Goal: Task Accomplishment & Management: Complete application form

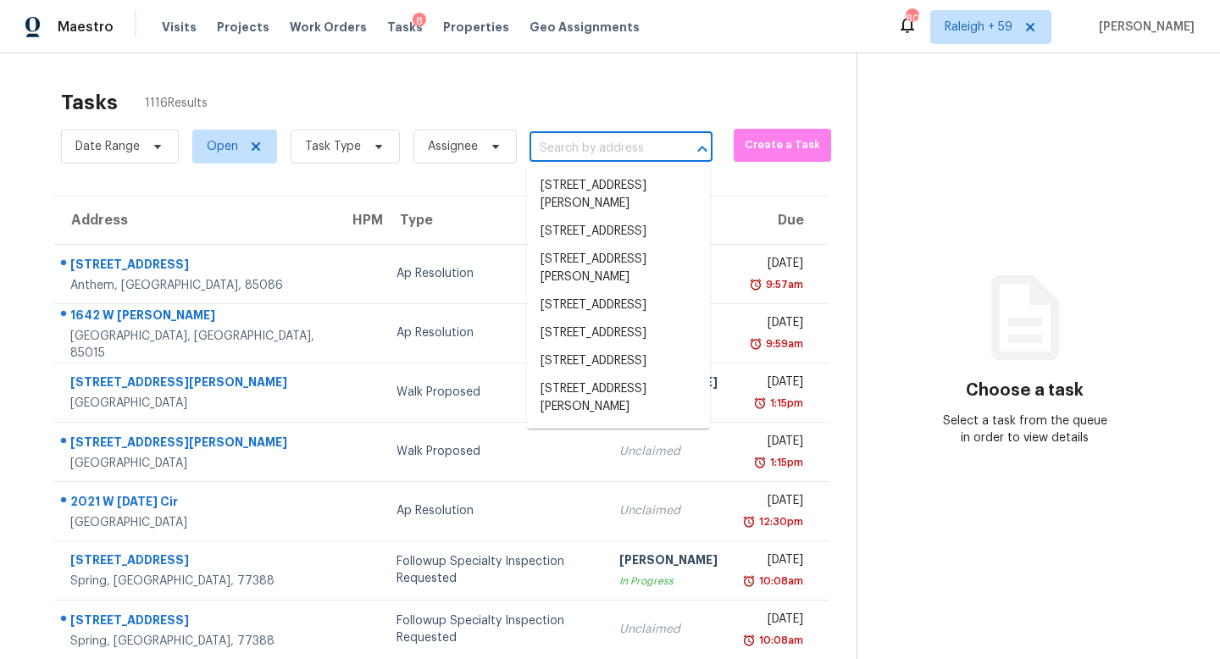
type input "[STREET_ADDRESS]"
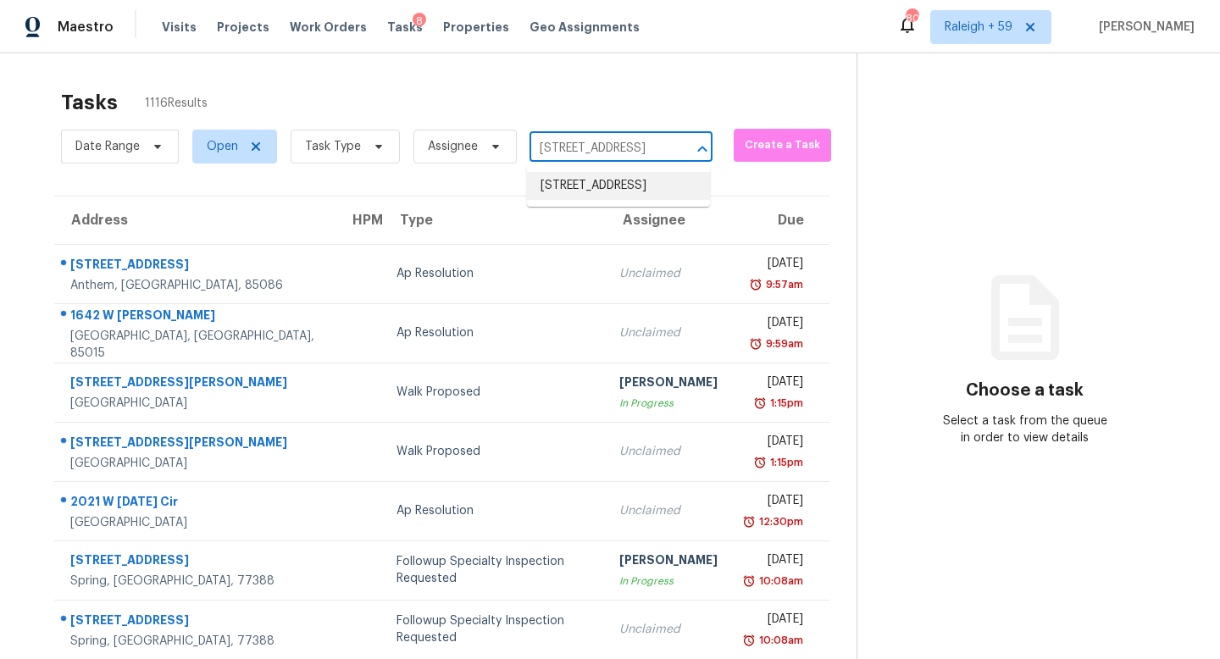
click at [603, 193] on li "[STREET_ADDRESS]" at bounding box center [618, 186] width 183 height 28
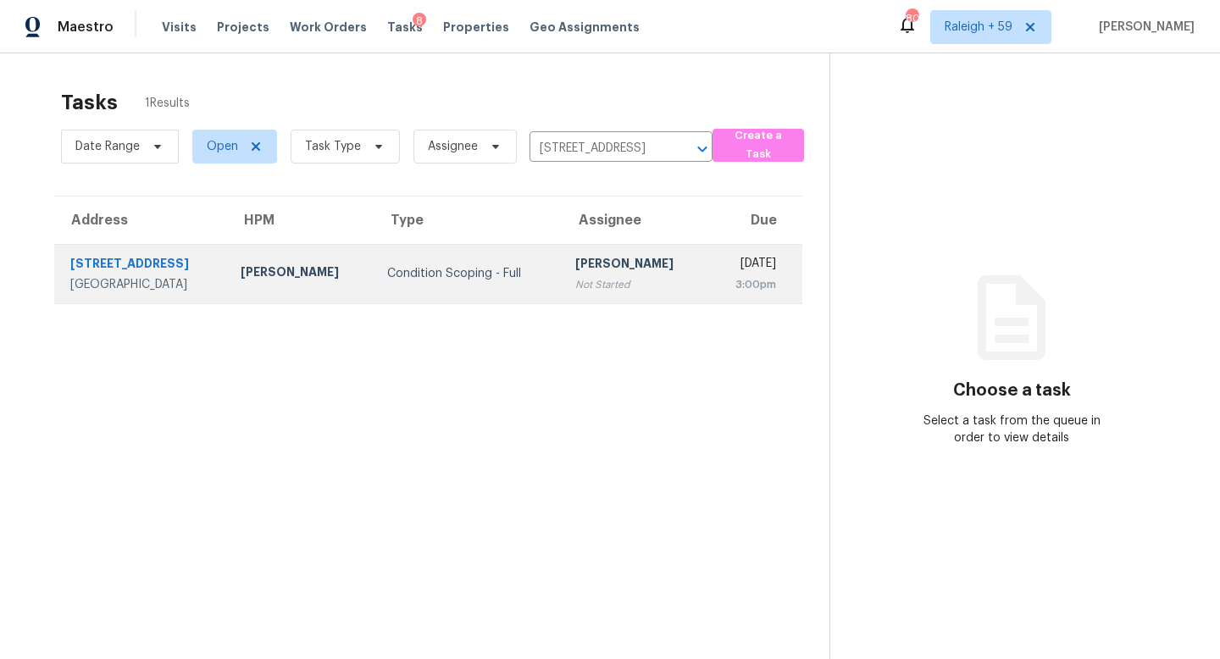
click at [582, 276] on div "Not Started" at bounding box center [634, 284] width 119 height 17
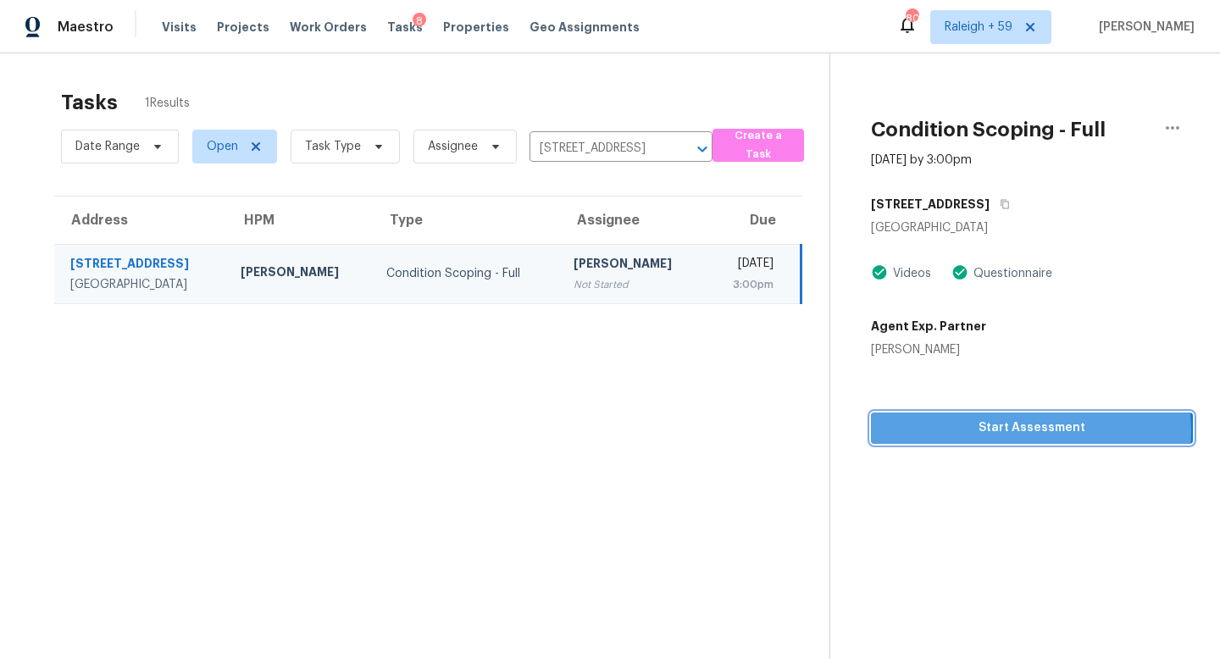
click at [955, 431] on span "Start Assessment" at bounding box center [1032, 428] width 295 height 21
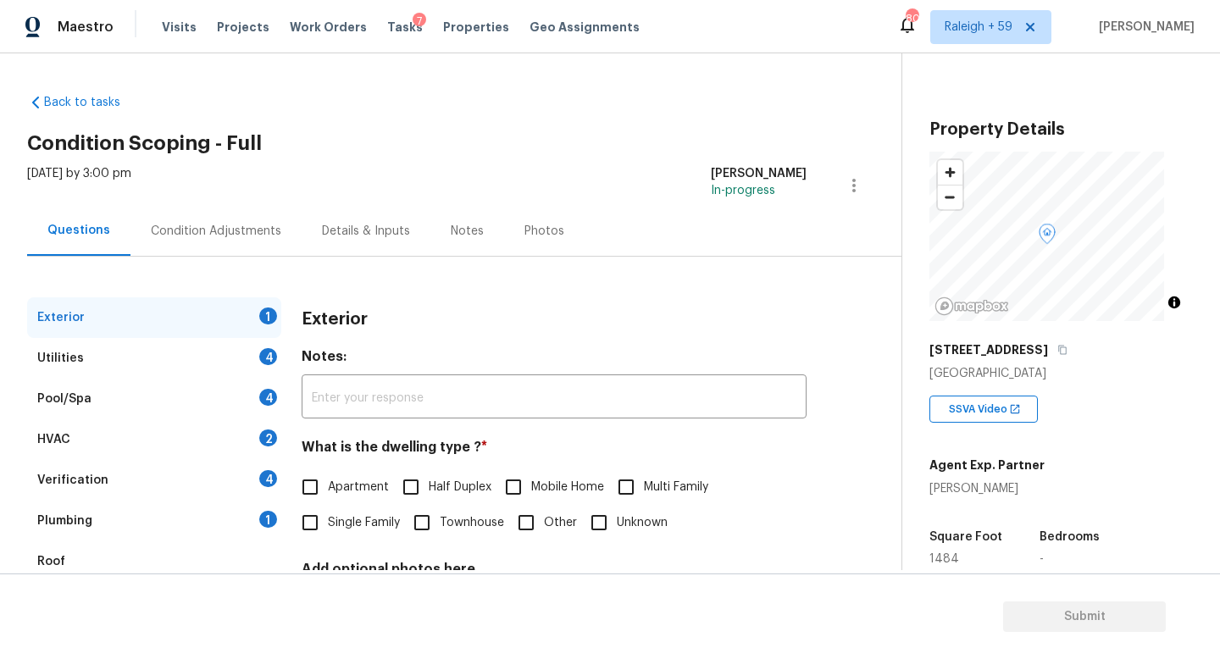
click at [341, 528] on span "Single Family" at bounding box center [364, 523] width 72 height 18
click at [328, 528] on input "Single Family" at bounding box center [310, 523] width 36 height 36
checkbox input "true"
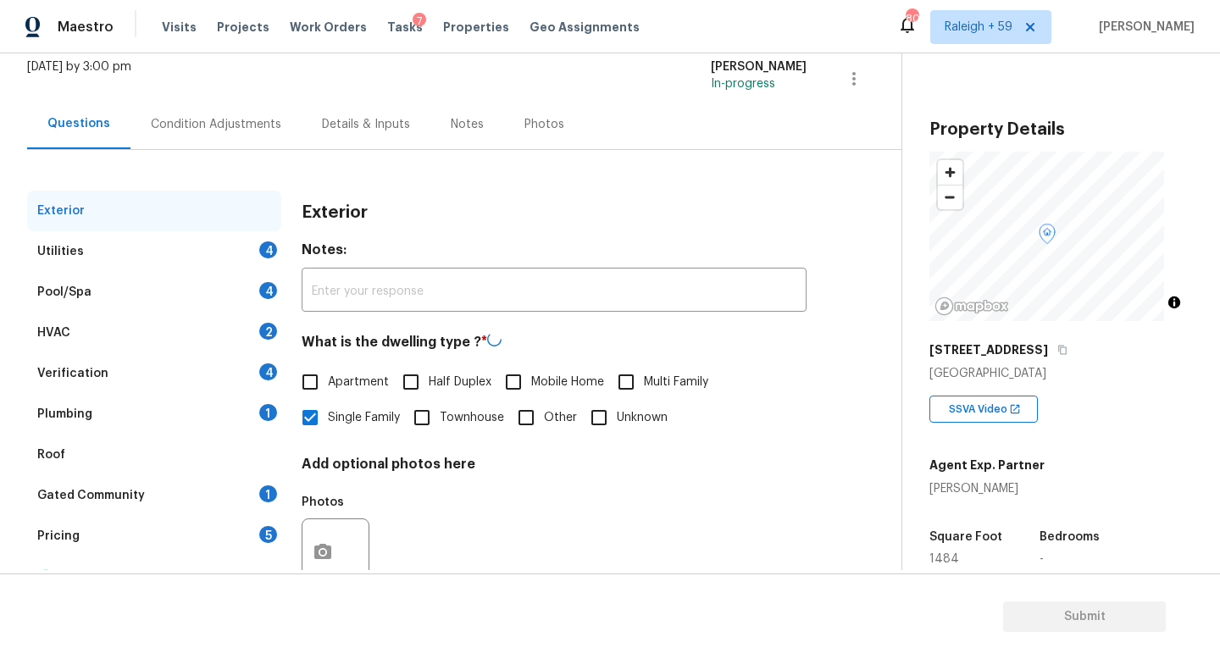
scroll to position [149, 0]
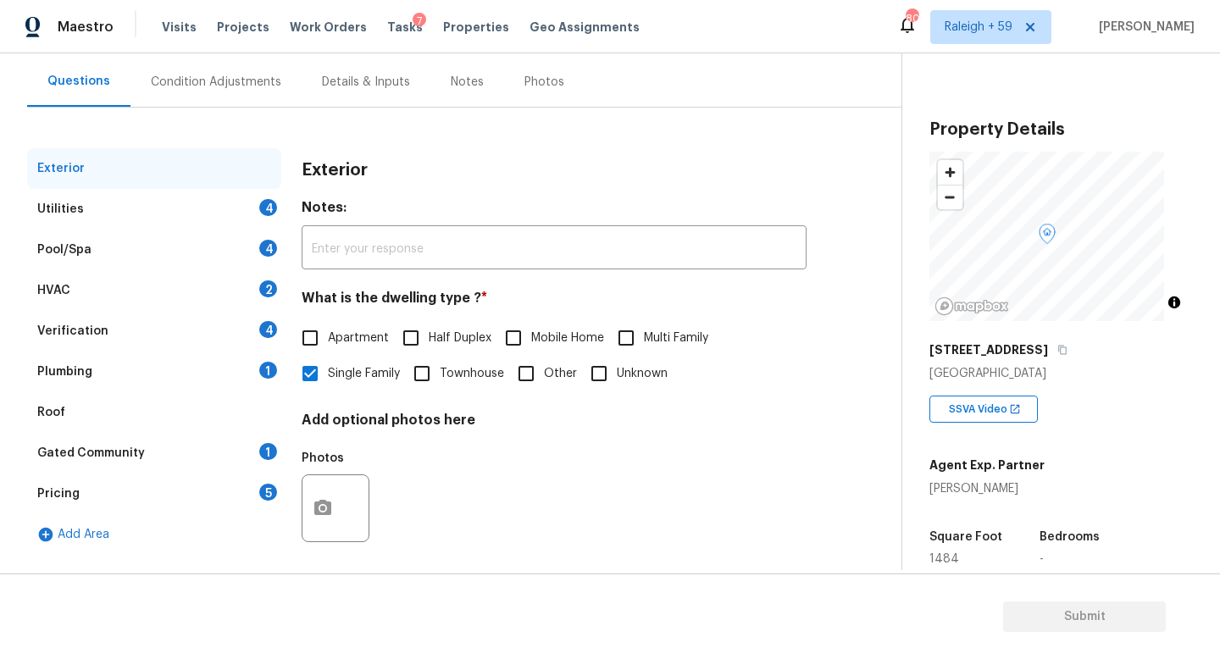
click at [212, 338] on div "Verification 4" at bounding box center [154, 331] width 254 height 41
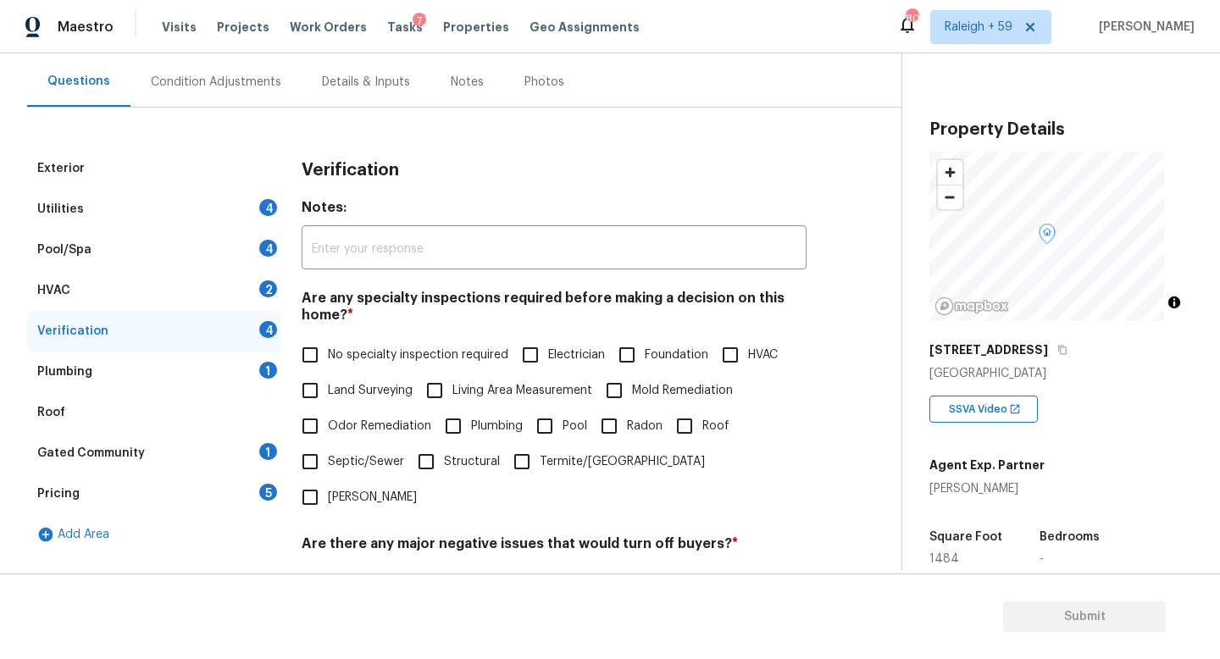
click at [337, 353] on span "No specialty inspection required" at bounding box center [418, 356] width 180 height 18
click at [328, 353] on input "No specialty inspection required" at bounding box center [310, 355] width 36 height 36
checkbox input "true"
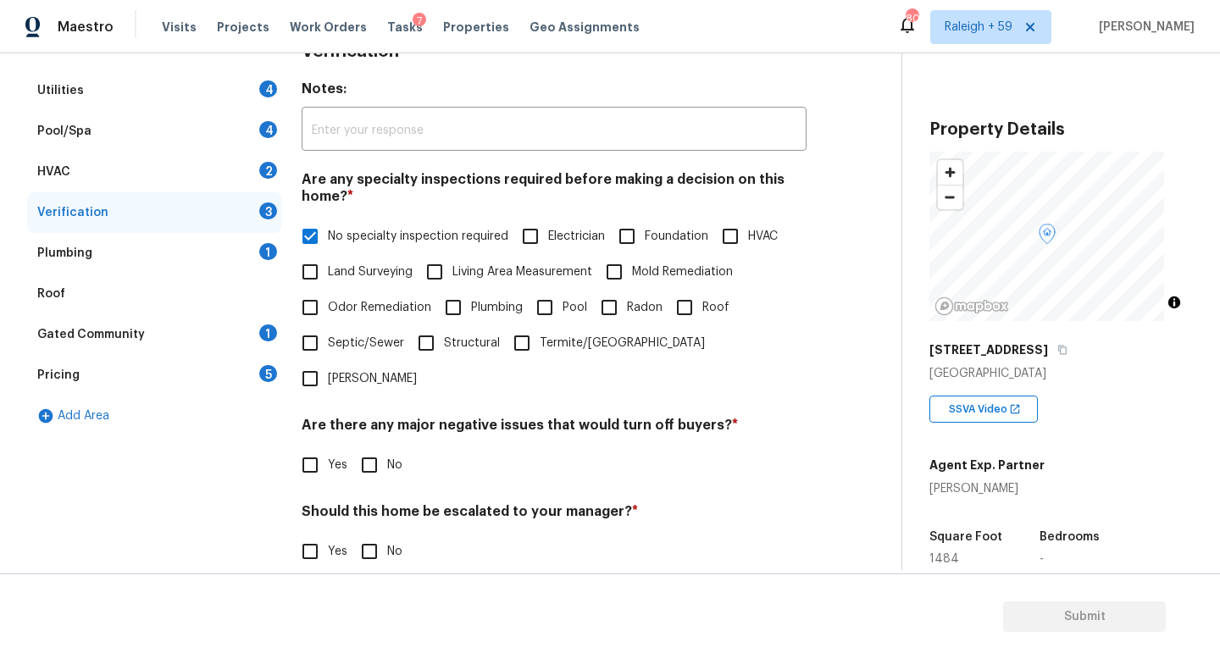
scroll to position [271, 0]
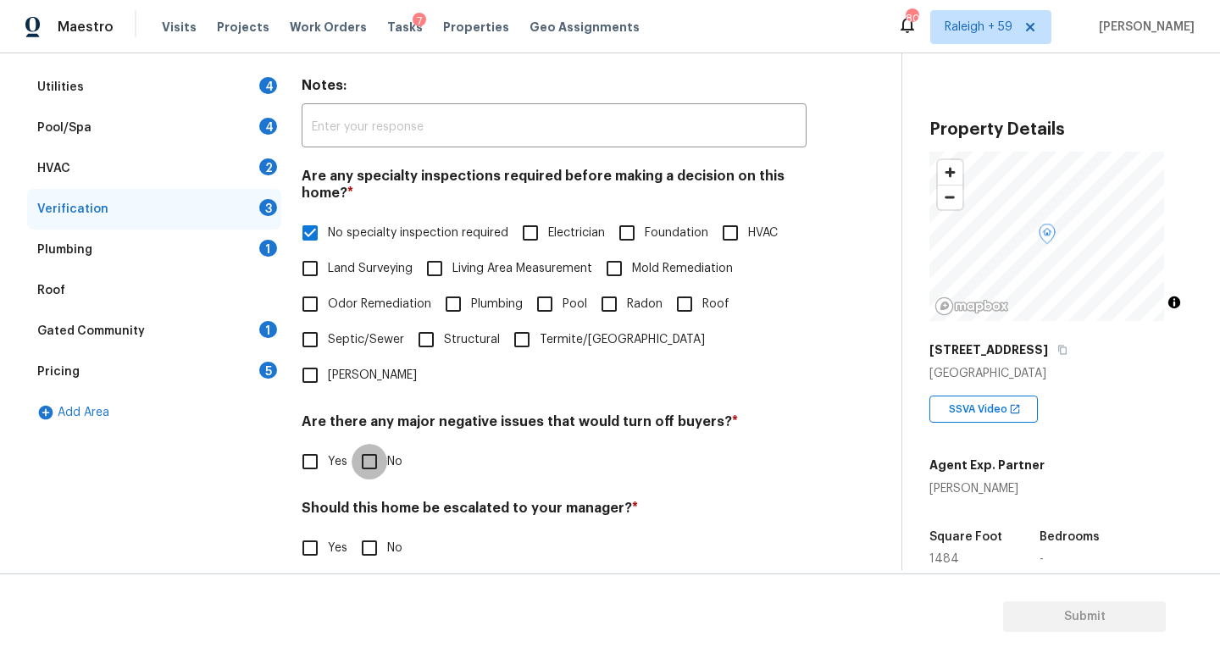
click at [352, 457] on input "No" at bounding box center [370, 462] width 36 height 36
checkbox input "true"
click at [380, 541] on input "No" at bounding box center [370, 548] width 36 height 36
checkbox input "true"
click at [331, 548] on span "Yes" at bounding box center [337, 550] width 19 height 18
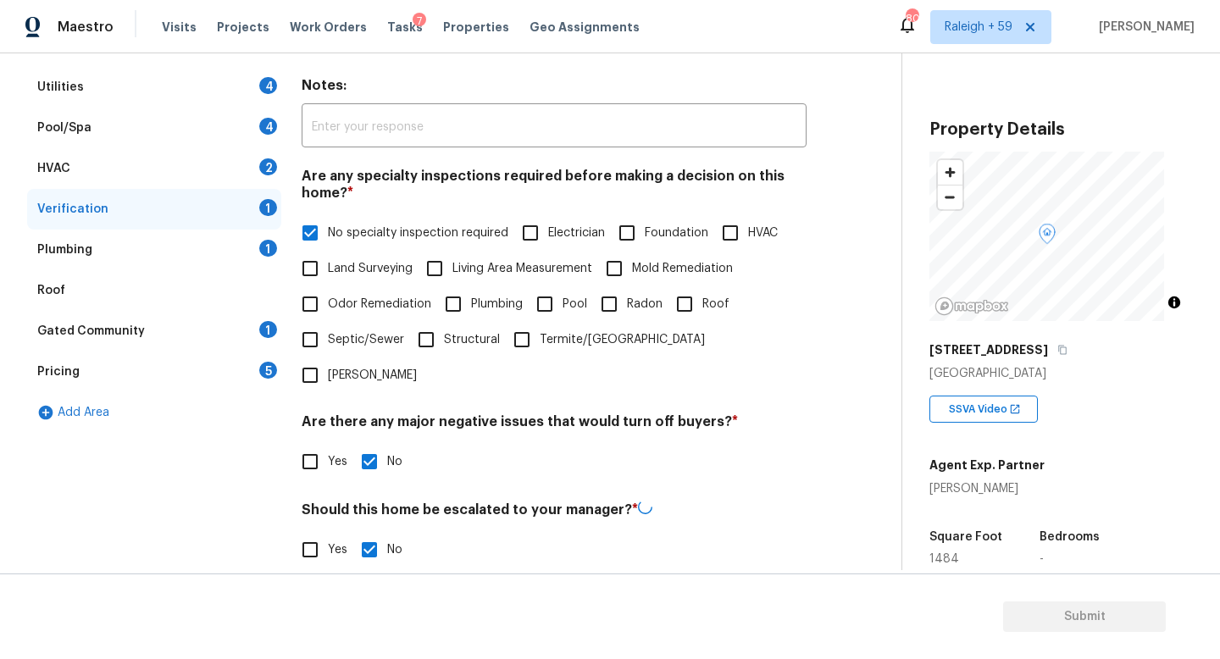
click at [328, 548] on input "Yes" at bounding box center [310, 550] width 36 height 36
checkbox input "true"
checkbox input "false"
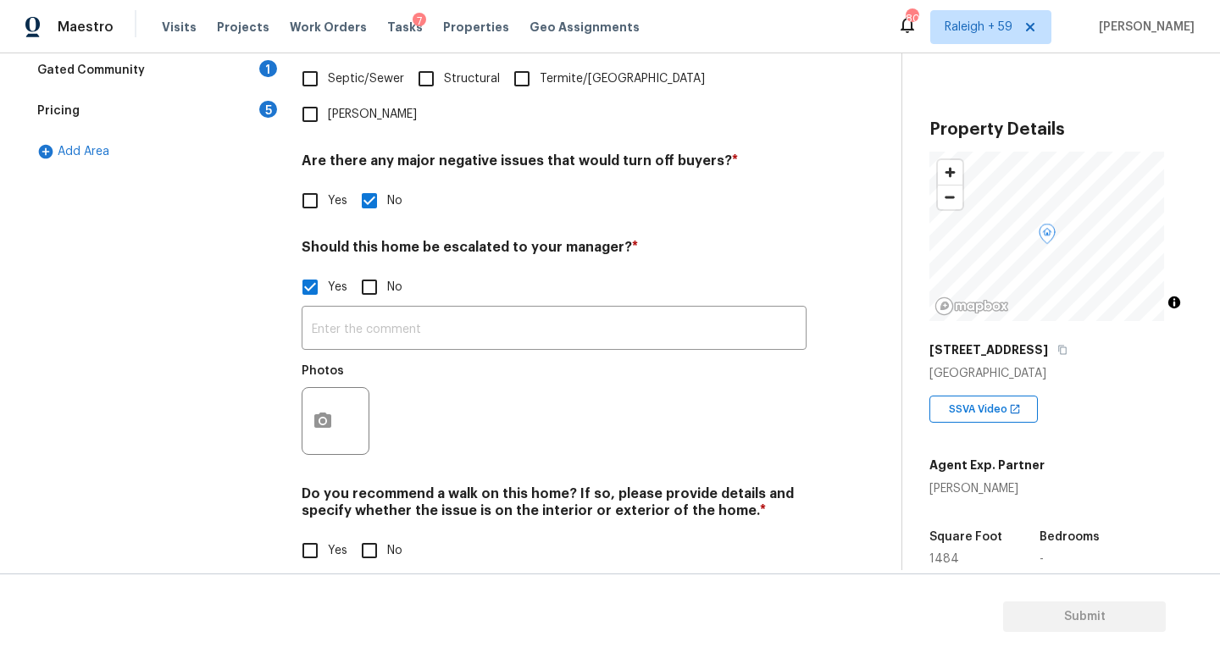
scroll to position [549, 0]
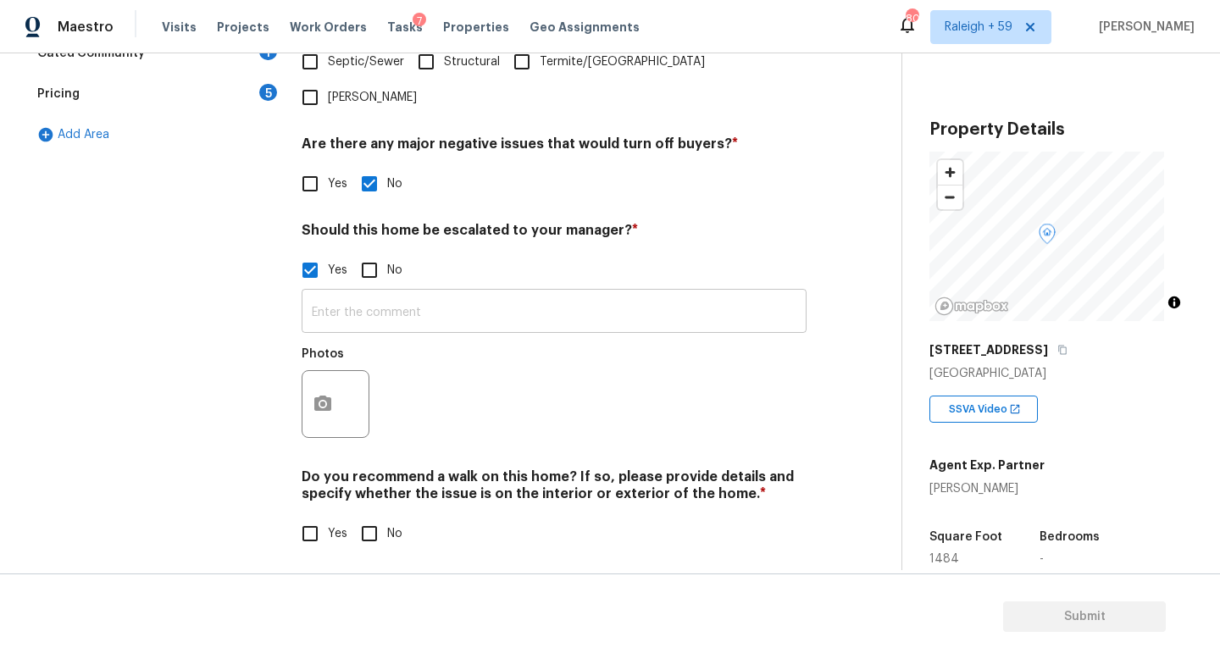
click at [394, 316] on input "text" at bounding box center [554, 313] width 505 height 40
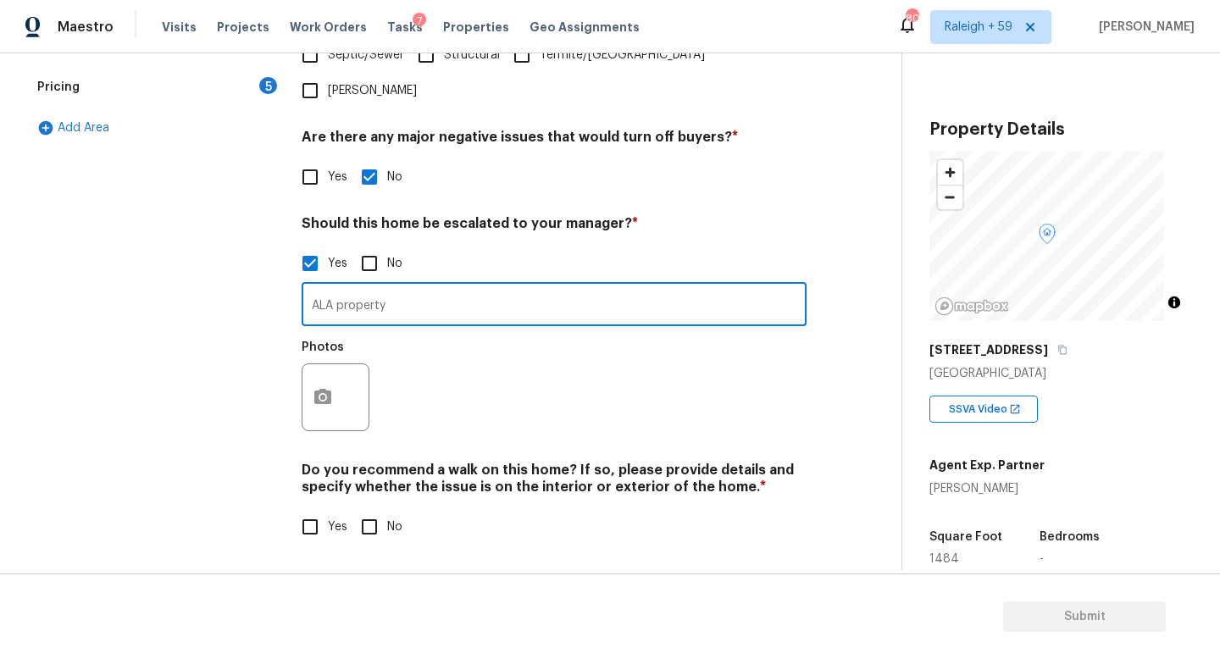
scroll to position [569, 0]
type input "ALA property"
click at [307, 375] on button "button" at bounding box center [322, 397] width 41 height 66
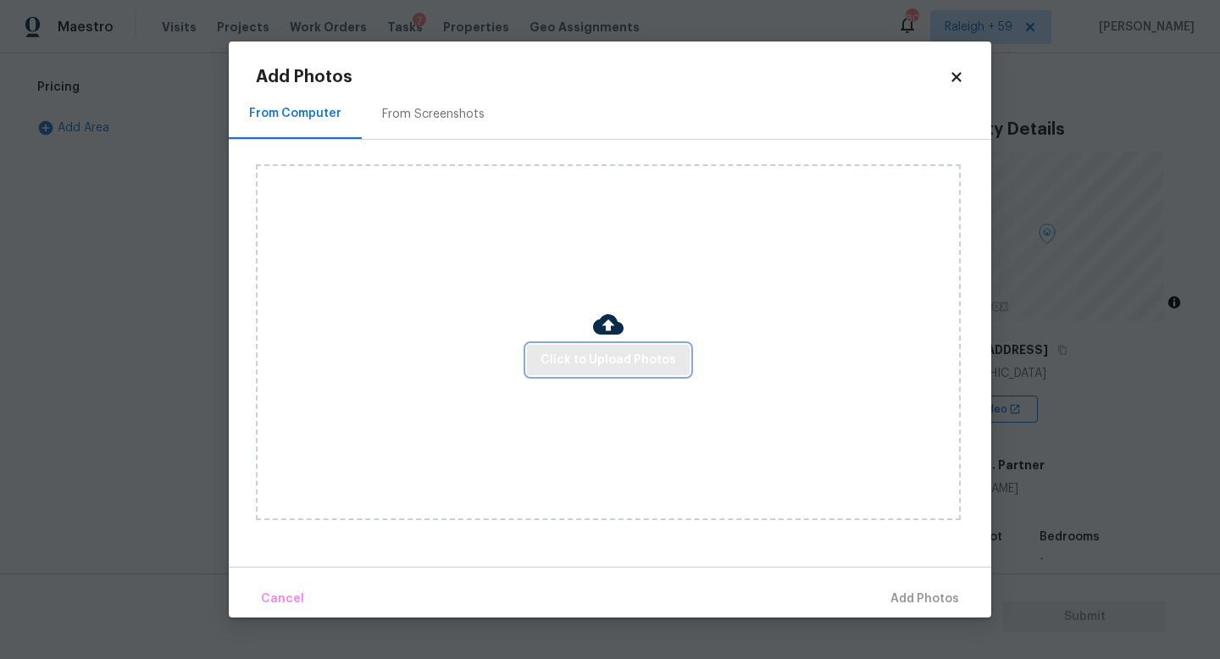
click at [591, 359] on span "Click to Upload Photos" at bounding box center [609, 360] width 136 height 21
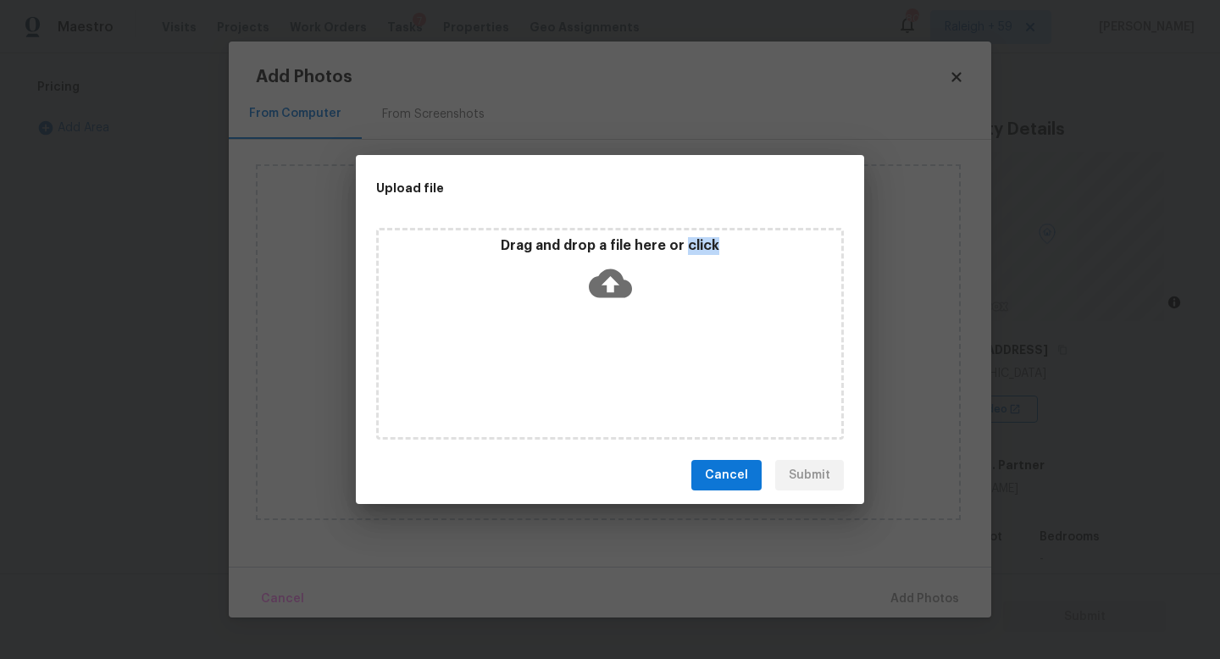
click at [591, 359] on div "Drag and drop a file here or click" at bounding box center [610, 334] width 468 height 212
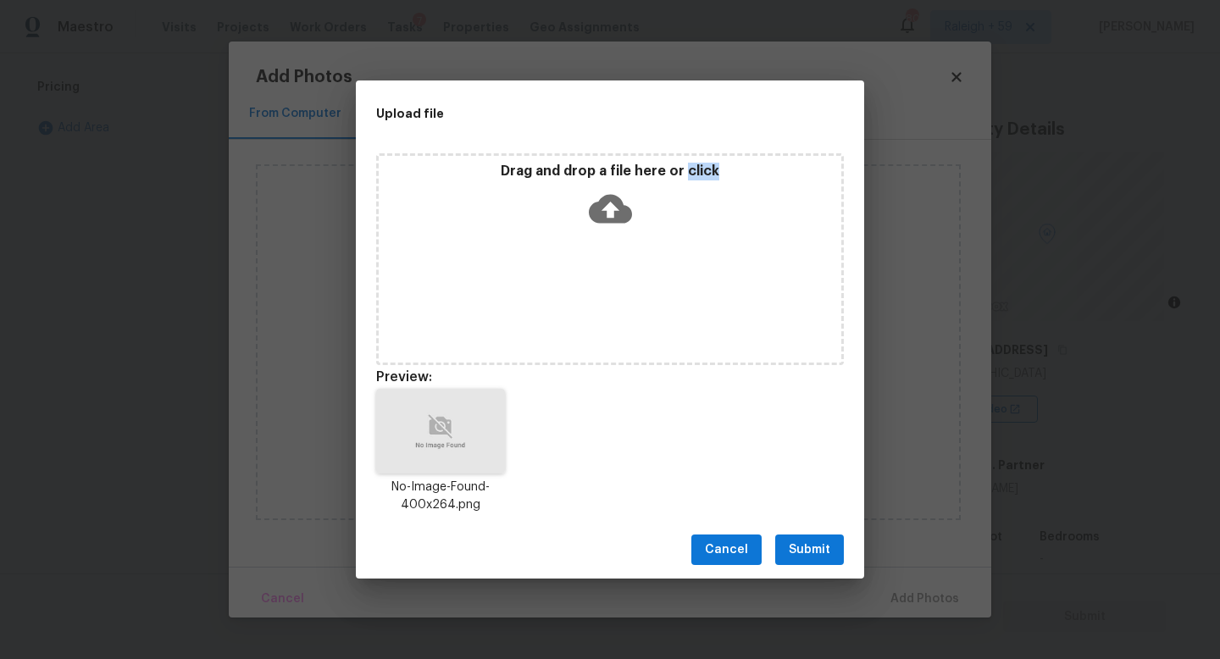
click at [816, 536] on button "Submit" at bounding box center [809, 550] width 69 height 31
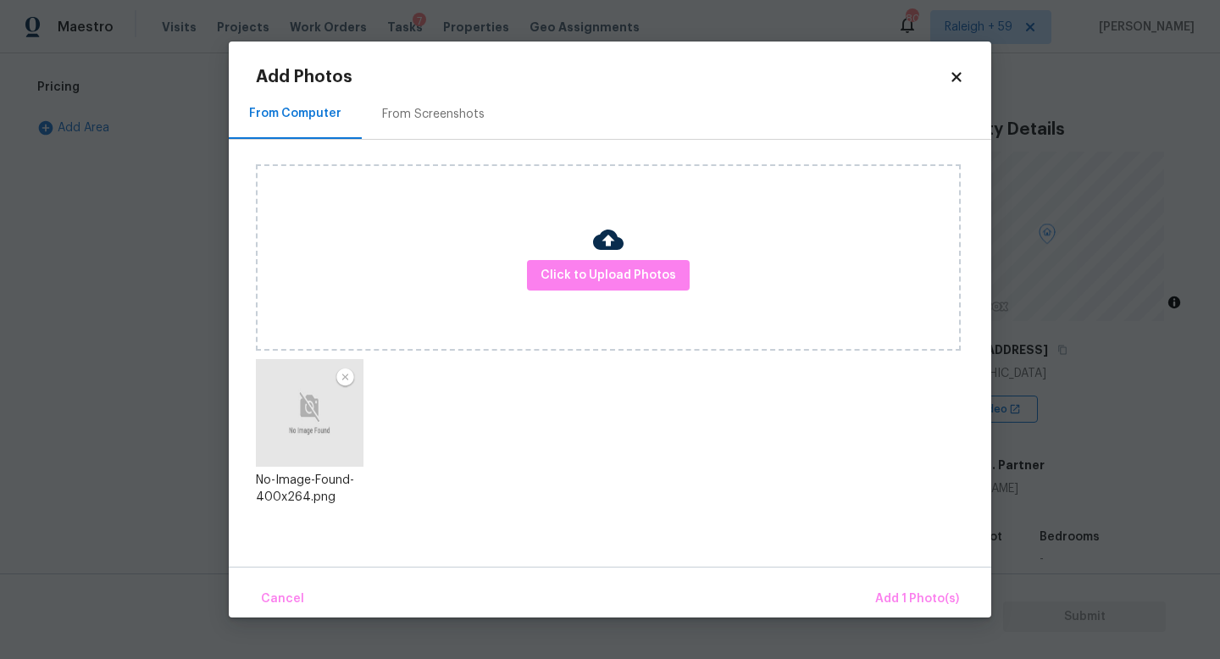
click at [896, 576] on div "Cancel Add 1 Photo(s)" at bounding box center [610, 592] width 763 height 51
click at [896, 593] on span "Add 1 Photo(s)" at bounding box center [917, 599] width 84 height 21
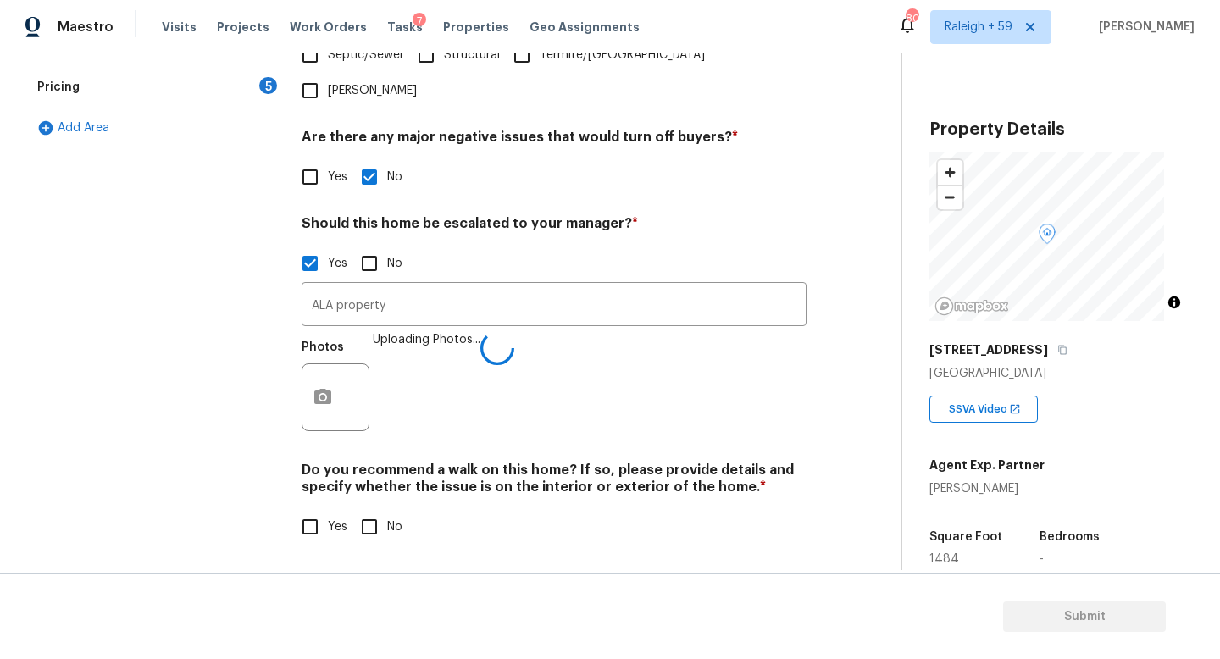
click at [378, 513] on input "No" at bounding box center [370, 527] width 36 height 36
checkbox input "true"
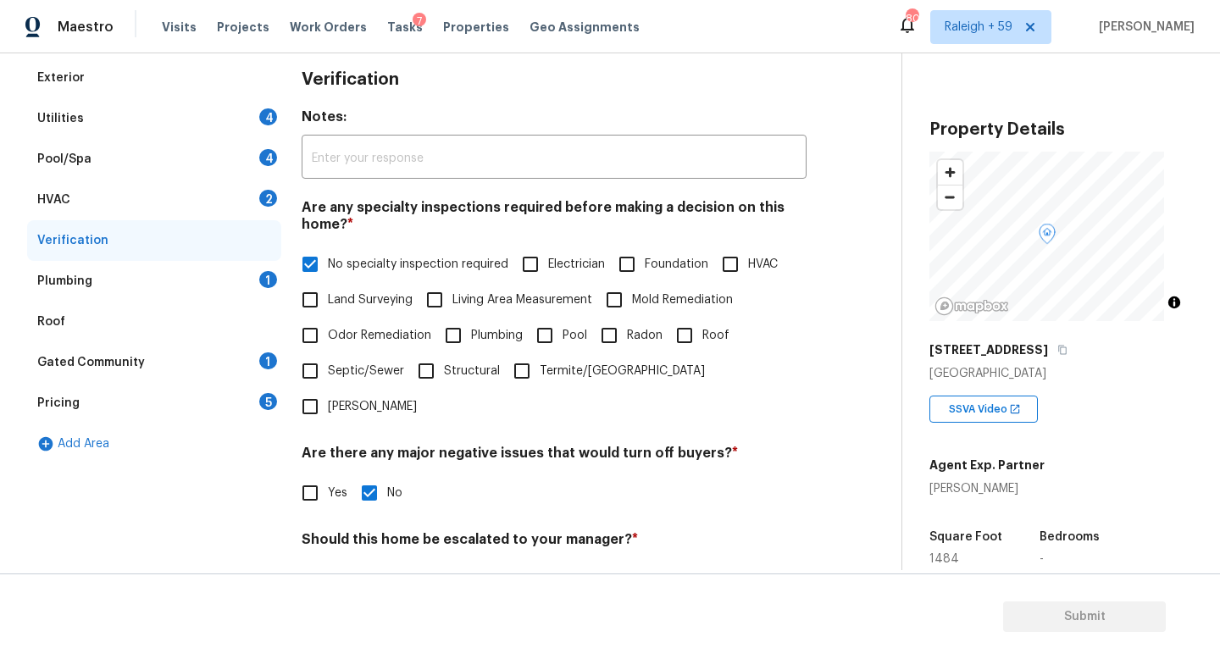
click at [232, 280] on div "Plumbing 1" at bounding box center [154, 281] width 254 height 41
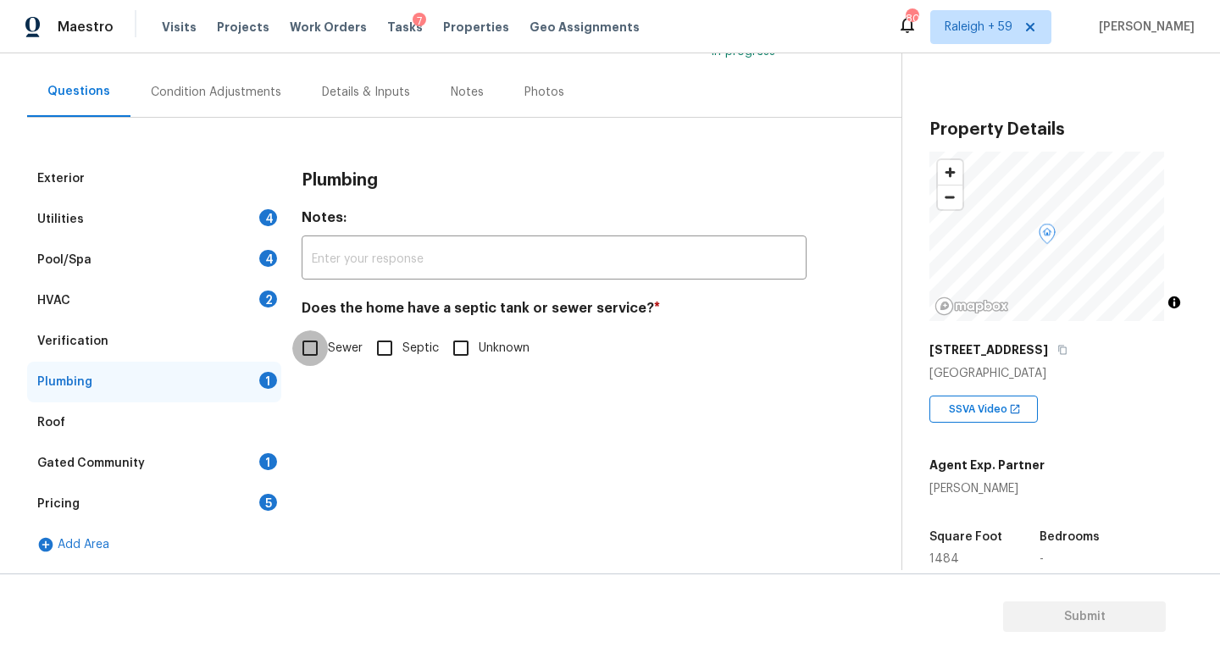
click at [316, 340] on input "Sewer" at bounding box center [310, 348] width 36 height 36
checkbox input "true"
click at [242, 282] on div "HVAC 2" at bounding box center [154, 300] width 254 height 41
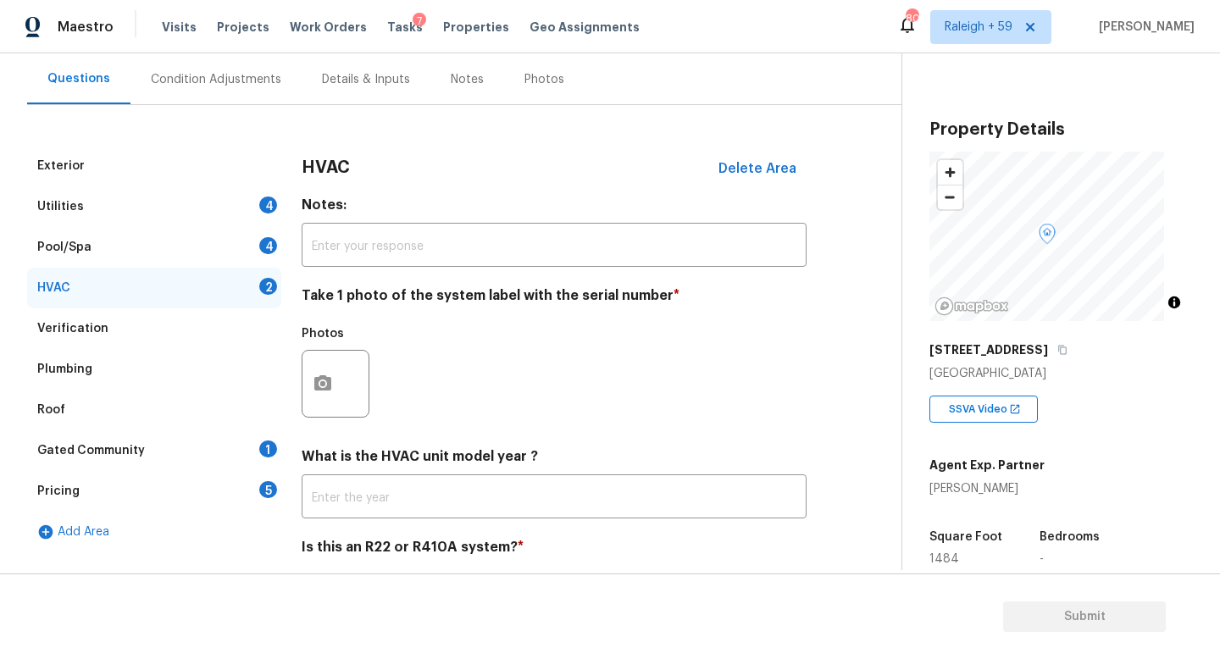
click at [258, 248] on div "Pool/Spa 4" at bounding box center [154, 247] width 254 height 41
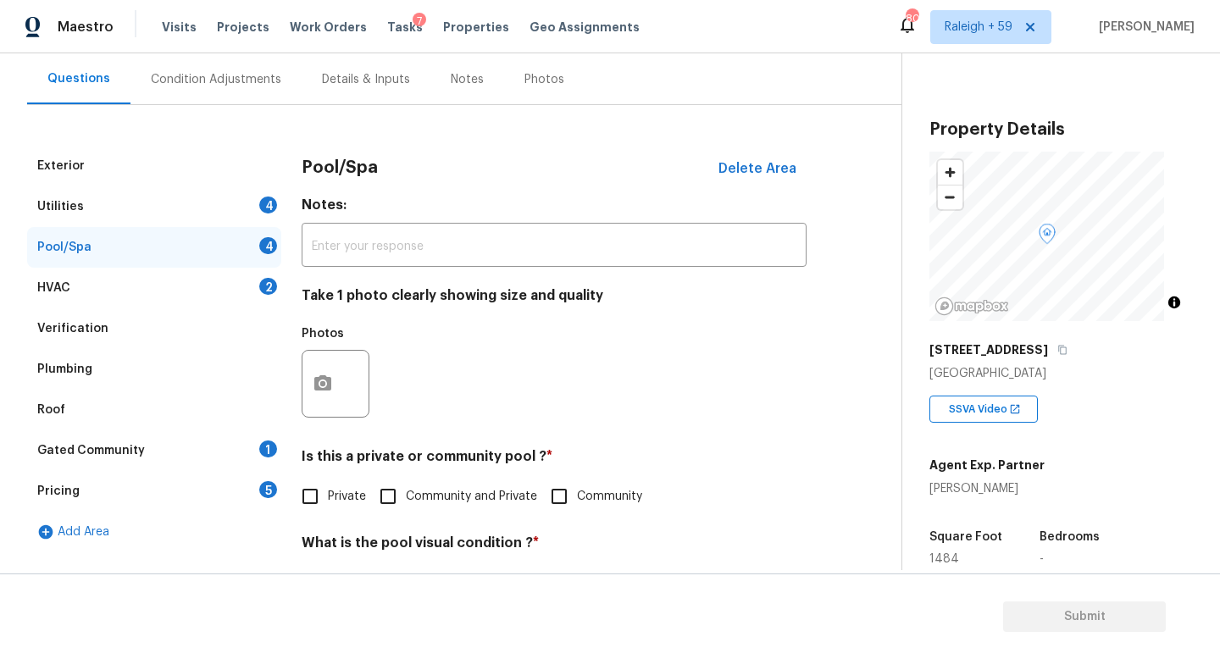
click at [208, 443] on div "Gated Community 1" at bounding box center [154, 450] width 254 height 41
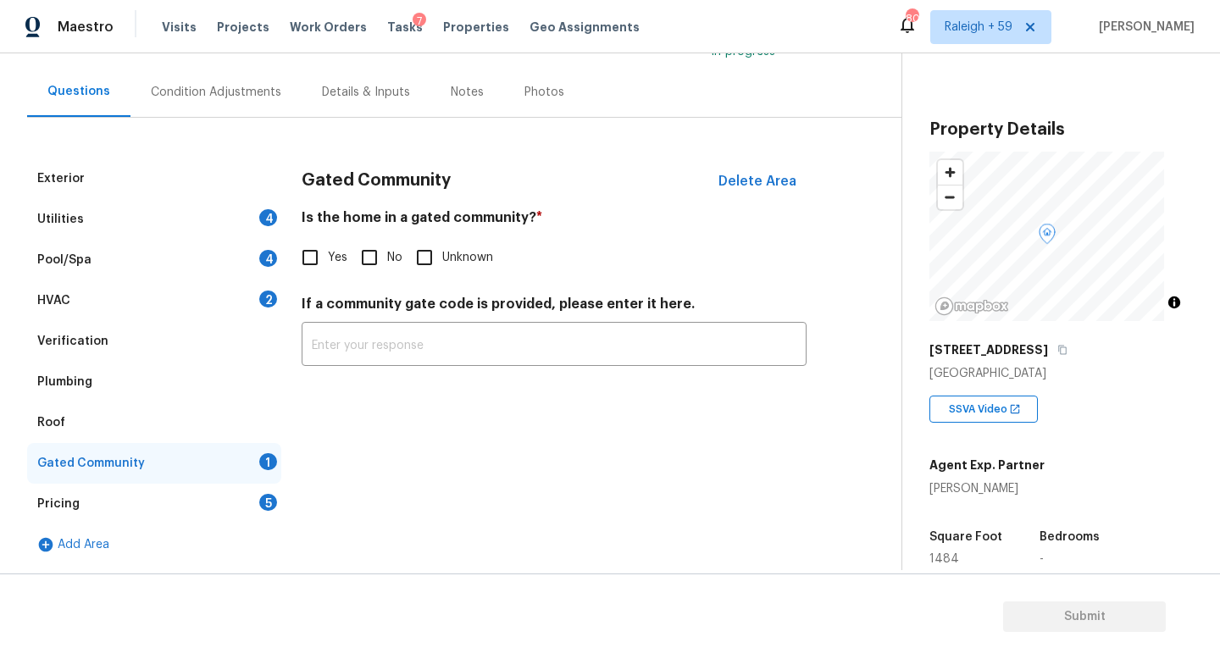
click at [379, 240] on input "No" at bounding box center [370, 258] width 36 height 36
checkbox input "true"
click at [259, 494] on div "5" at bounding box center [268, 502] width 18 height 17
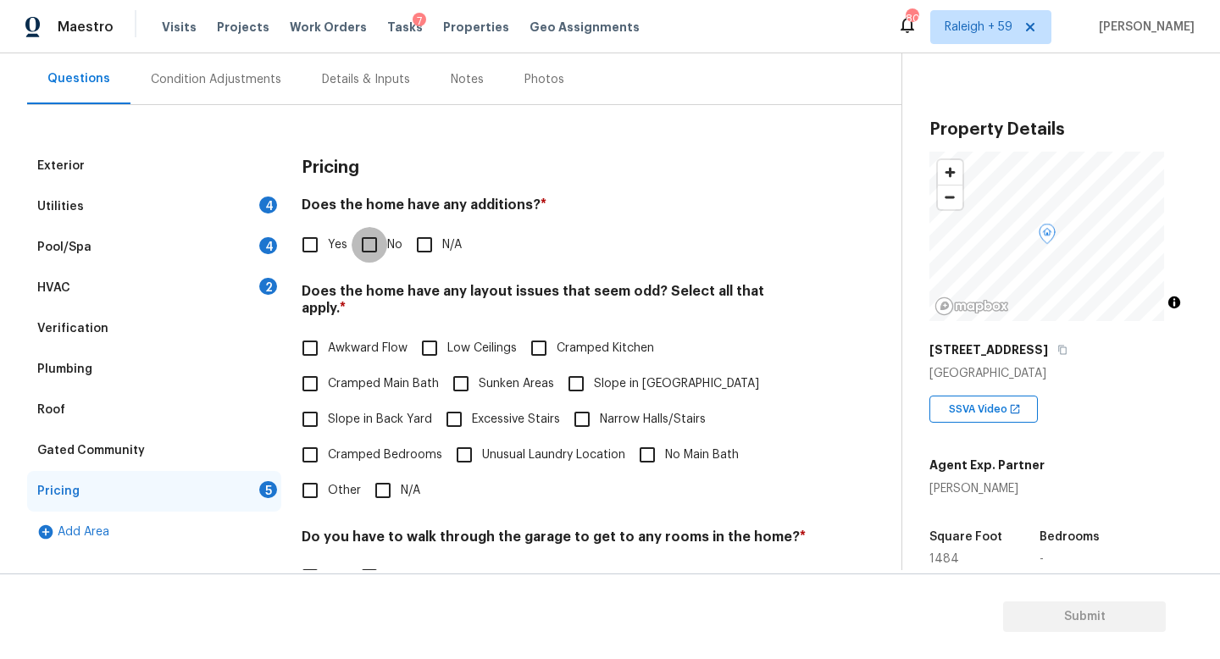
click at [374, 247] on input "No" at bounding box center [370, 245] width 36 height 36
checkbox input "true"
click at [382, 486] on input "N/A" at bounding box center [383, 491] width 36 height 36
checkbox input "true"
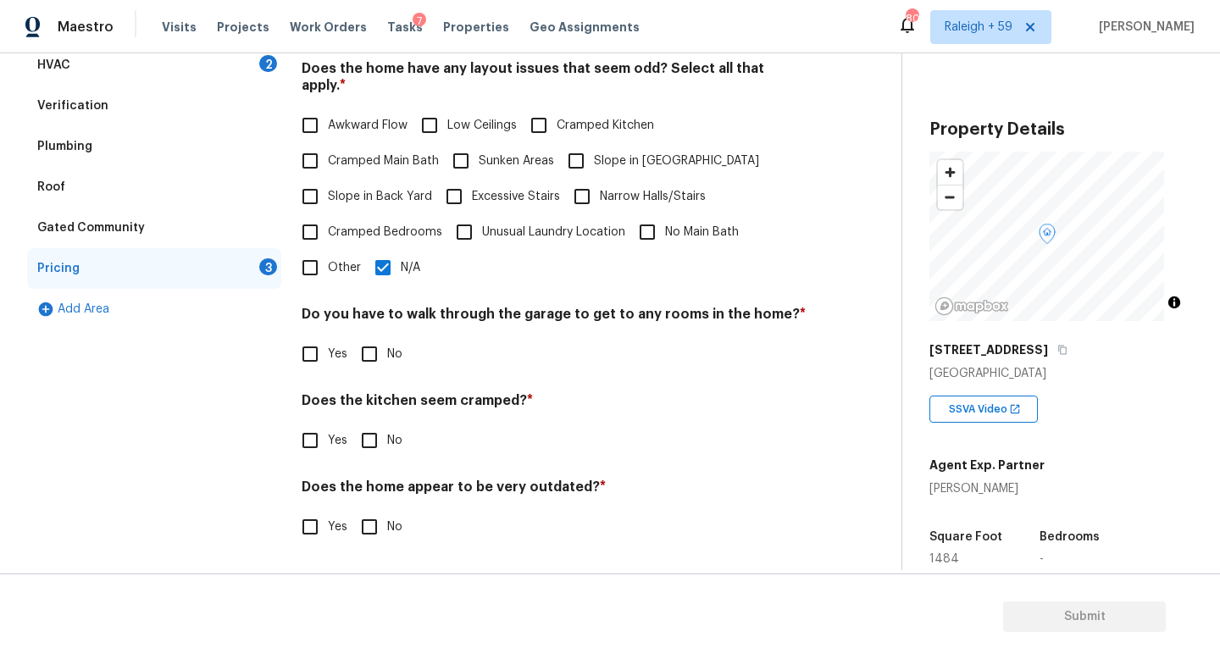
scroll to position [387, 0]
click at [377, 348] on input "No" at bounding box center [370, 354] width 36 height 36
checkbox input "true"
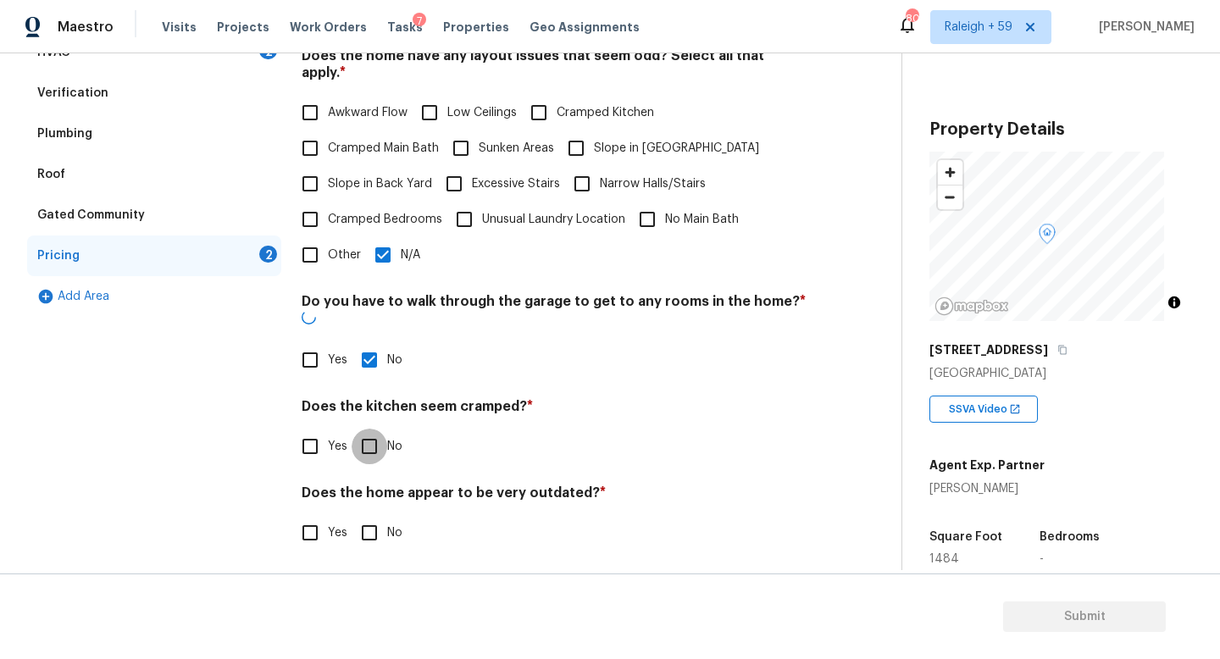
click at [375, 437] on input "No" at bounding box center [370, 447] width 36 height 36
checkbox input "true"
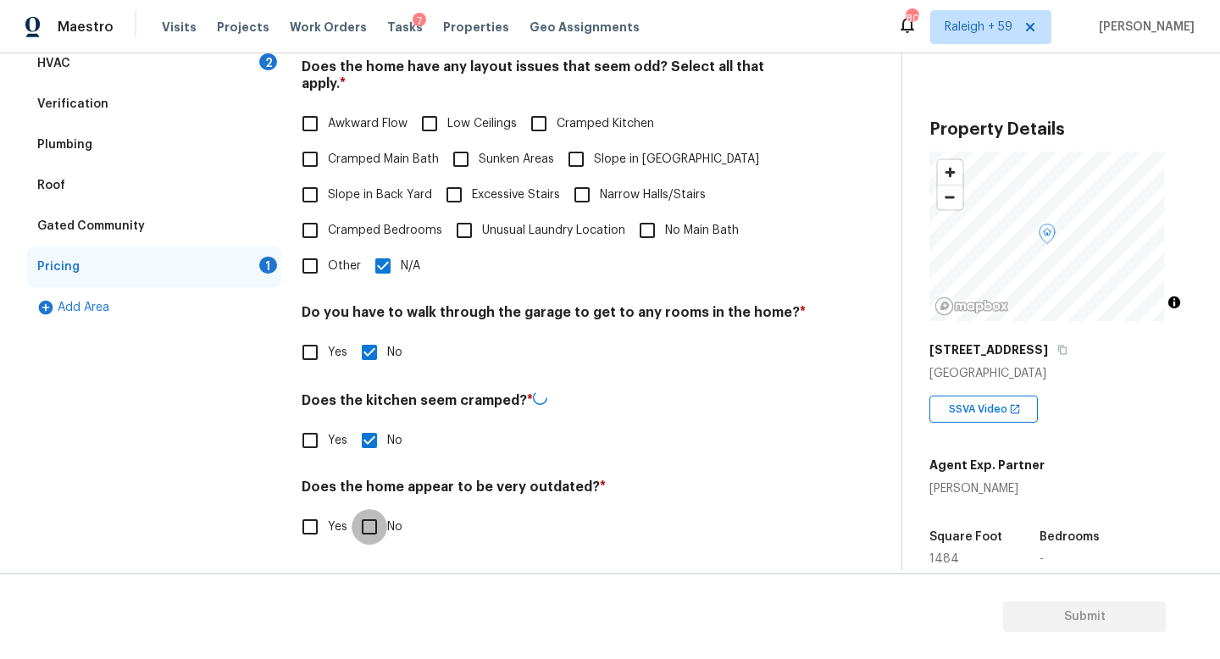
click at [371, 518] on input "No" at bounding box center [370, 527] width 36 height 36
checkbox input "true"
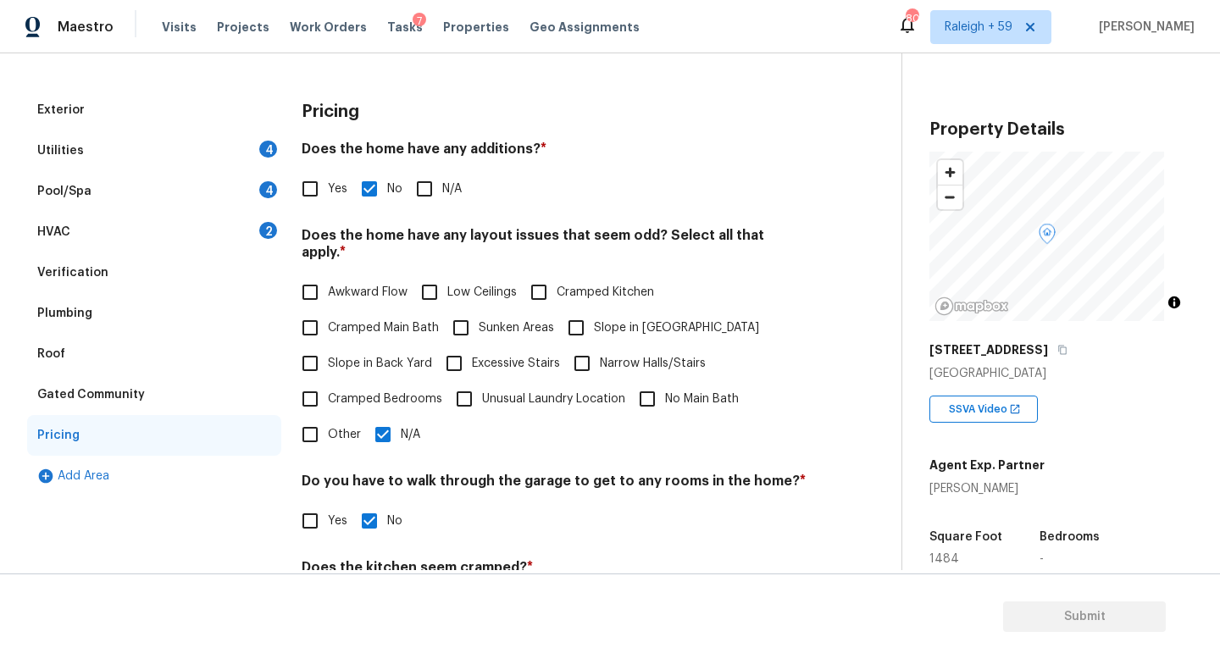
scroll to position [0, 0]
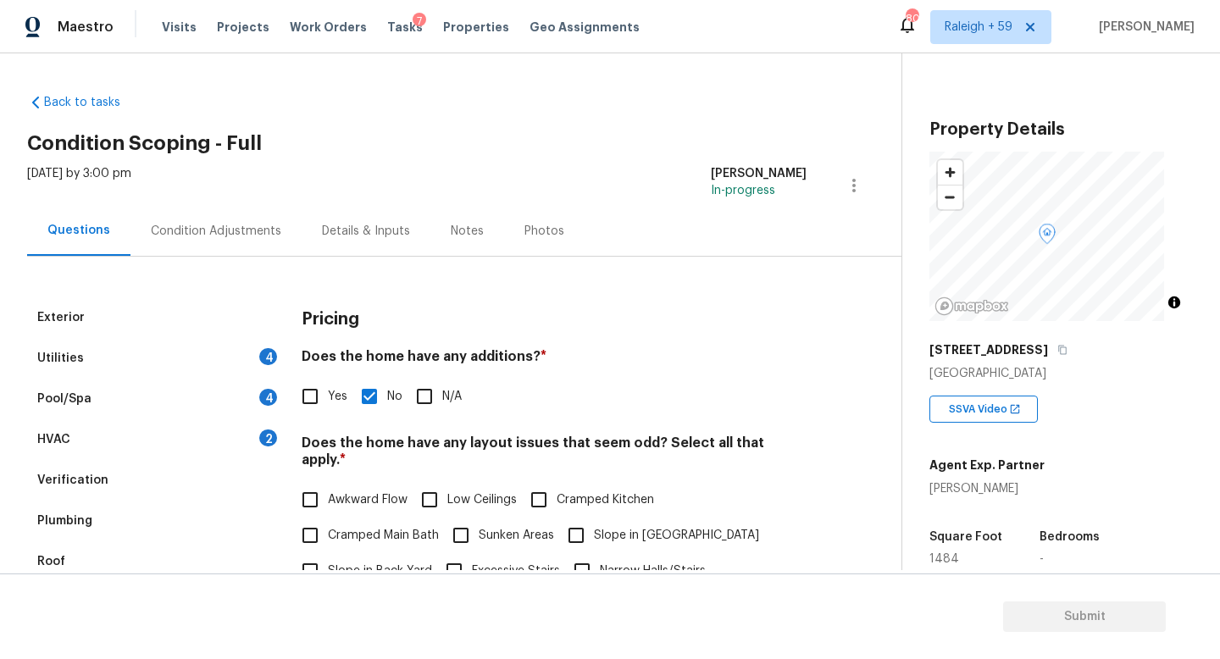
click at [366, 231] on div "Details & Inputs" at bounding box center [366, 231] width 88 height 17
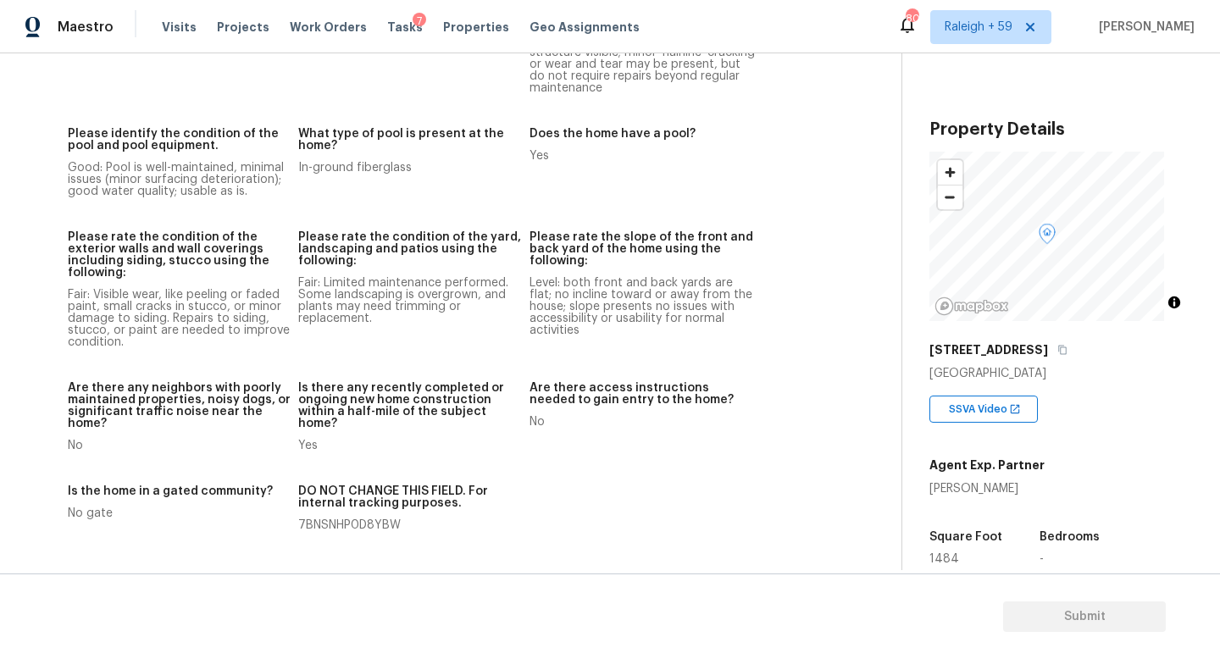
scroll to position [1998, 0]
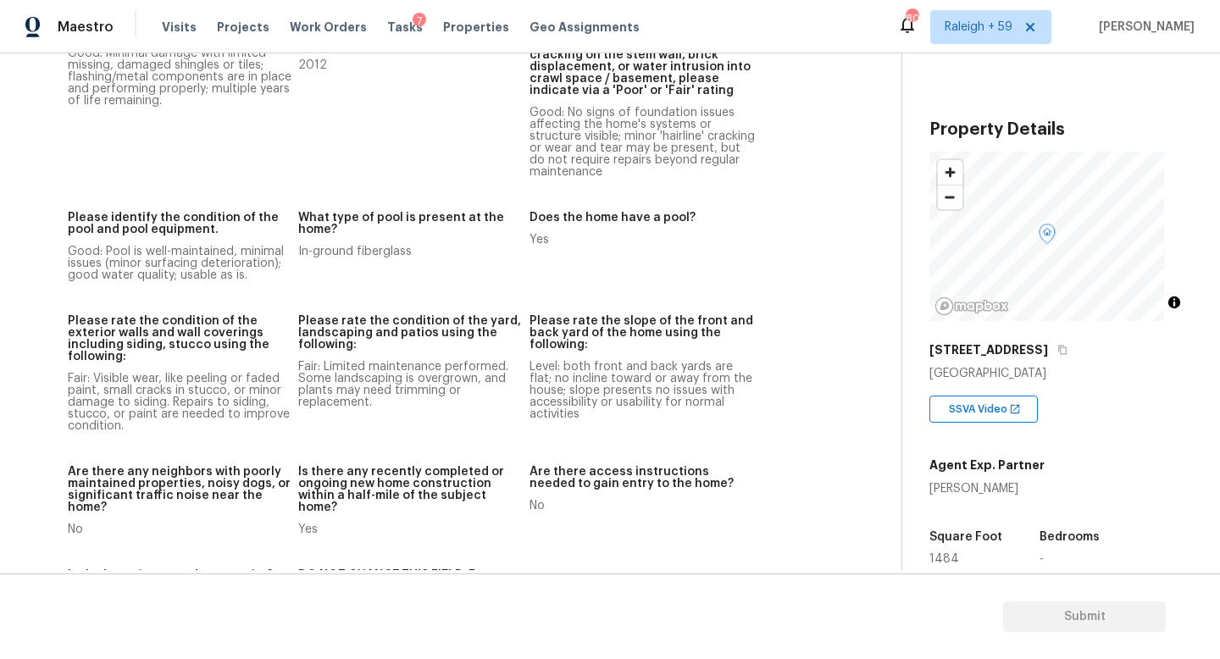
click at [404, 375] on div "Fair: Limited maintenance performed. Some landscaping is overgrown, and plants …" at bounding box center [410, 384] width 225 height 47
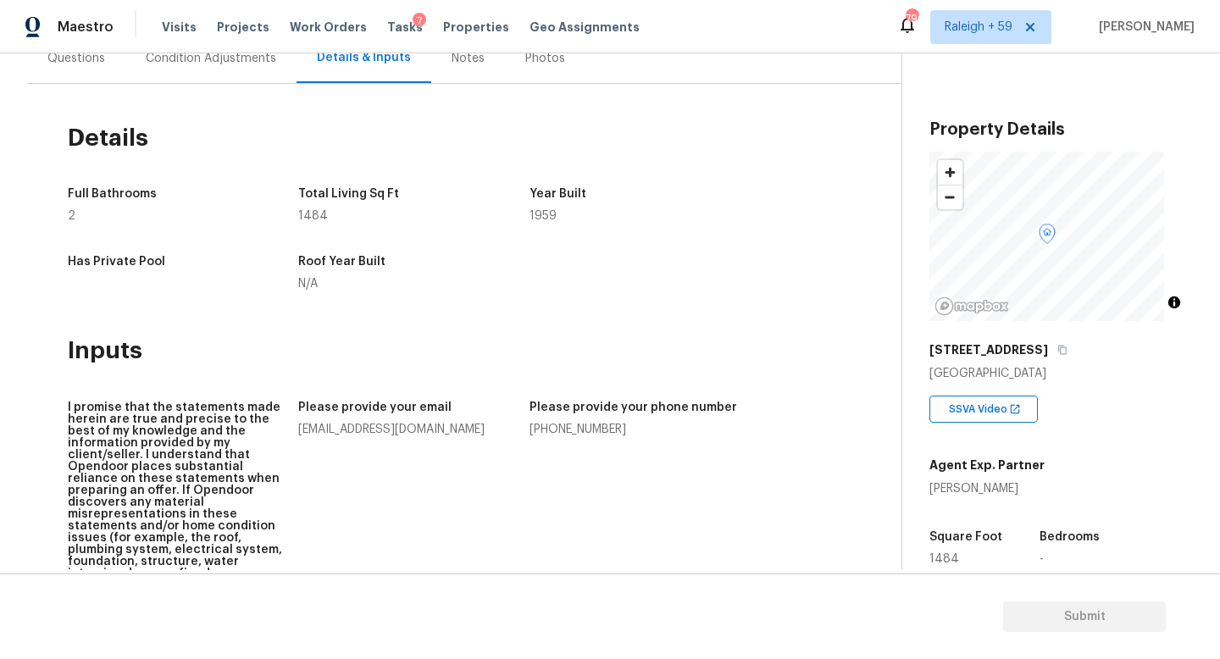
scroll to position [58, 0]
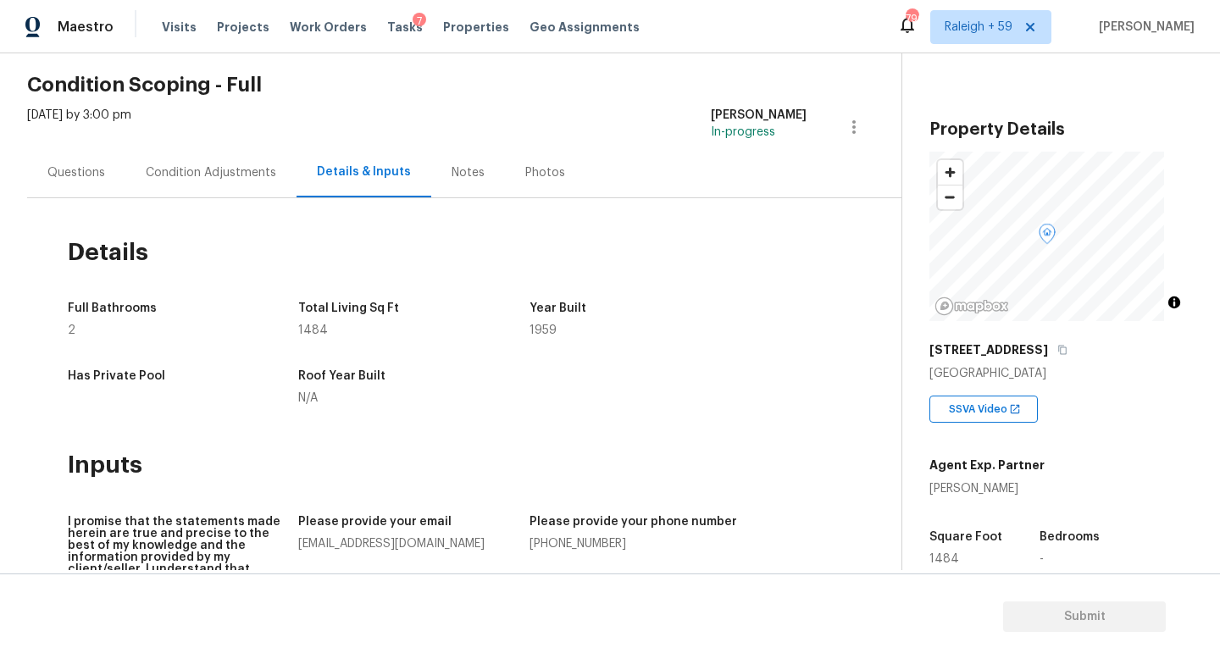
click at [80, 193] on div "Questions" at bounding box center [76, 172] width 98 height 50
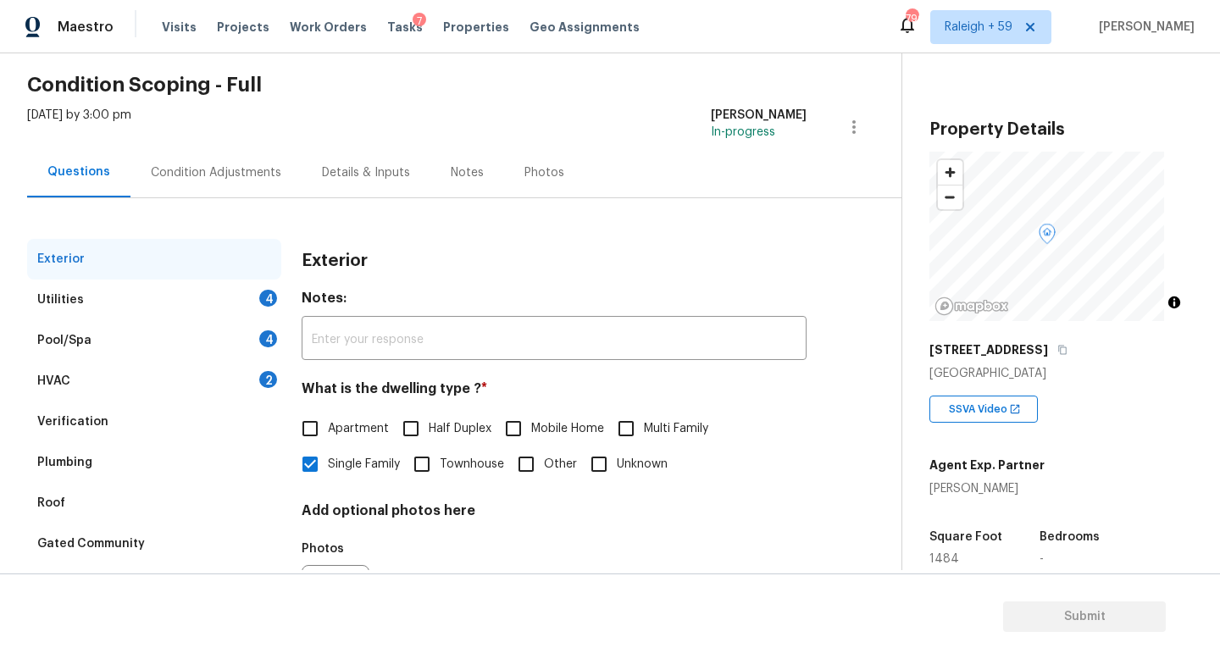
drag, startPoint x: 220, startPoint y: 347, endPoint x: 215, endPoint y: 375, distance: 27.6
click at [220, 347] on div "Pool/Spa 4" at bounding box center [154, 340] width 254 height 41
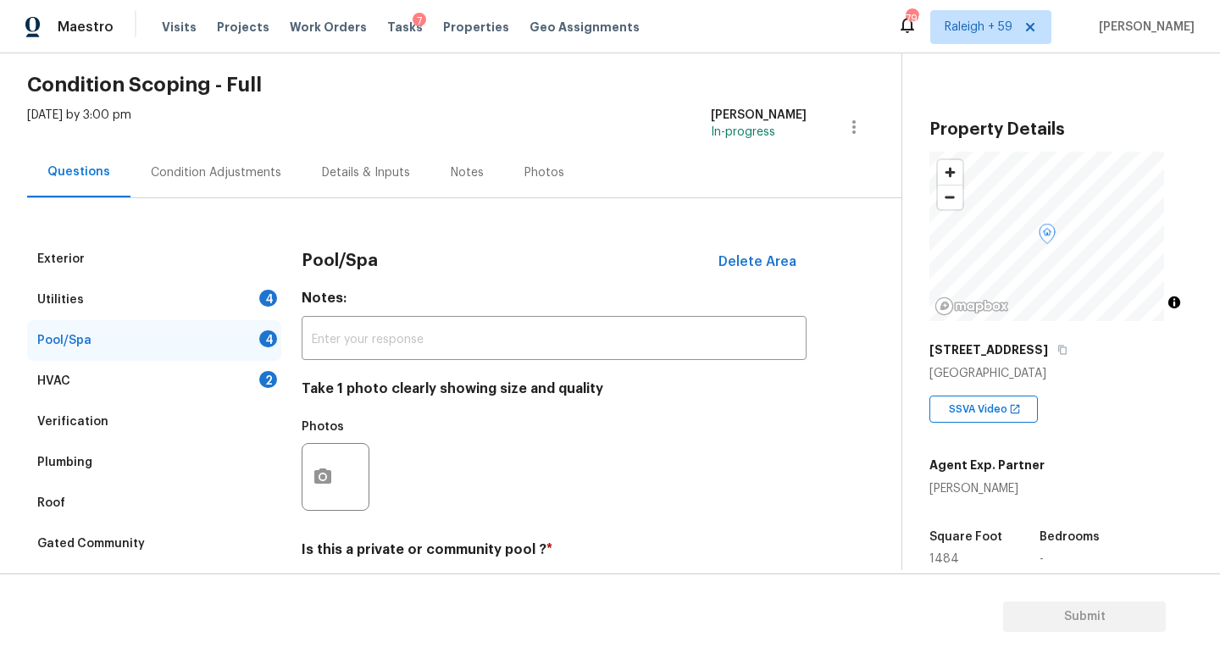
click at [211, 381] on div "HVAC 2" at bounding box center [154, 381] width 254 height 41
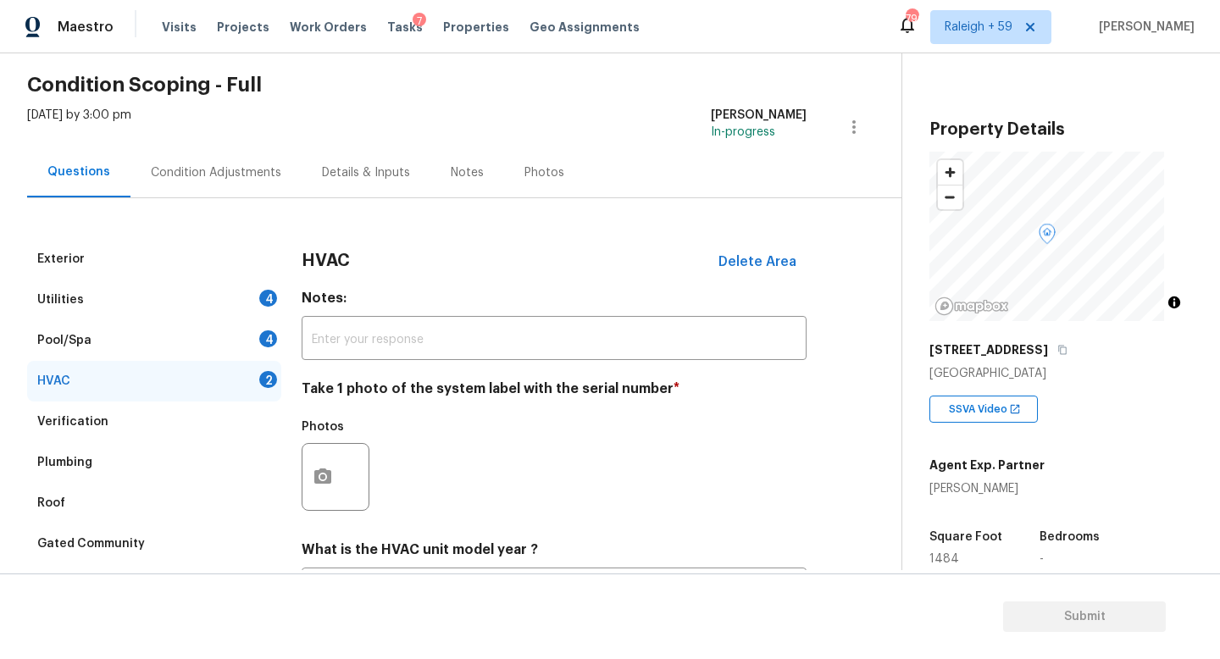
click at [234, 175] on div "Condition Adjustments" at bounding box center [216, 172] width 130 height 17
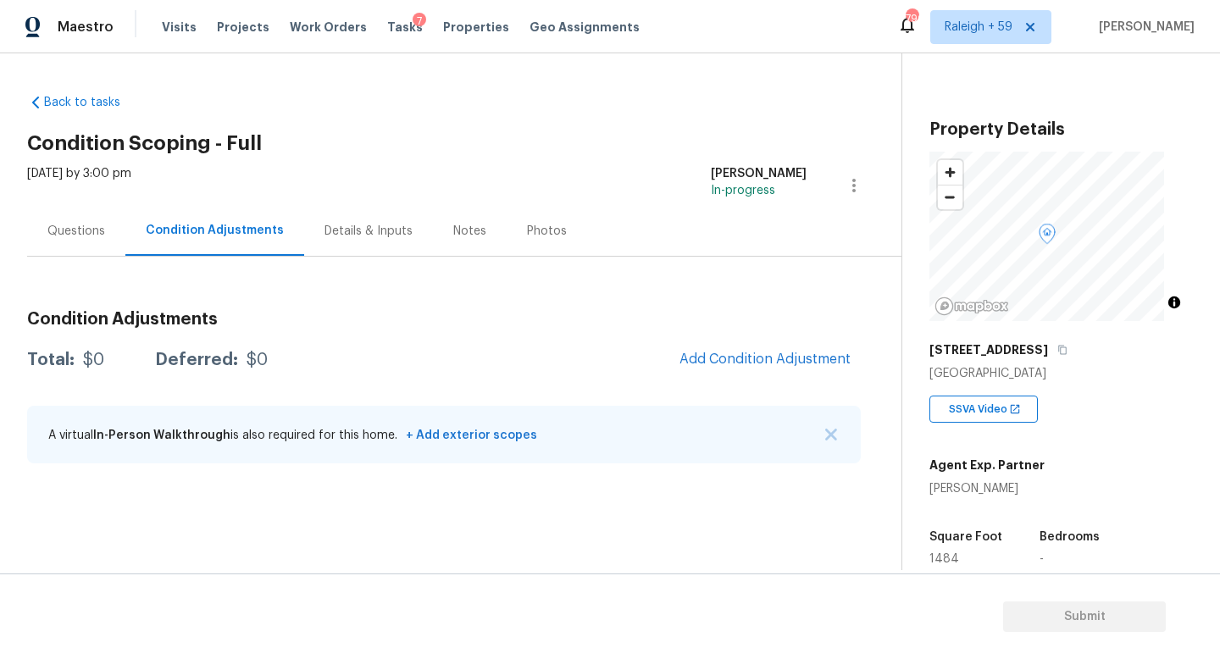
click at [77, 227] on div "Questions" at bounding box center [76, 231] width 58 height 17
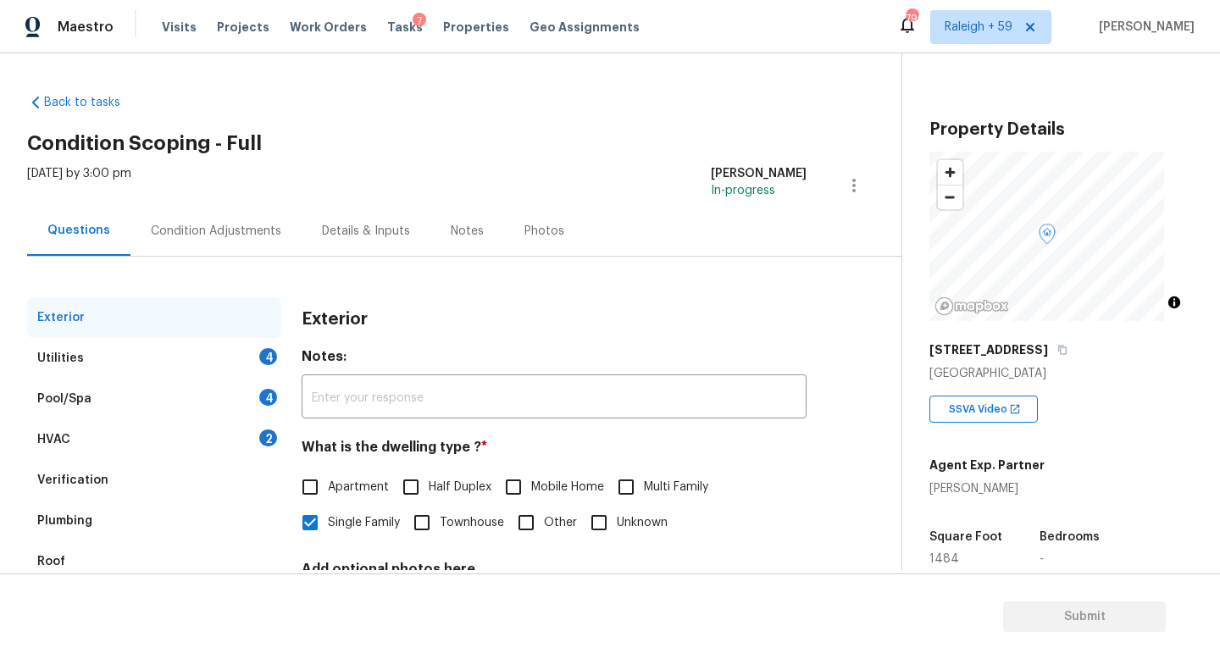
click at [248, 239] on div "Condition Adjustments" at bounding box center [215, 231] width 171 height 50
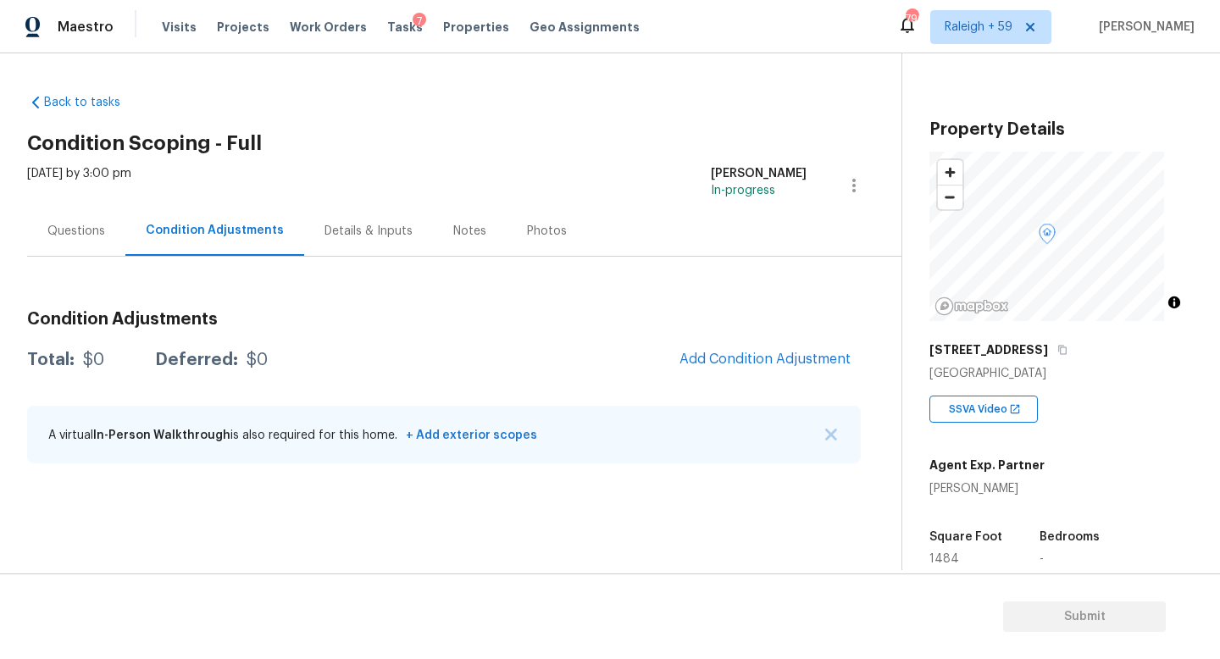
click at [81, 223] on div "Questions" at bounding box center [76, 231] width 58 height 17
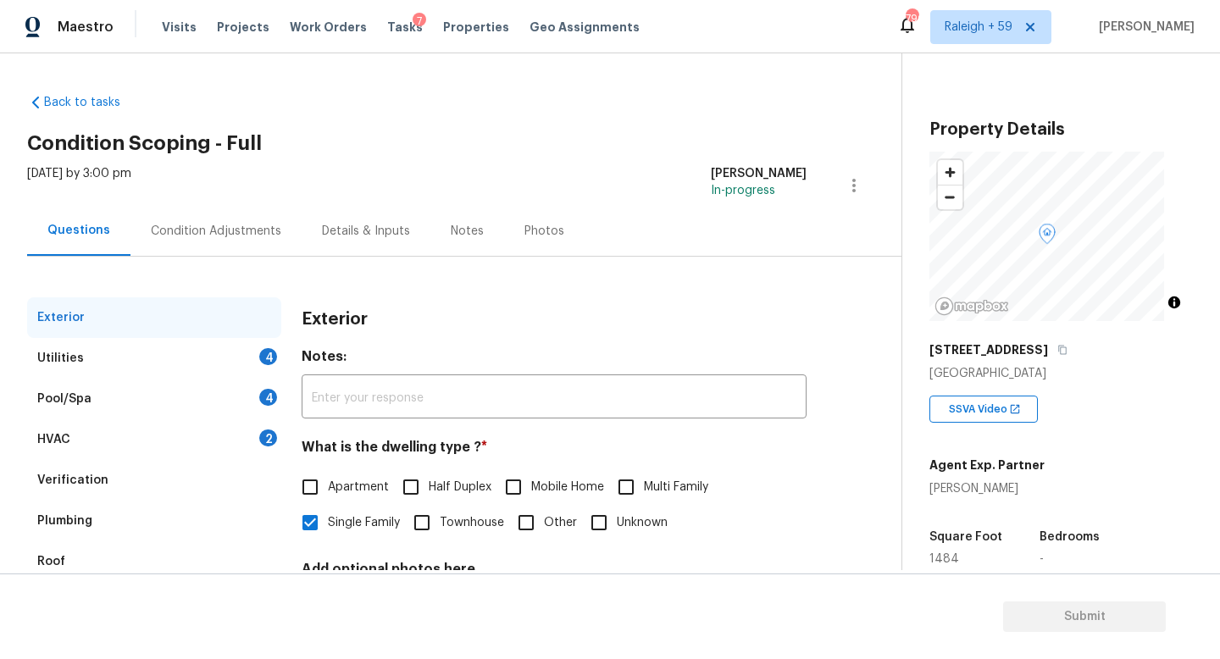
click at [219, 239] on div "Condition Adjustments" at bounding box center [215, 231] width 171 height 50
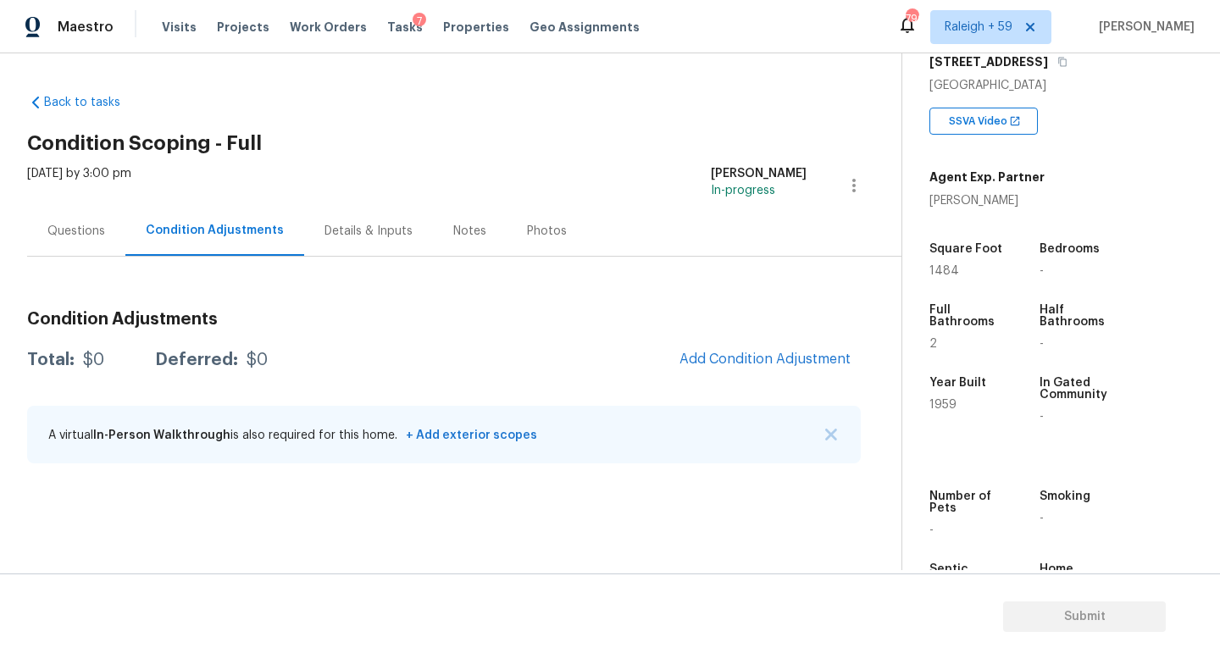
scroll to position [343, 0]
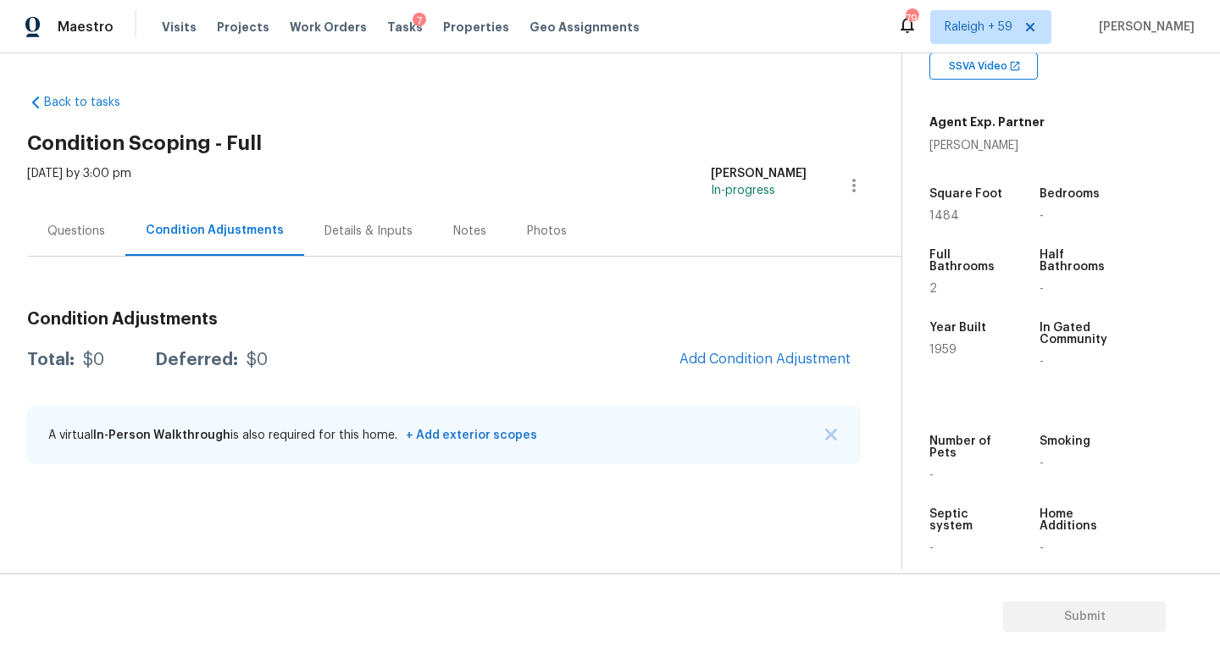
drag, startPoint x: 83, startPoint y: 250, endPoint x: 105, endPoint y: 250, distance: 22.0
click at [85, 249] on div "Questions" at bounding box center [76, 231] width 98 height 50
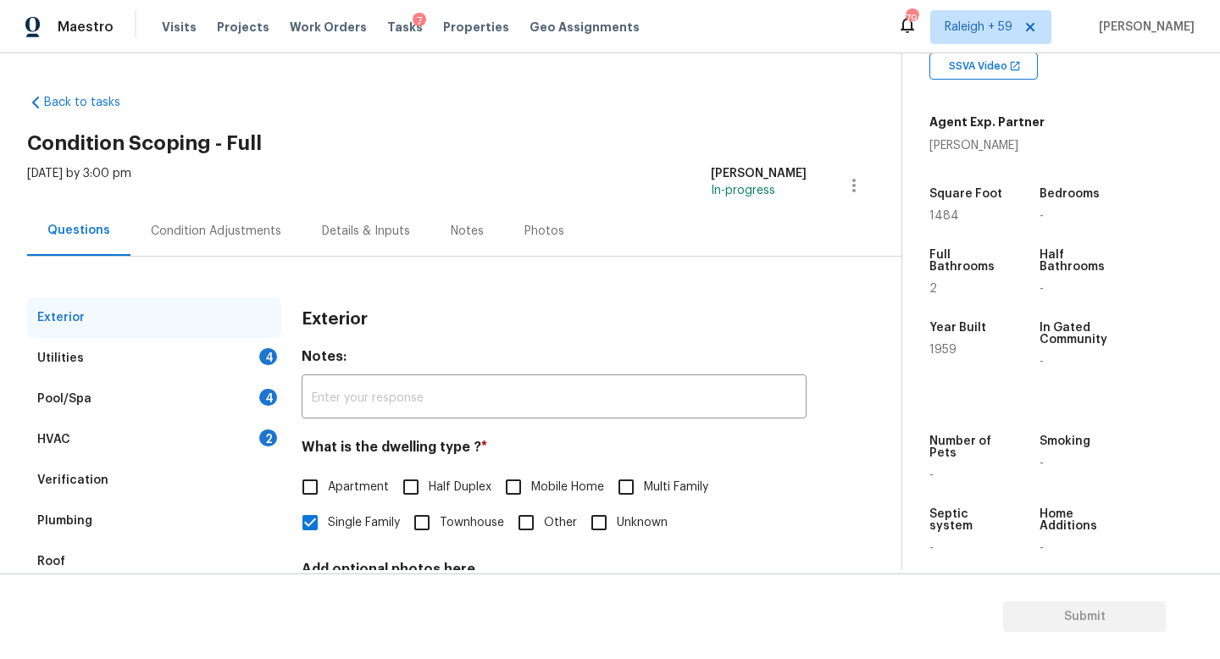
click at [192, 241] on div "Condition Adjustments" at bounding box center [215, 231] width 171 height 50
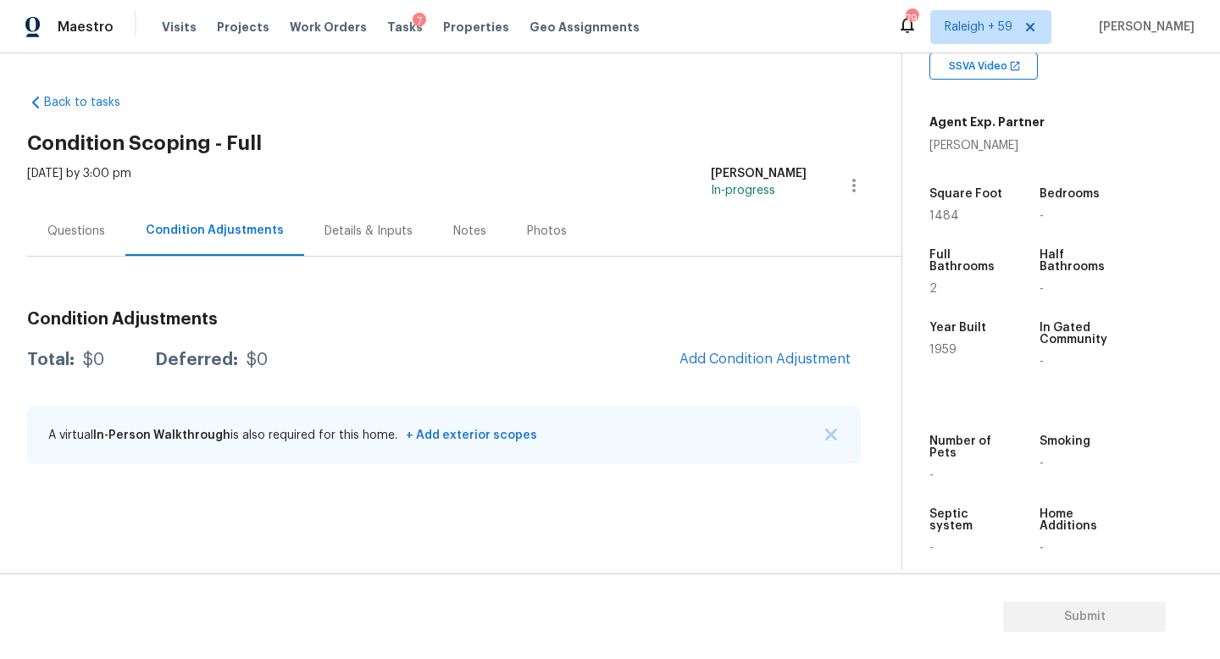
click at [98, 228] on div "Questions" at bounding box center [76, 231] width 58 height 17
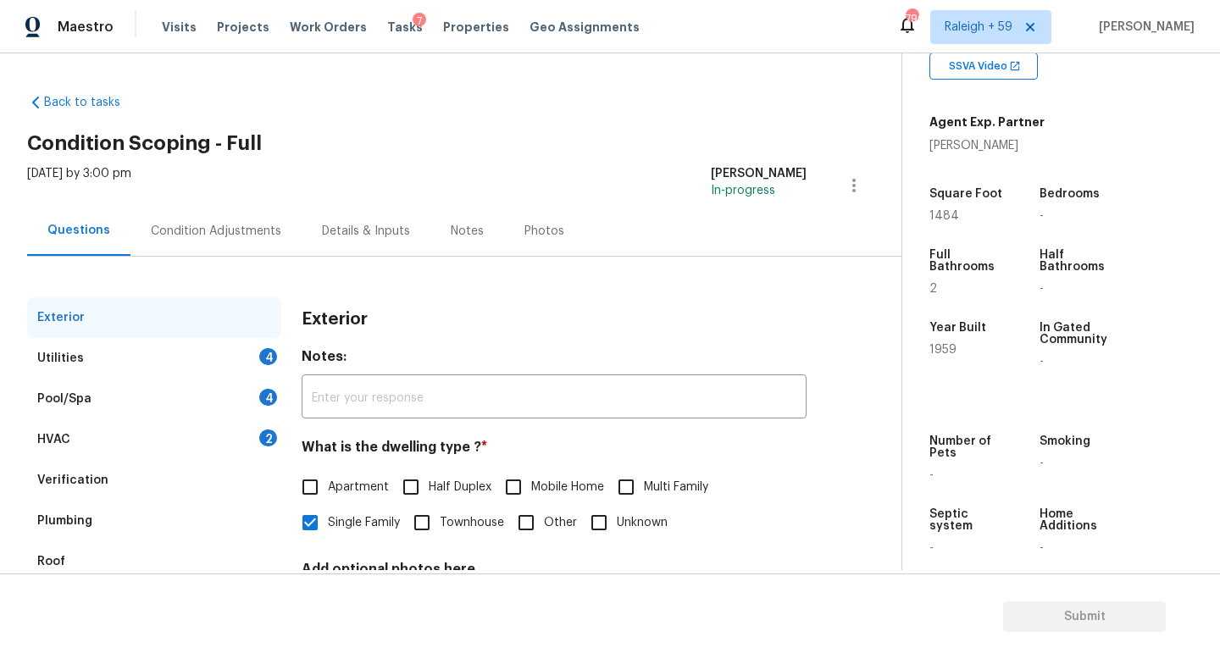
click at [216, 237] on div "Condition Adjustments" at bounding box center [216, 231] width 130 height 17
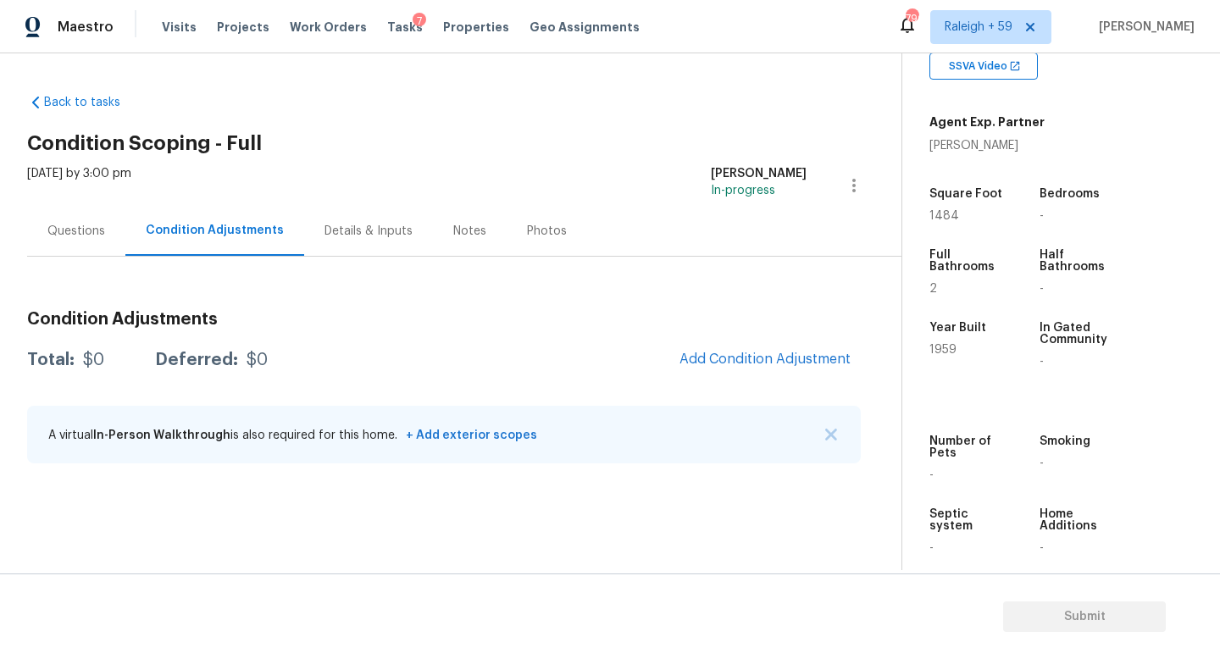
click at [106, 225] on div "Questions" at bounding box center [76, 231] width 98 height 50
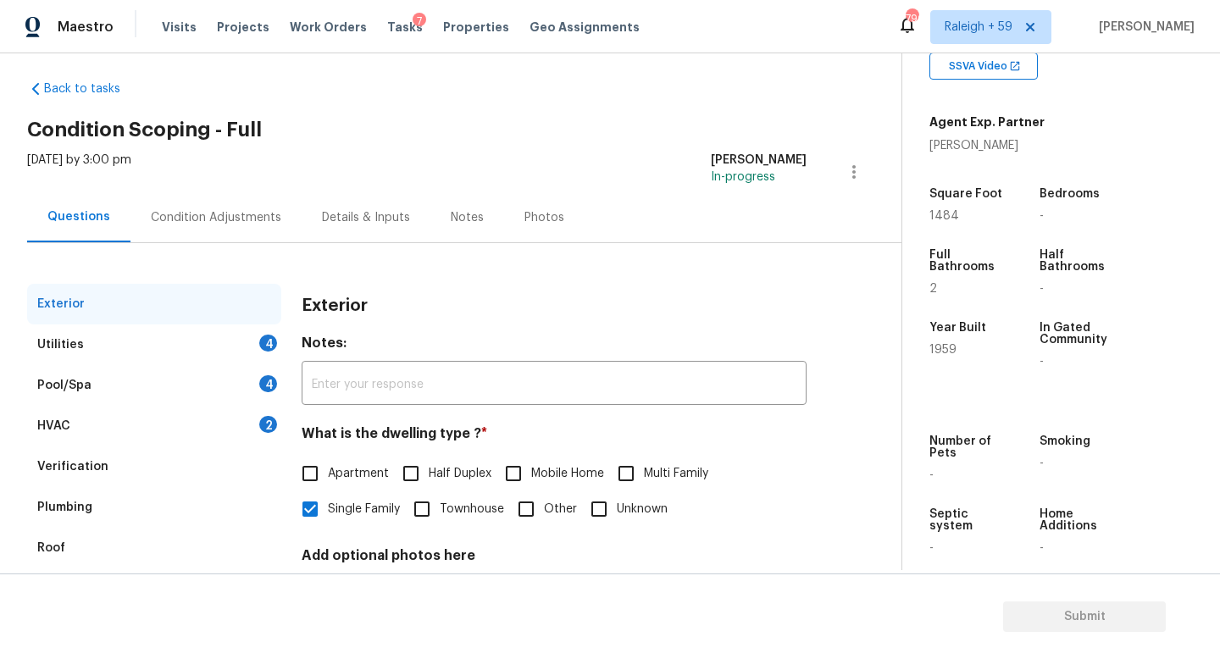
scroll to position [14, 0]
click at [258, 358] on div "Utilities 4" at bounding box center [154, 344] width 254 height 41
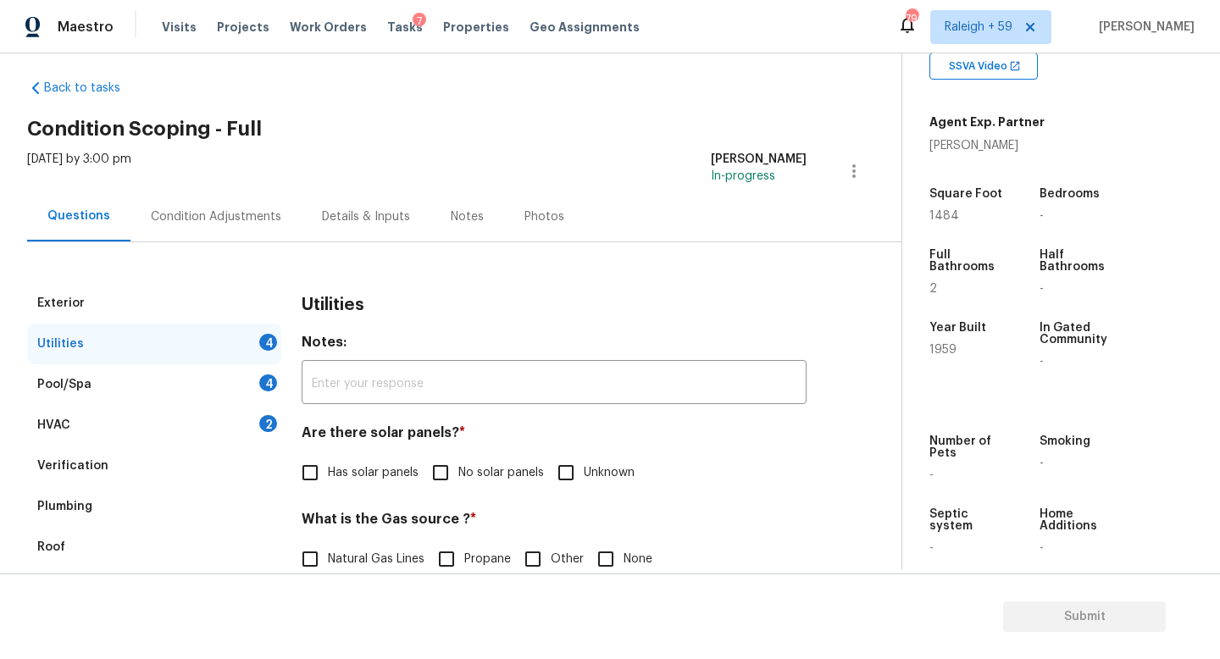
click at [256, 380] on div "Pool/Spa 4" at bounding box center [154, 384] width 254 height 41
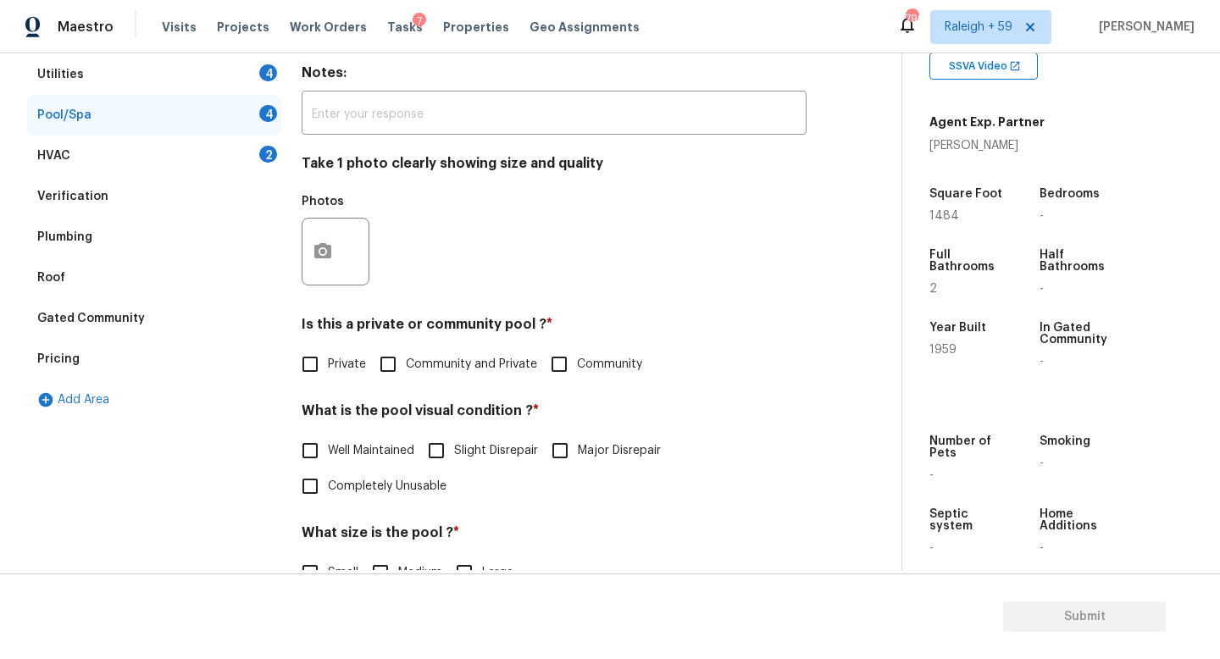
scroll to position [379, 0]
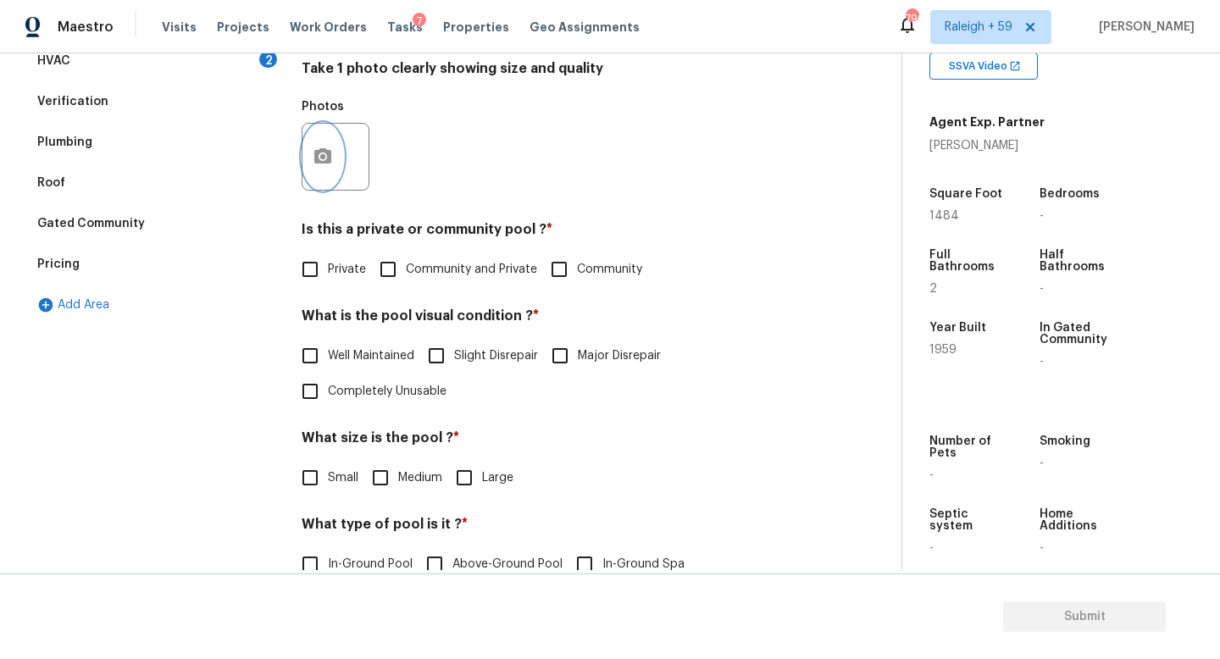
click at [315, 149] on button "button" at bounding box center [322, 157] width 41 height 66
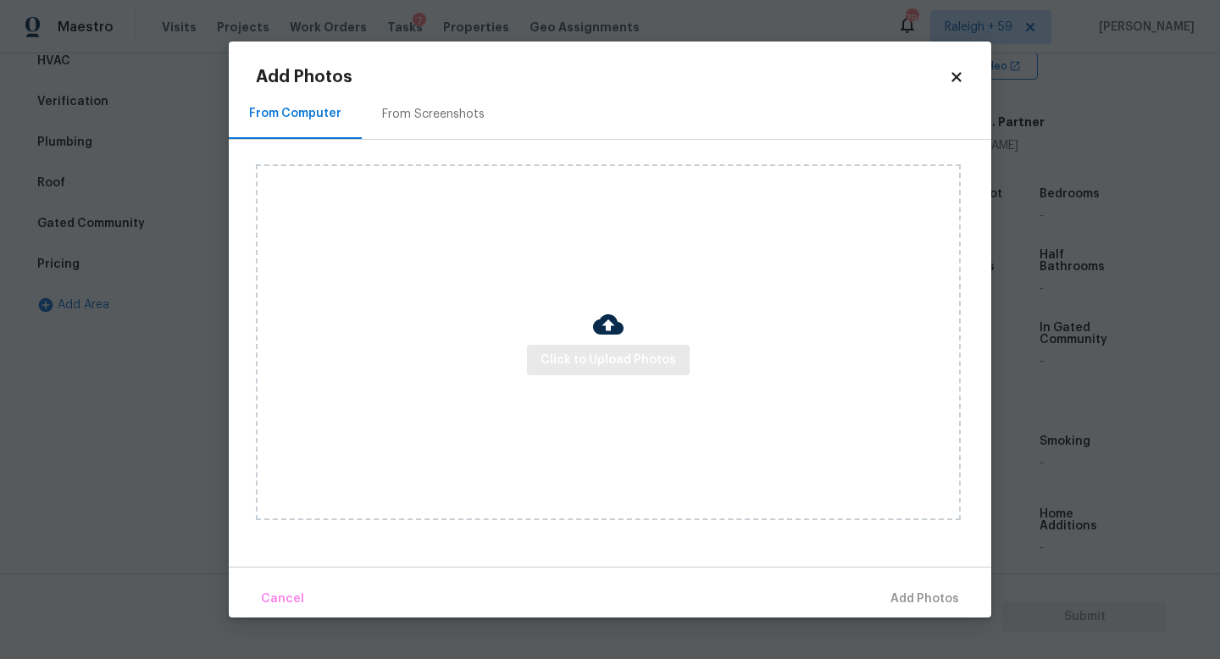
click at [591, 375] on div "Click to Upload Photos" at bounding box center [608, 342] width 705 height 356
click at [592, 365] on span "Click to Upload Photos" at bounding box center [609, 360] width 136 height 21
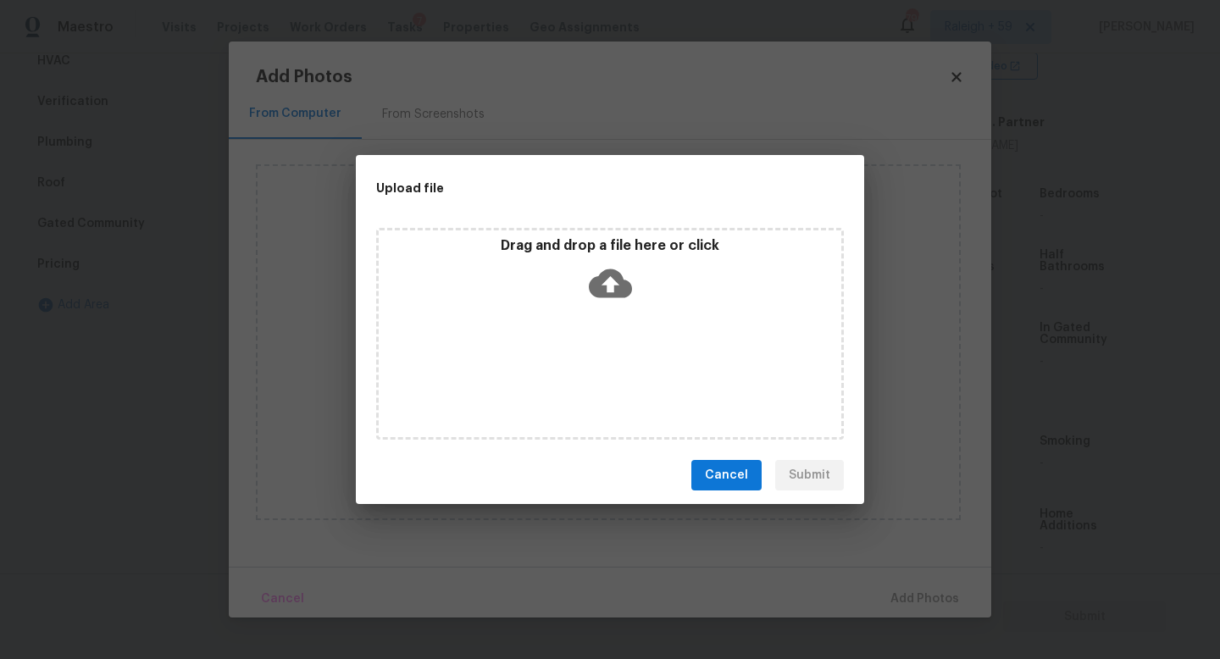
click at [588, 355] on div "Drag and drop a file here or click" at bounding box center [610, 334] width 468 height 212
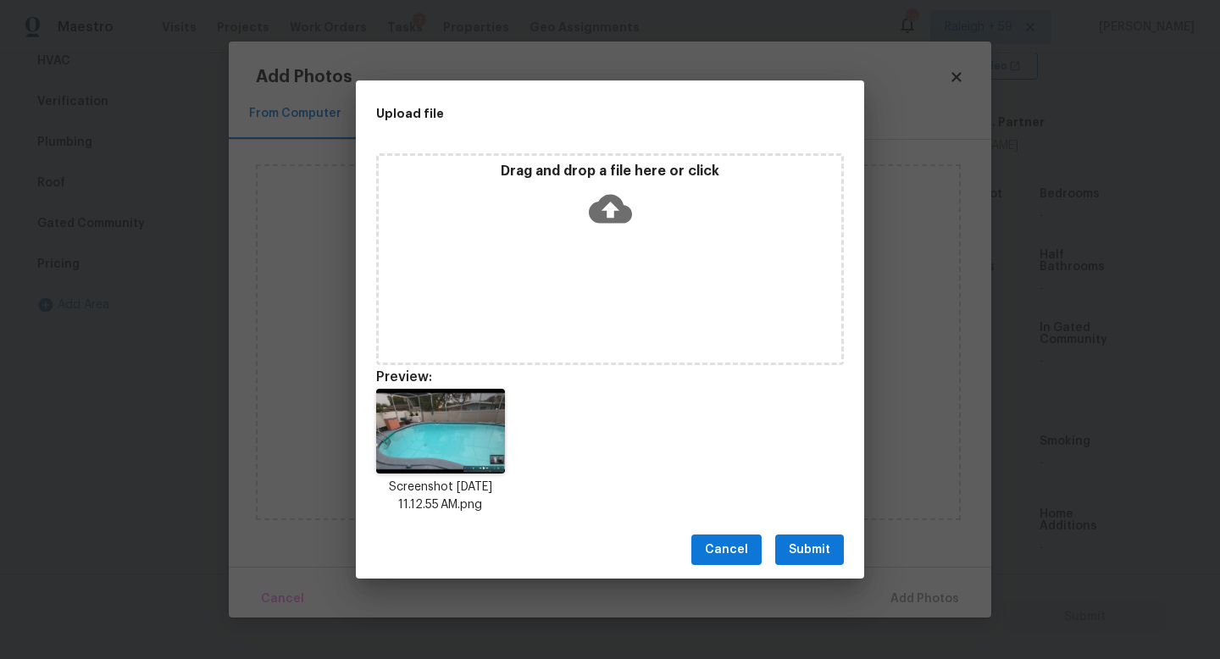
click at [809, 552] on span "Submit" at bounding box center [810, 550] width 42 height 21
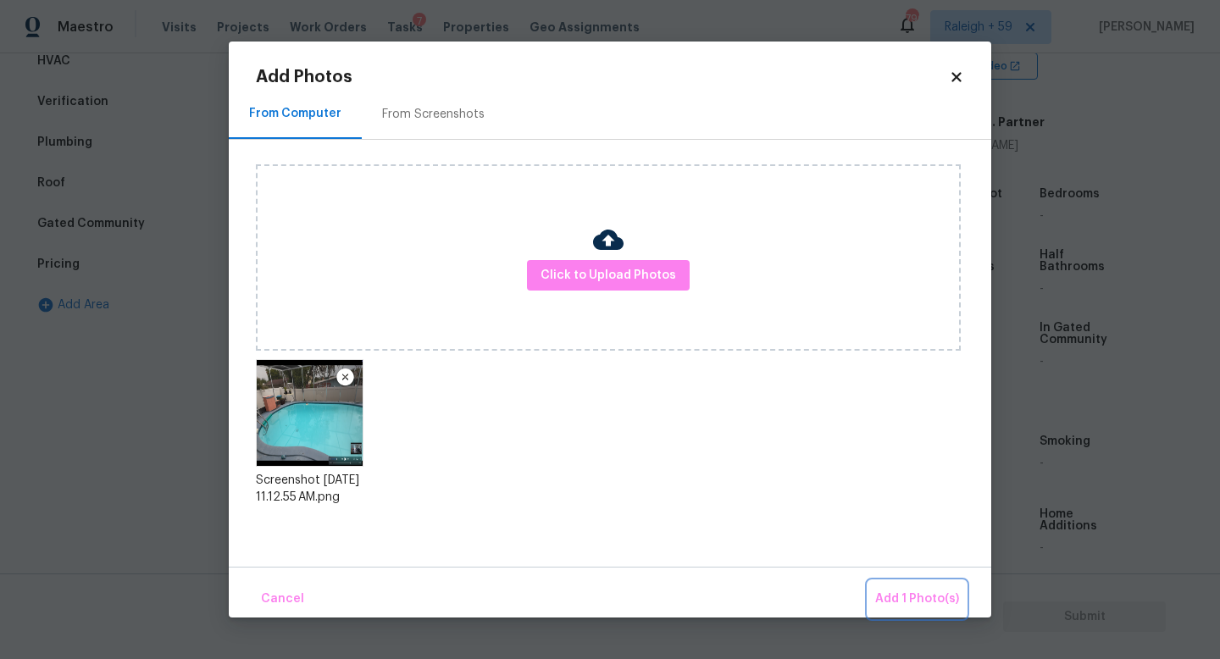
click at [912, 602] on span "Add 1 Photo(s)" at bounding box center [917, 599] width 84 height 21
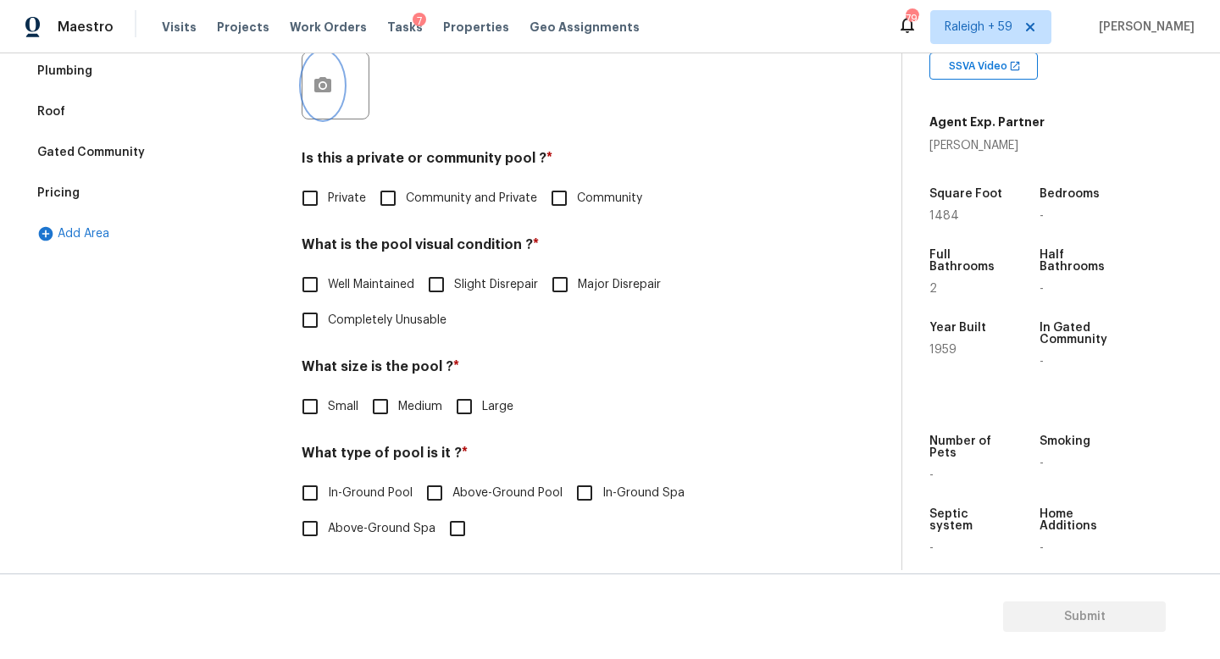
scroll to position [433, 0]
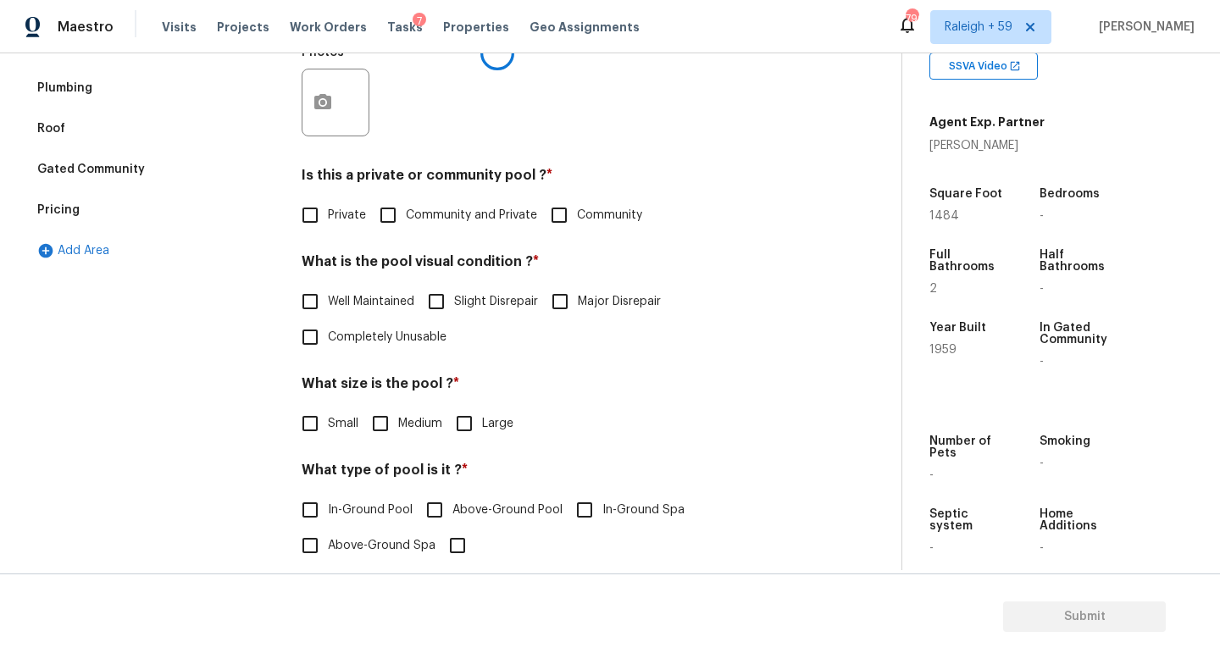
click at [328, 215] on span "Private" at bounding box center [347, 216] width 38 height 18
click at [328, 215] on input "Private" at bounding box center [310, 215] width 36 height 36
checkbox input "true"
click at [357, 303] on span "Well Maintained" at bounding box center [371, 302] width 86 height 18
click at [328, 303] on input "Well Maintained" at bounding box center [310, 302] width 36 height 36
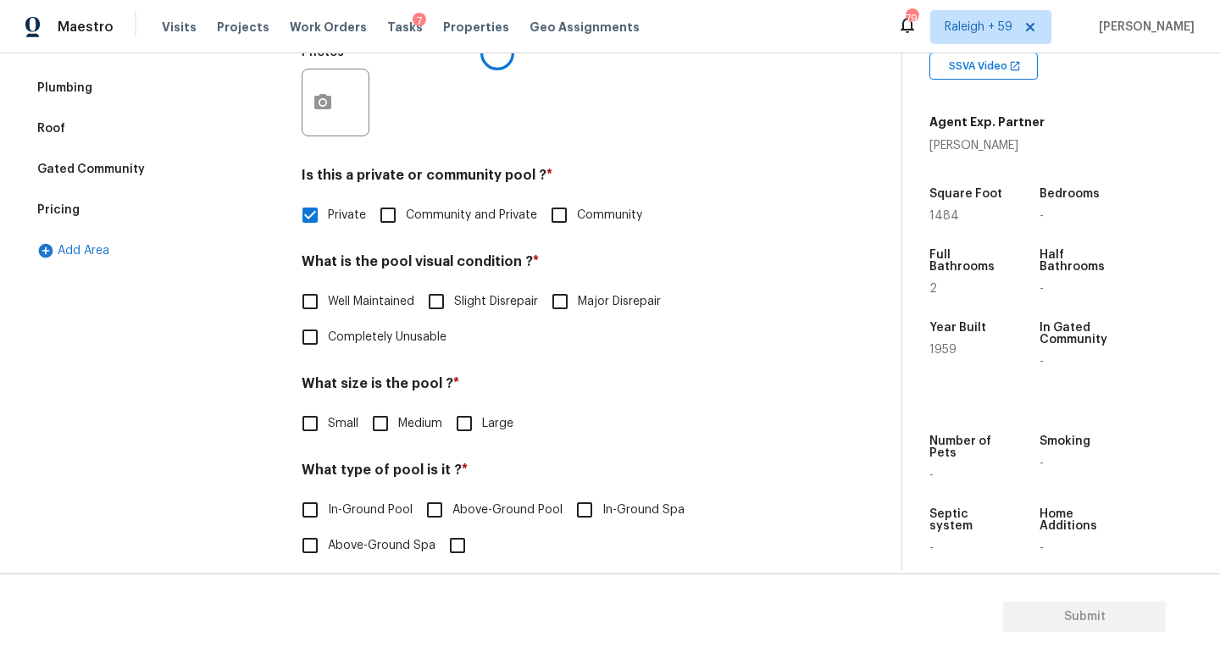
checkbox input "true"
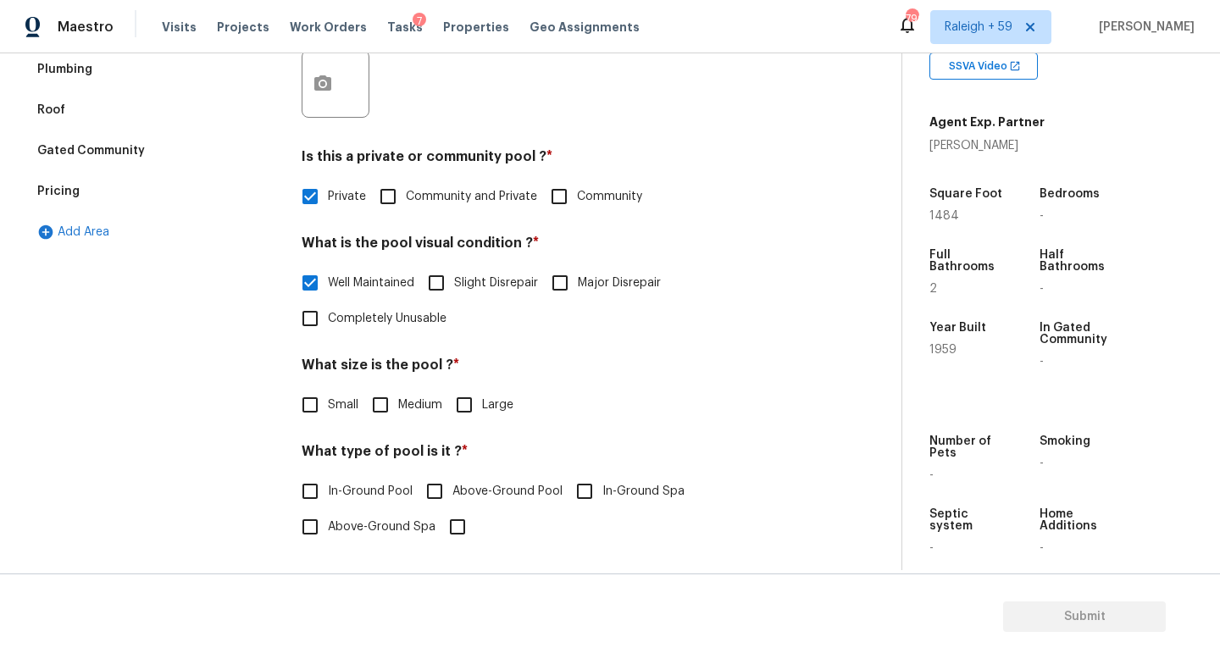
scroll to position [464, 0]
click at [384, 389] on input "Medium" at bounding box center [381, 405] width 36 height 36
checkbox input "true"
click at [370, 484] on span "In-Ground Pool" at bounding box center [370, 492] width 85 height 18
click at [328, 484] on input "In-Ground Pool" at bounding box center [310, 492] width 36 height 36
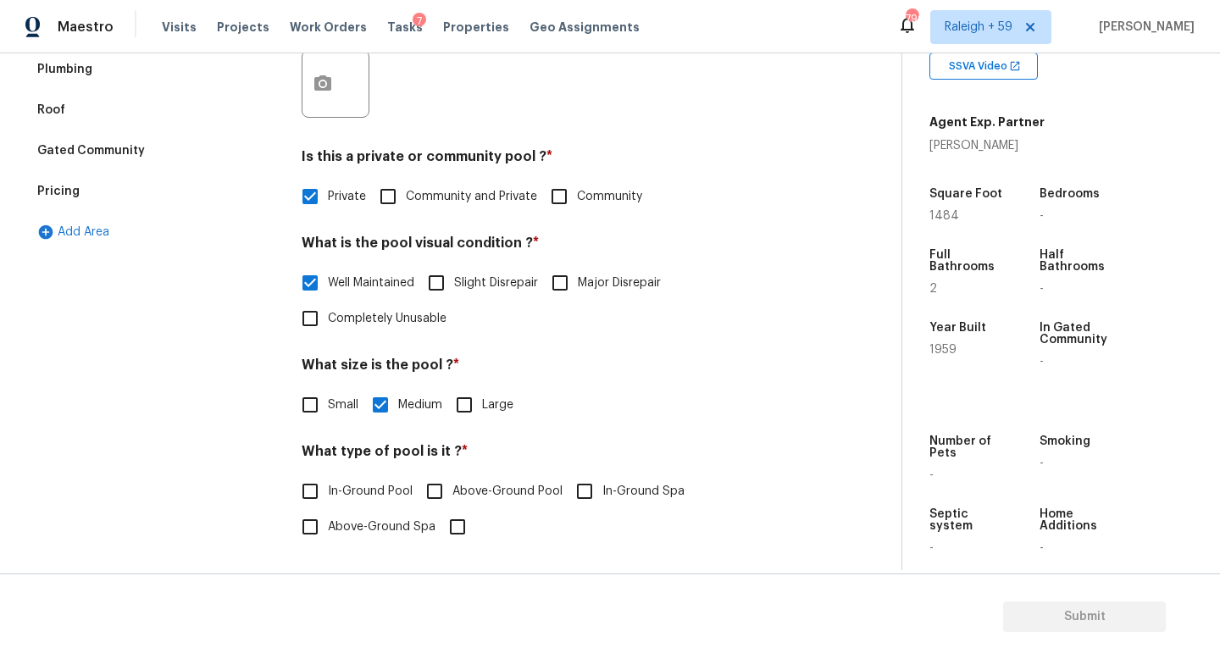
checkbox input "true"
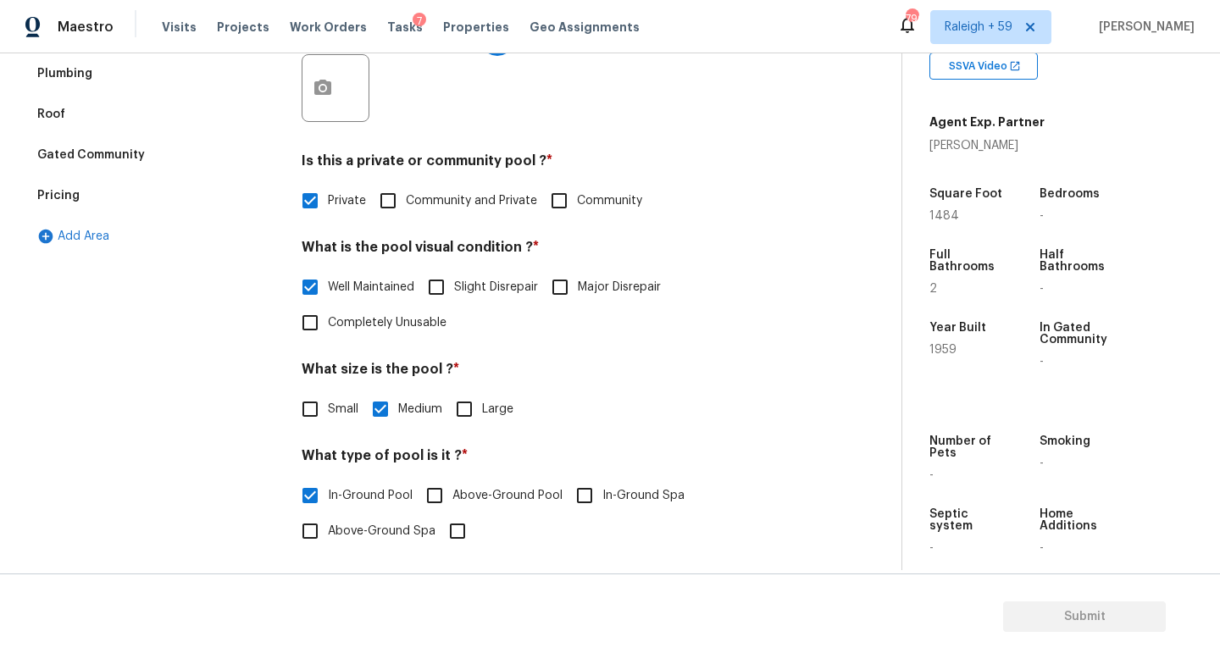
scroll to position [315, 0]
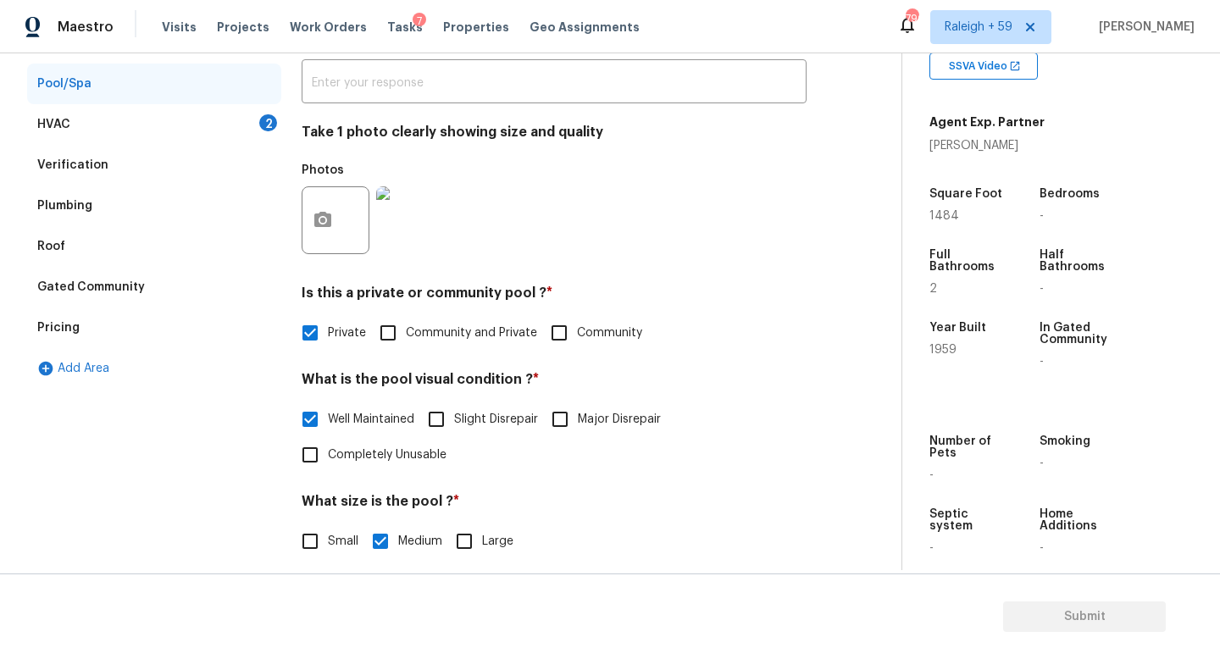
click at [241, 110] on div "HVAC 2" at bounding box center [154, 124] width 254 height 41
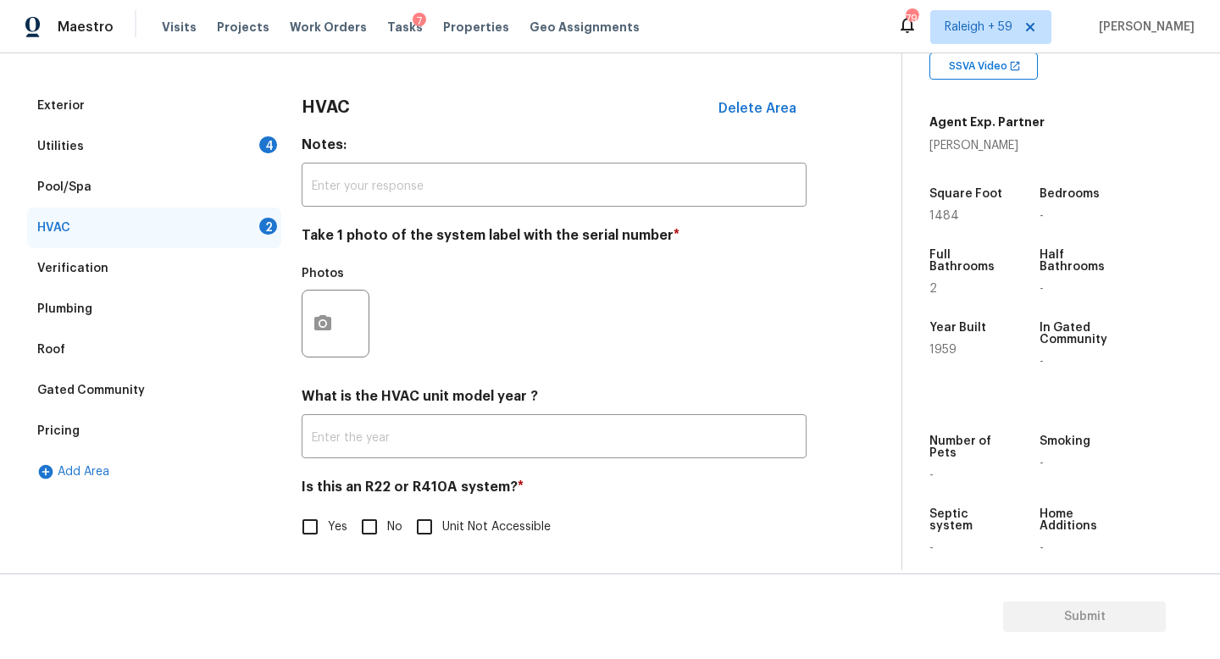
scroll to position [225, 0]
click at [330, 319] on icon "button" at bounding box center [323, 323] width 20 height 20
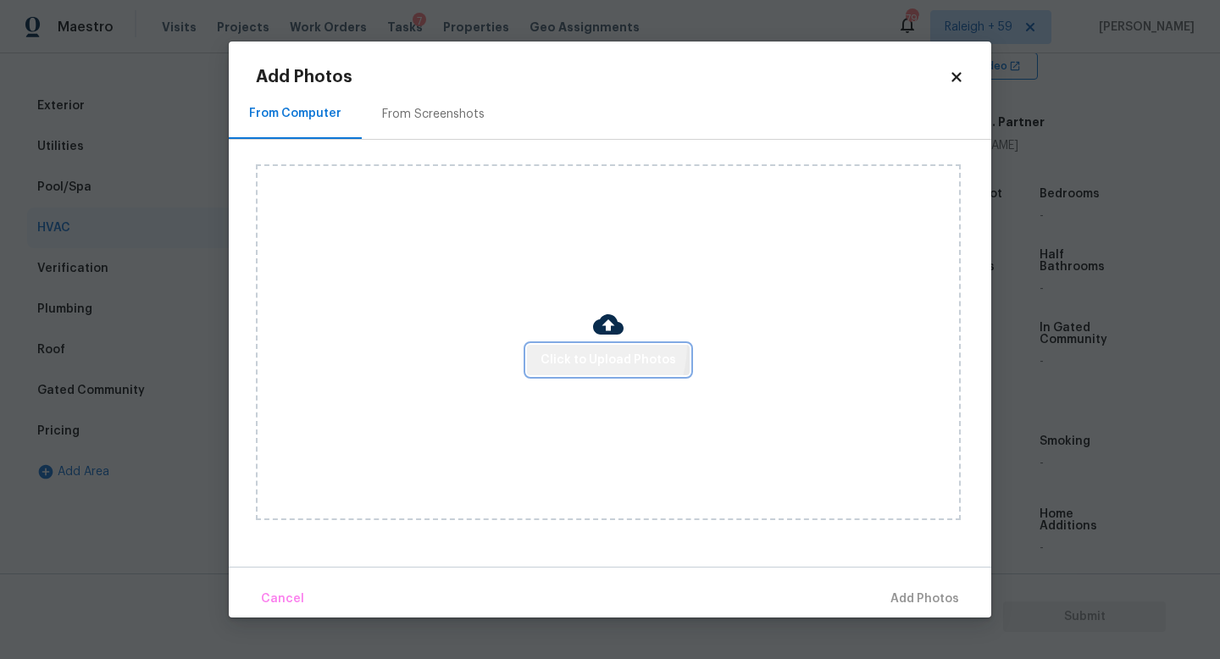
click at [576, 345] on button "Click to Upload Photos" at bounding box center [608, 360] width 163 height 31
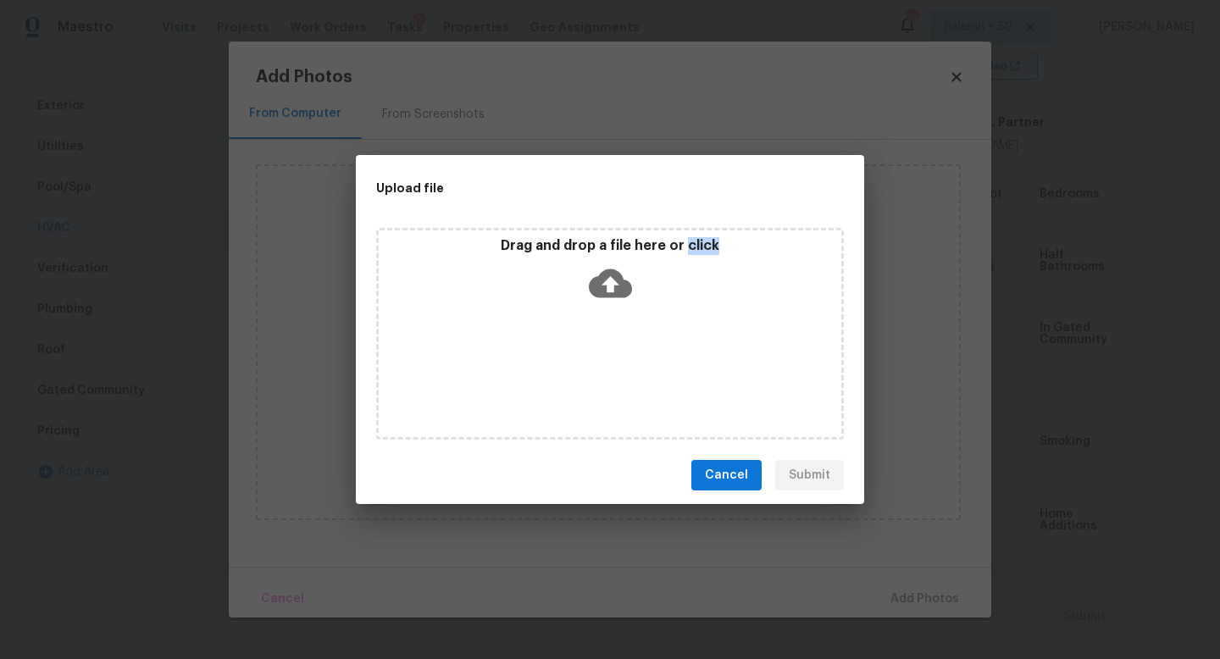
click at [576, 345] on div "Drag and drop a file here or click" at bounding box center [610, 334] width 468 height 212
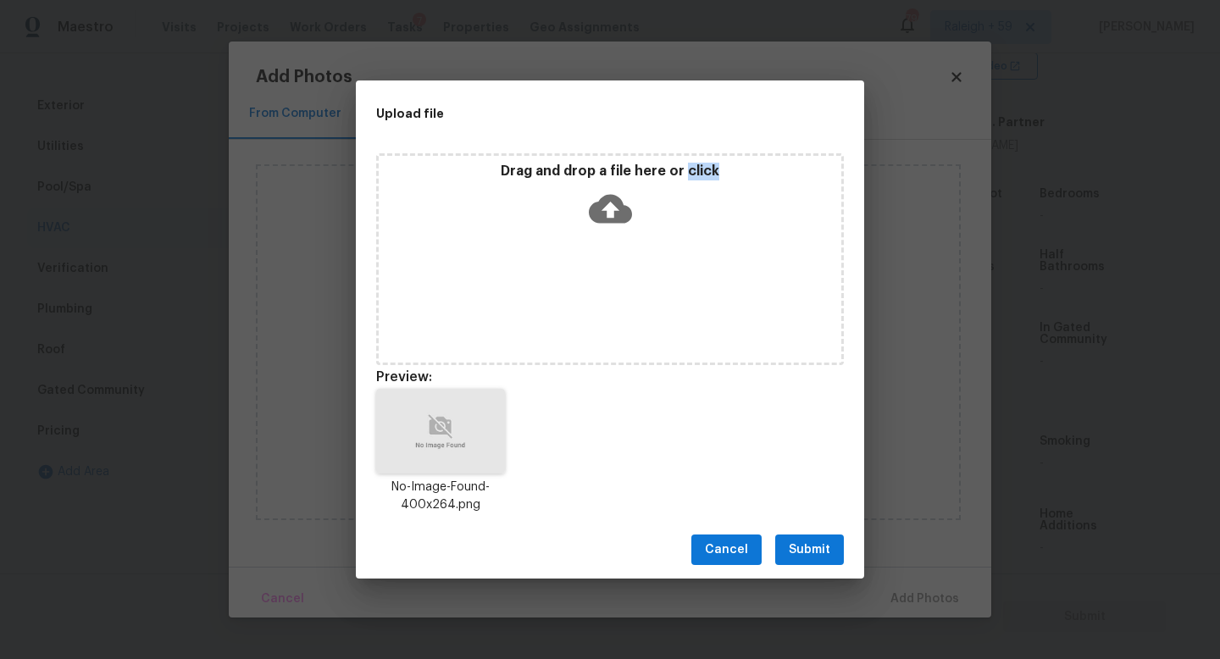
click at [815, 555] on span "Submit" at bounding box center [810, 550] width 42 height 21
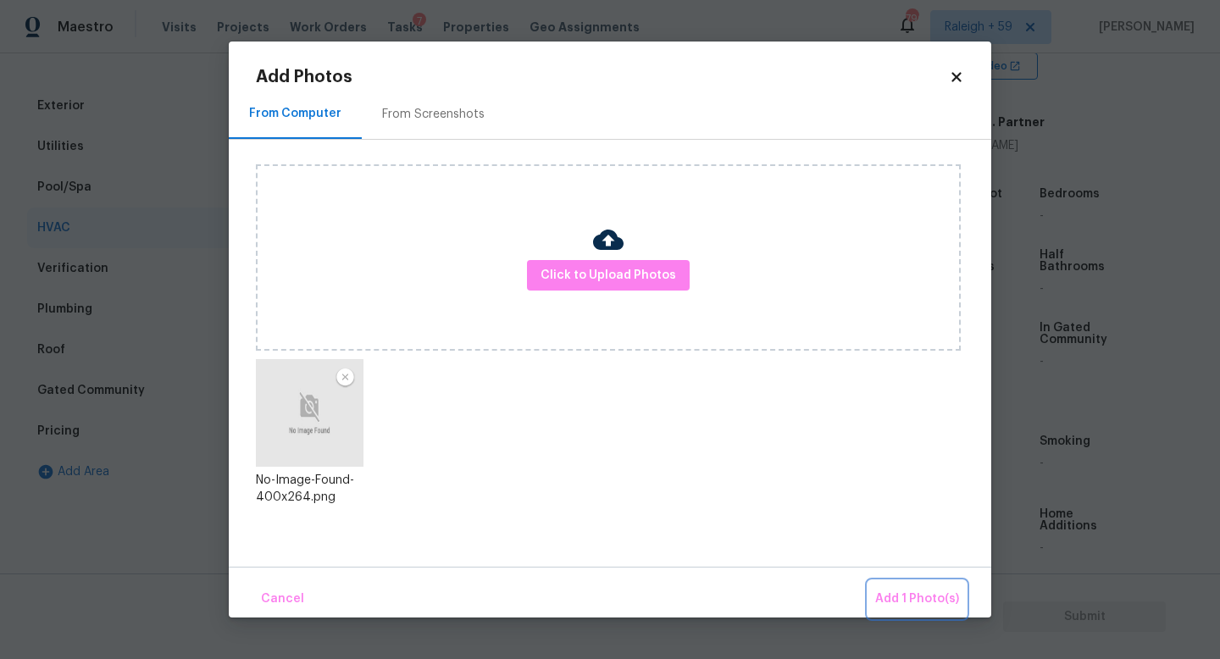
click at [919, 587] on button "Add 1 Photo(s)" at bounding box center [916, 599] width 97 height 36
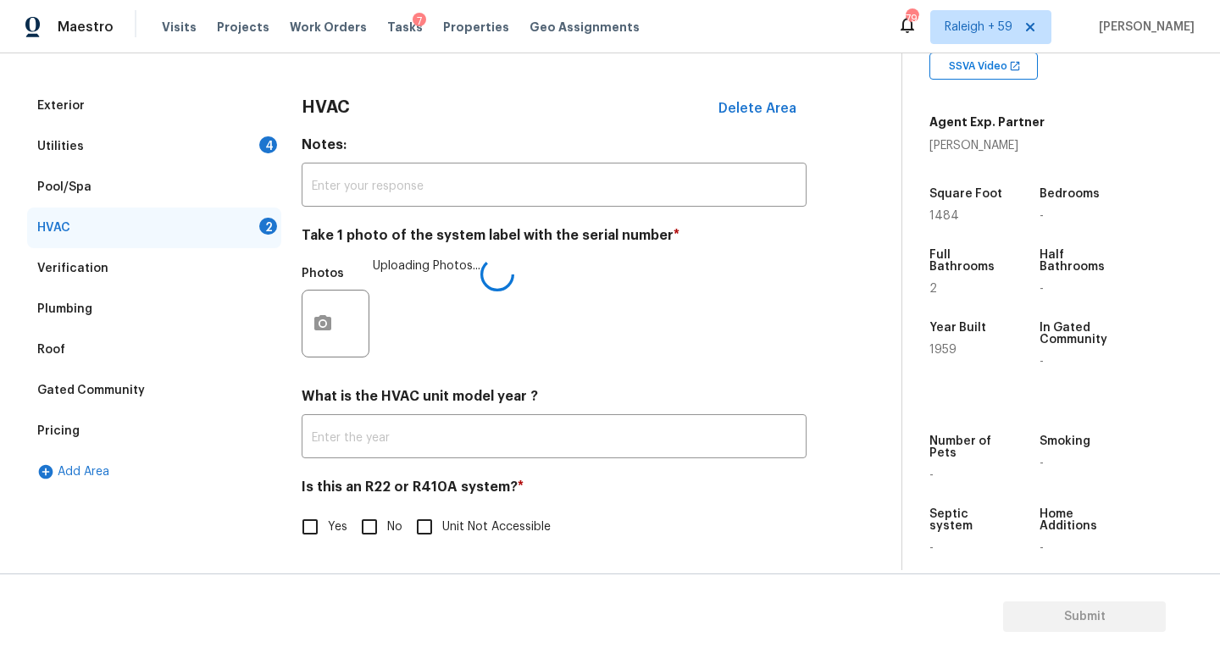
click at [369, 509] on input "No" at bounding box center [370, 527] width 36 height 36
checkbox input "true"
click at [207, 132] on div "Utilities 4" at bounding box center [154, 146] width 254 height 41
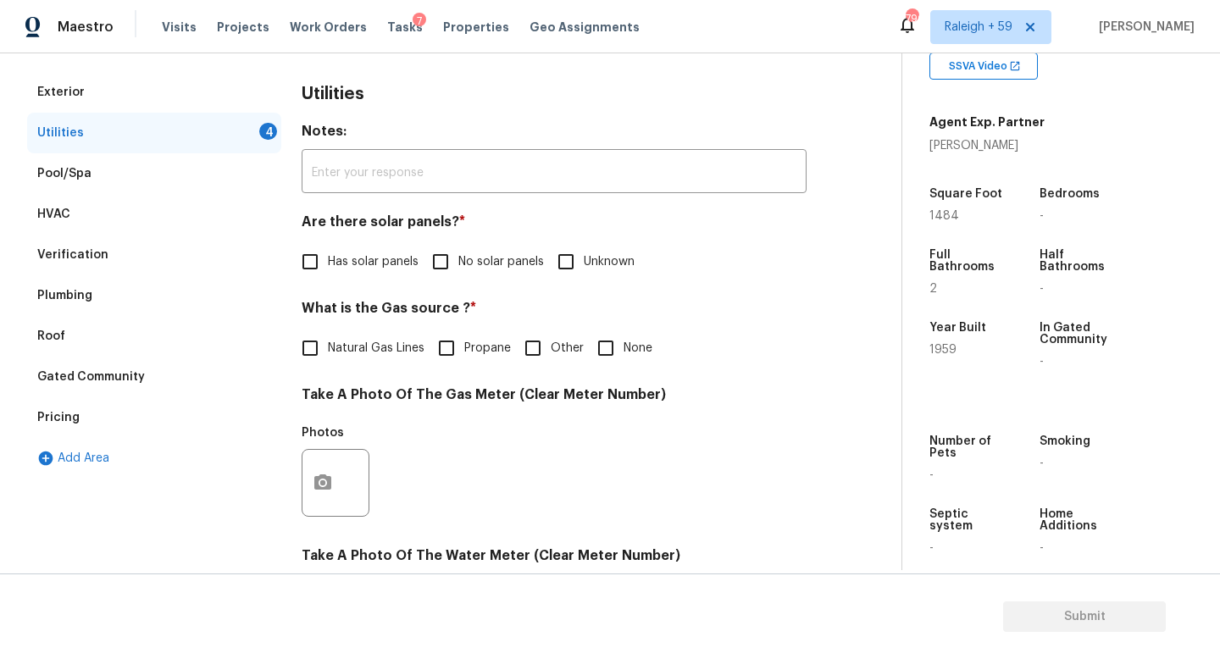
click at [463, 261] on span "No solar panels" at bounding box center [501, 262] width 86 height 18
click at [458, 261] on input "No solar panels" at bounding box center [441, 262] width 36 height 36
checkbox input "true"
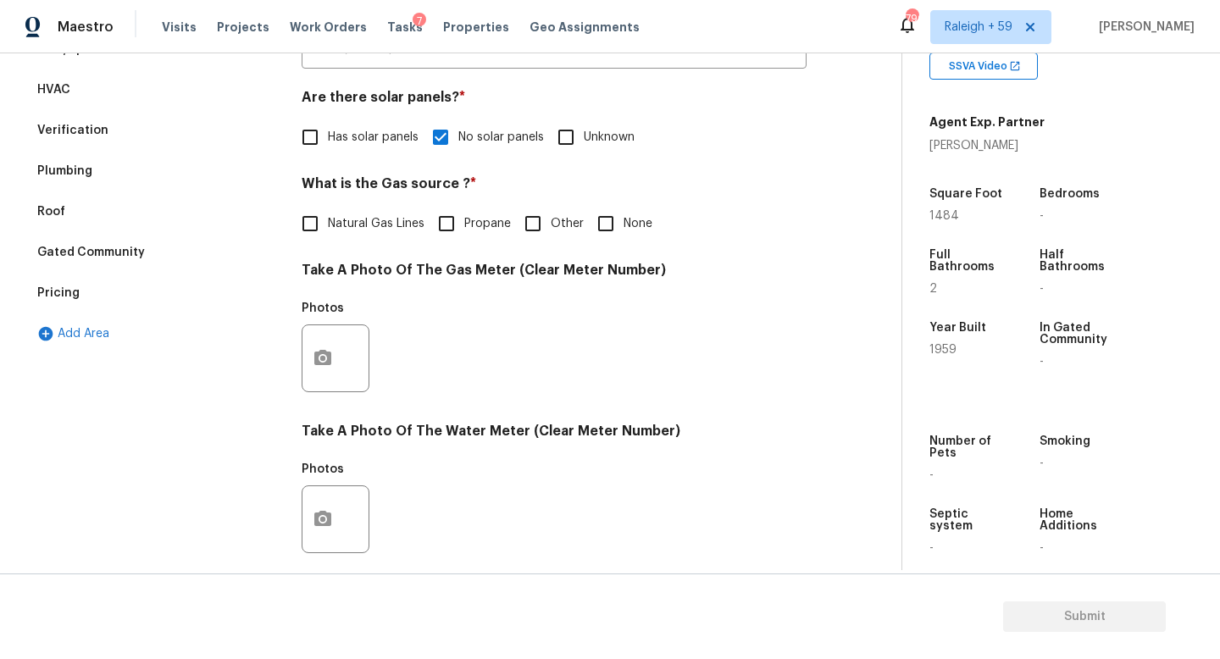
drag, startPoint x: 394, startPoint y: 225, endPoint x: 390, endPoint y: 233, distance: 9.5
click at [394, 225] on span "Natural Gas Lines" at bounding box center [376, 224] width 97 height 18
click at [328, 225] on input "Natural Gas Lines" at bounding box center [310, 224] width 36 height 36
checkbox input "true"
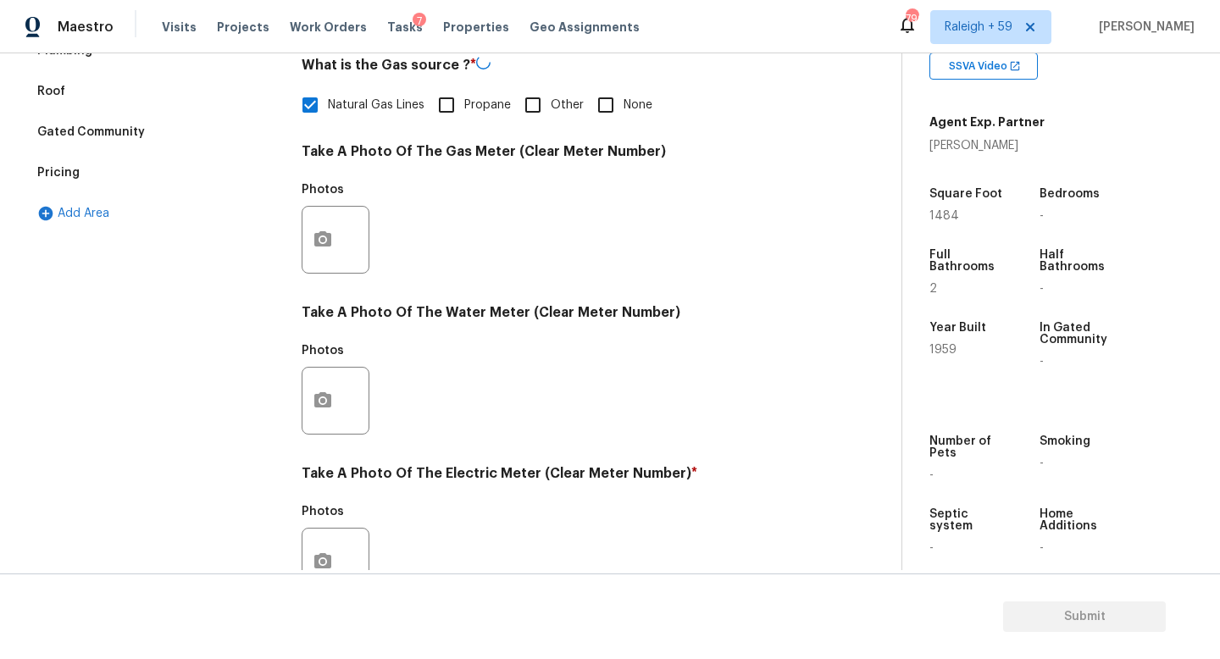
scroll to position [629, 0]
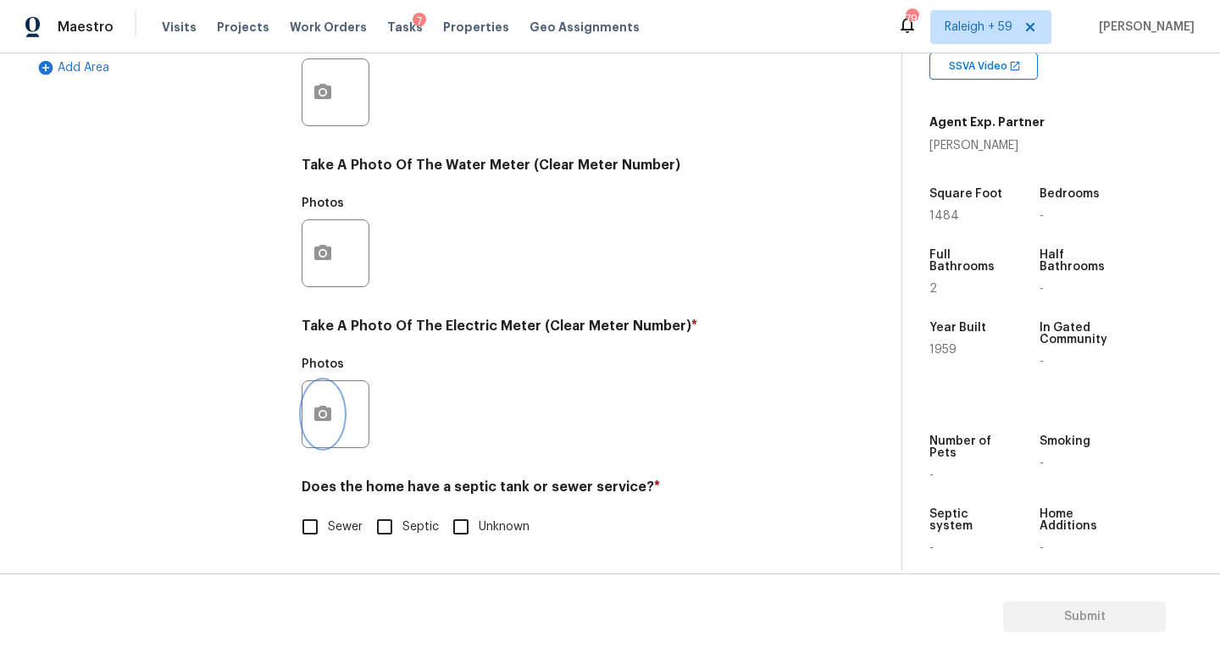
click at [331, 424] on button "button" at bounding box center [322, 414] width 41 height 66
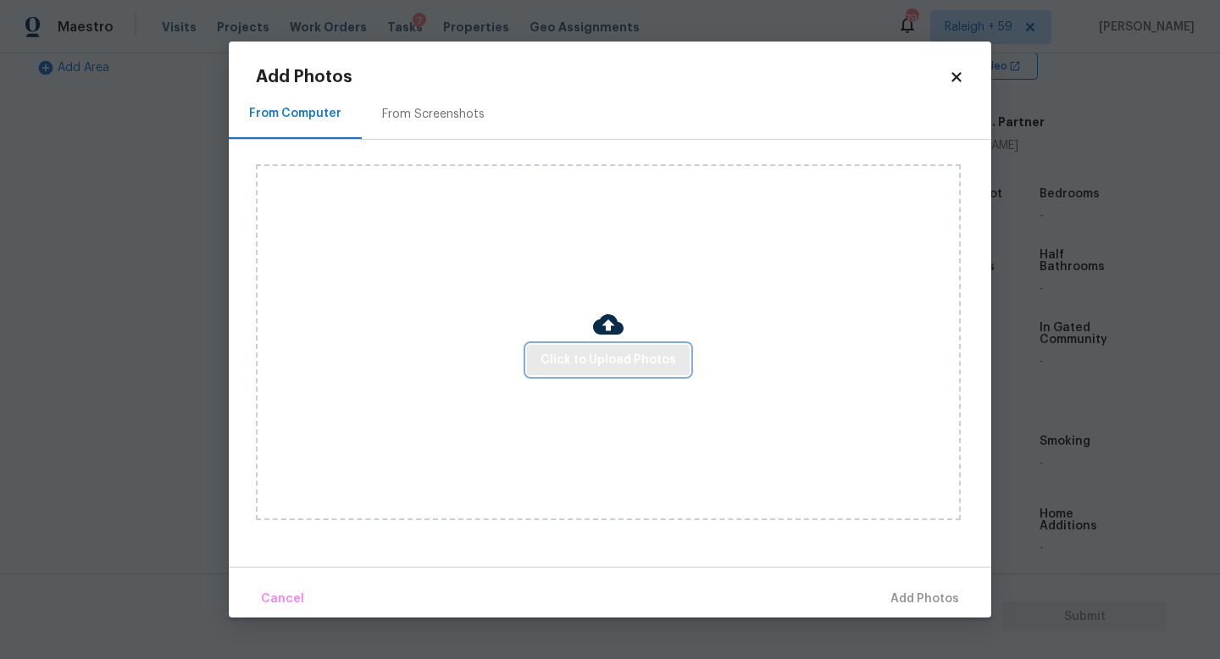
click at [592, 367] on span "Click to Upload Photos" at bounding box center [609, 360] width 136 height 21
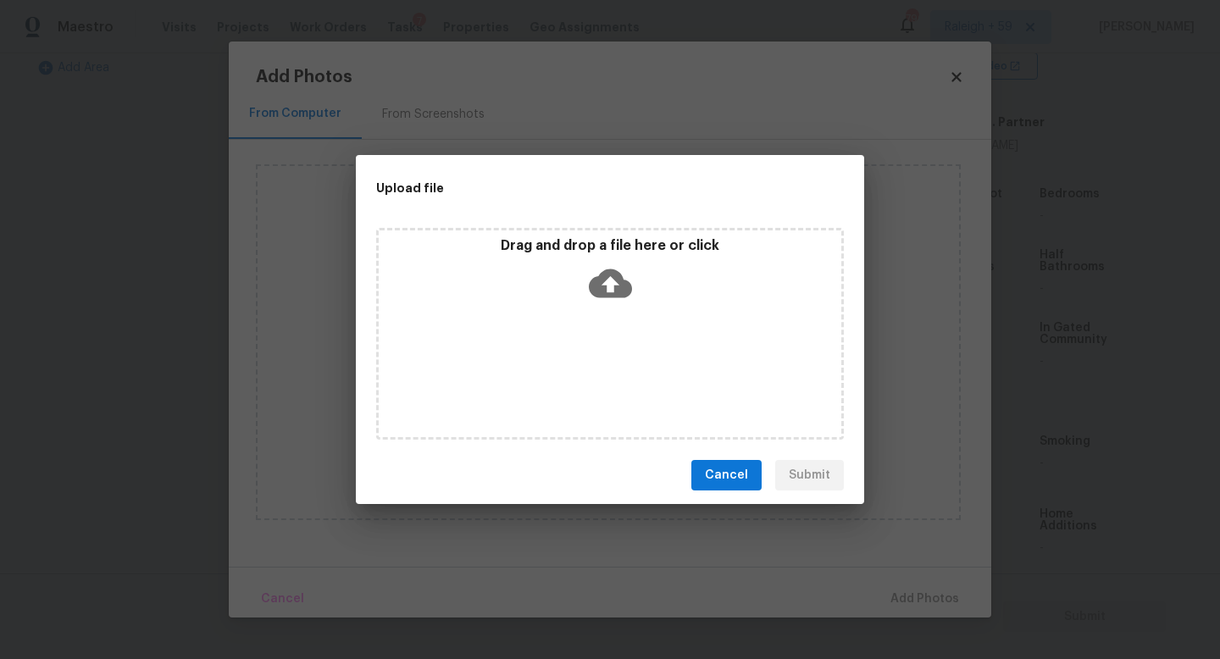
click at [592, 367] on div "Drag and drop a file here or click" at bounding box center [610, 334] width 468 height 212
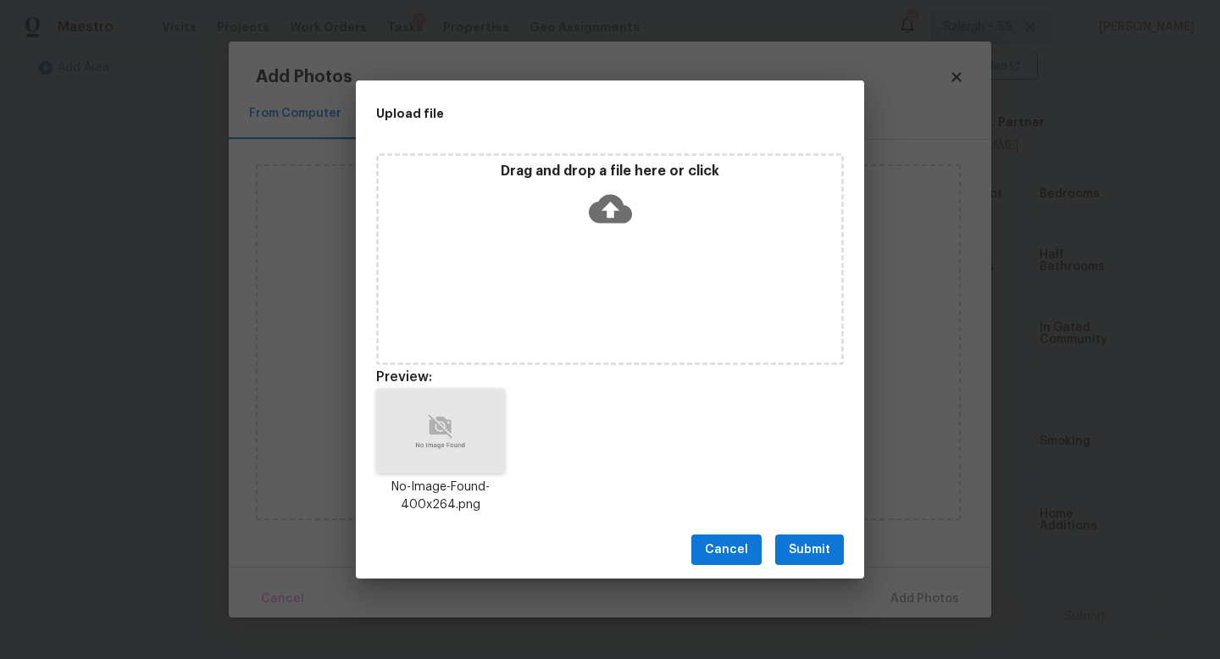
click at [813, 553] on span "Submit" at bounding box center [810, 550] width 42 height 21
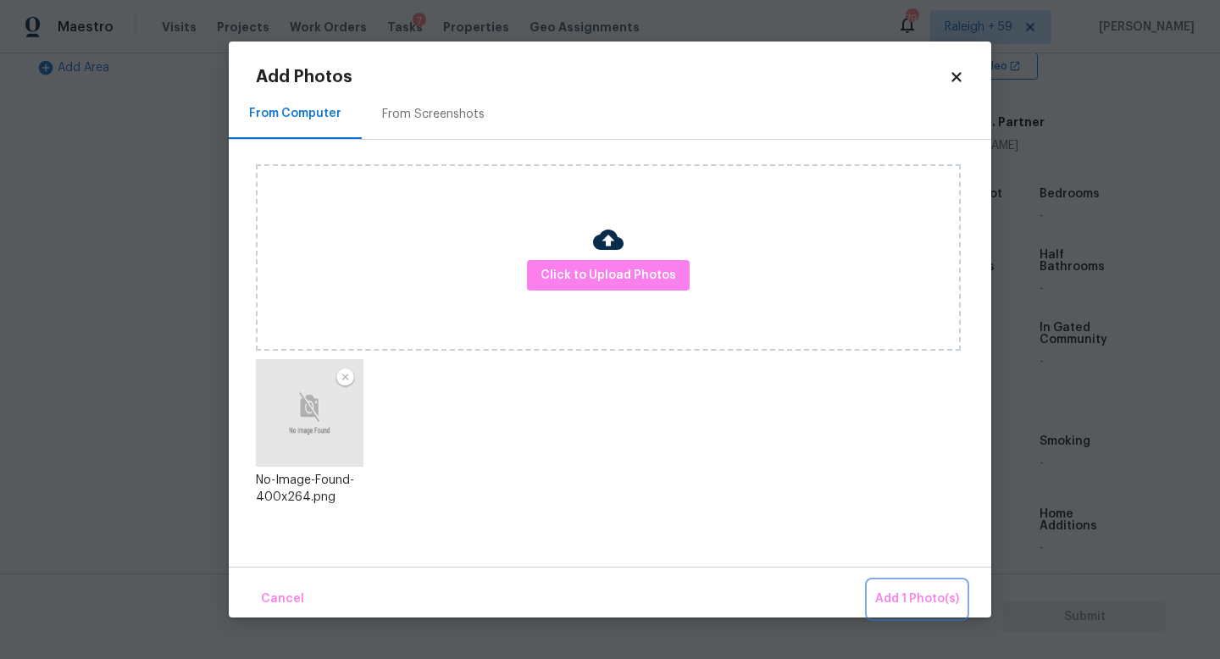
click at [915, 589] on span "Add 1 Photo(s)" at bounding box center [917, 599] width 84 height 21
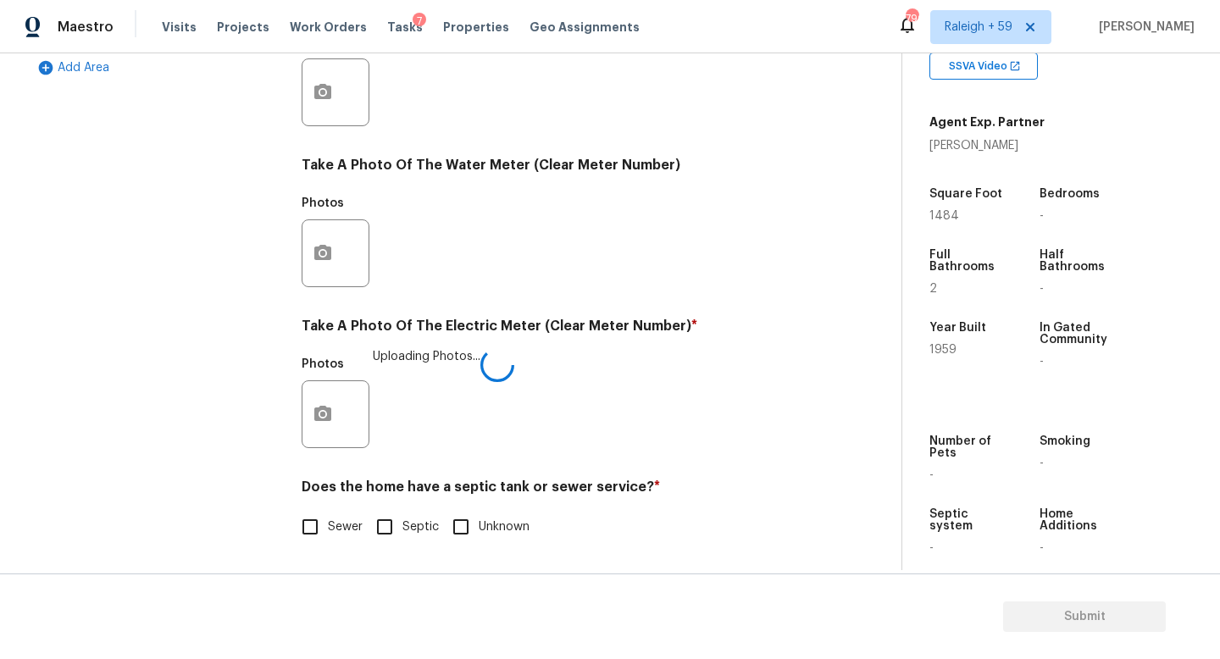
click at [338, 519] on span "Sewer" at bounding box center [345, 528] width 35 height 18
click at [328, 517] on input "Sewer" at bounding box center [310, 527] width 36 height 36
checkbox input "true"
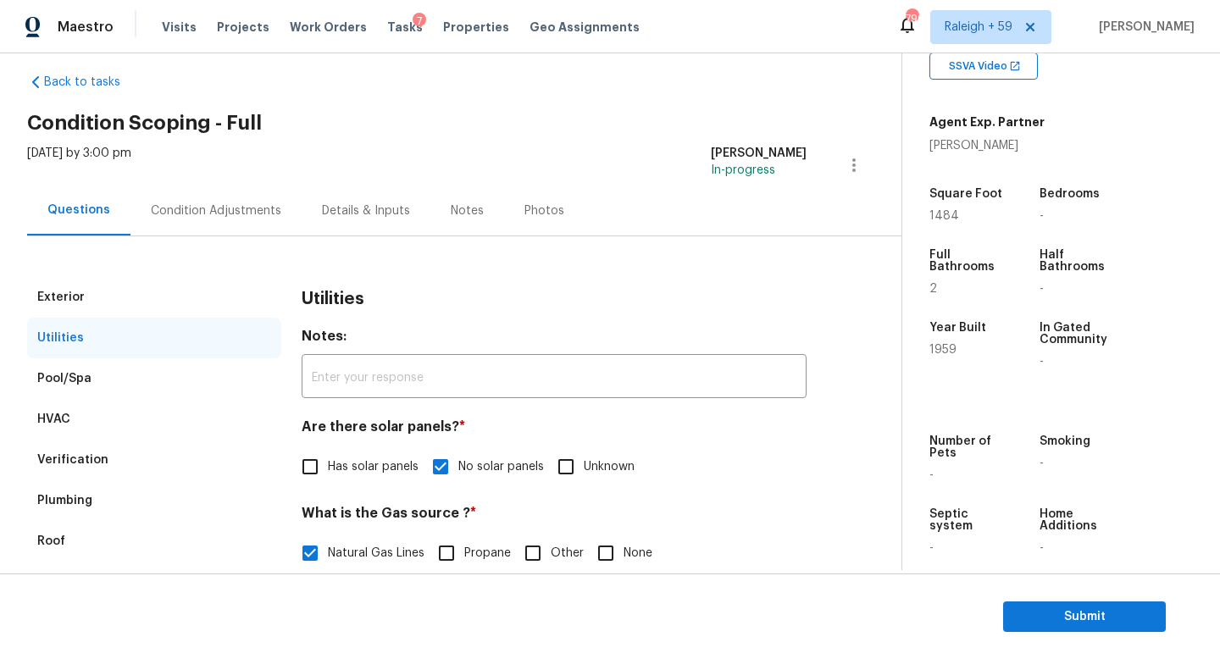
scroll to position [0, 0]
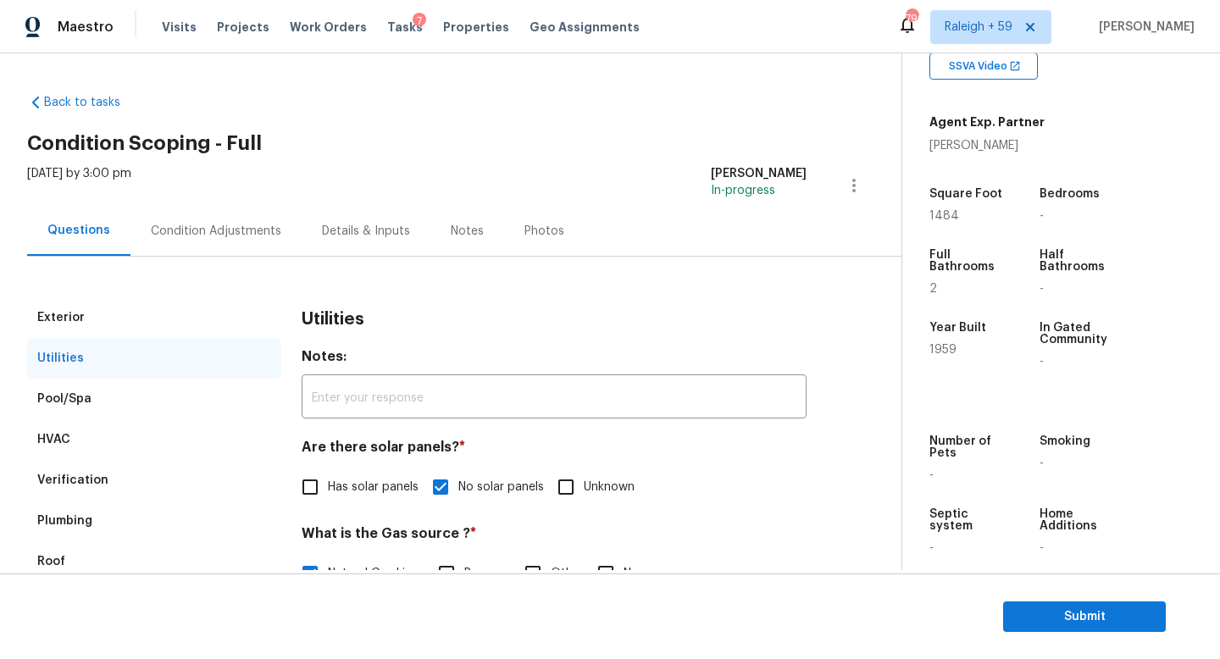
click at [238, 230] on div "Condition Adjustments" at bounding box center [216, 231] width 130 height 17
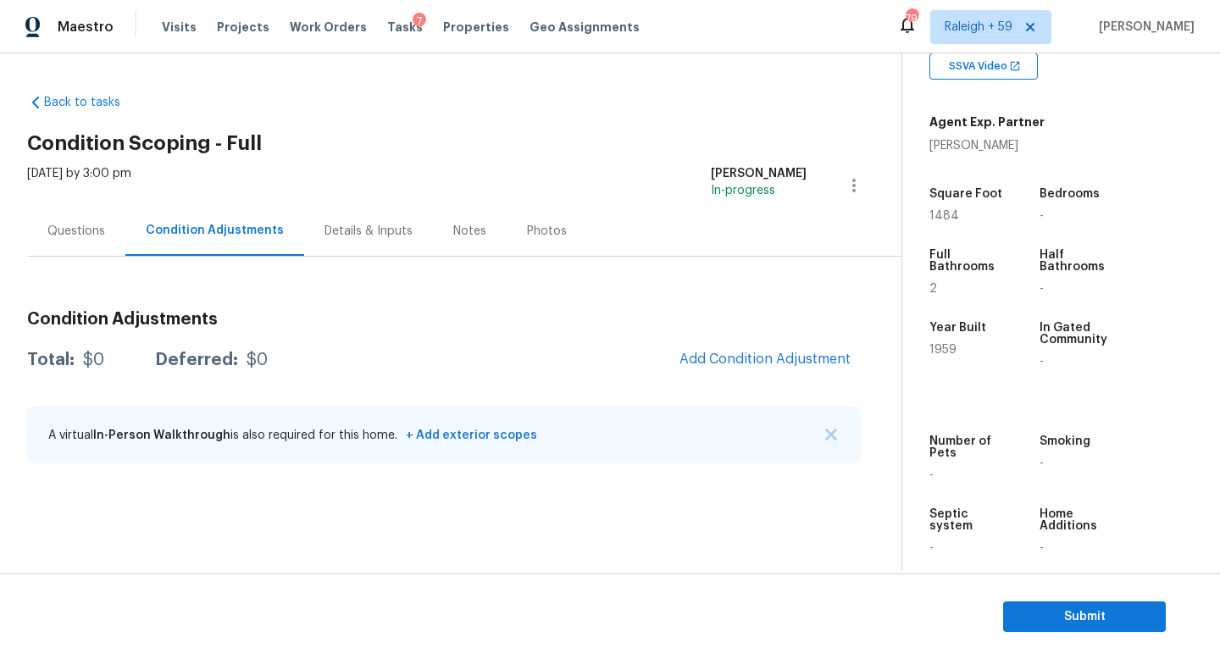
click at [75, 221] on div "Questions" at bounding box center [76, 231] width 98 height 50
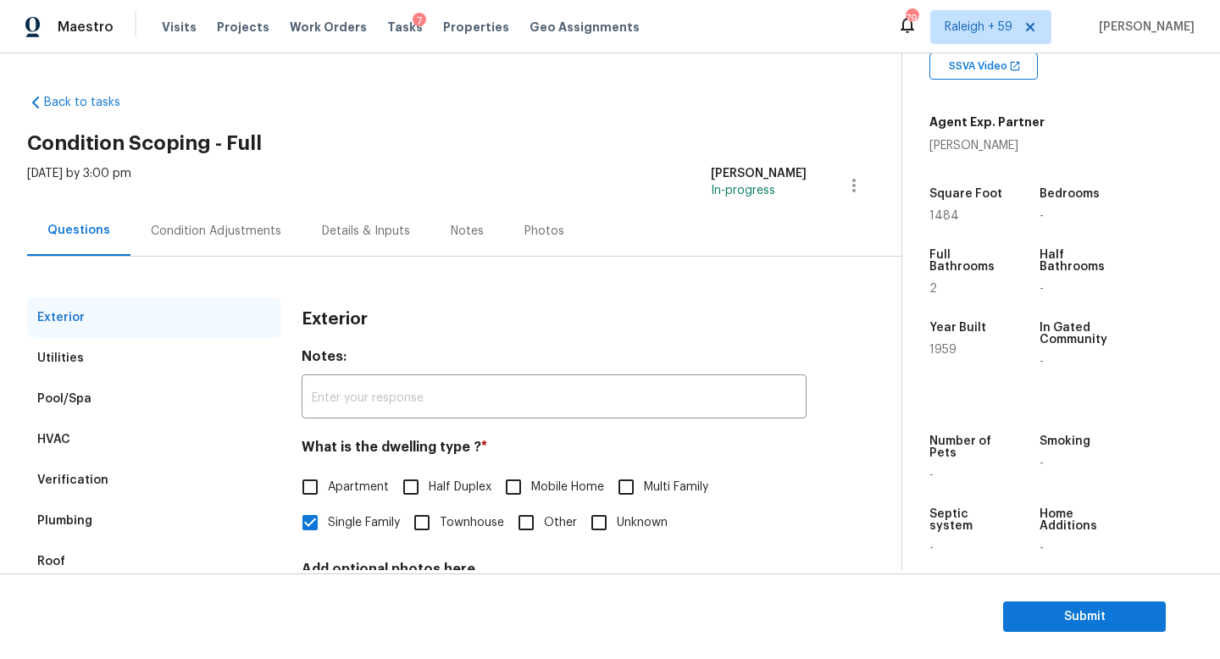
click at [198, 228] on div "Condition Adjustments" at bounding box center [216, 231] width 130 height 17
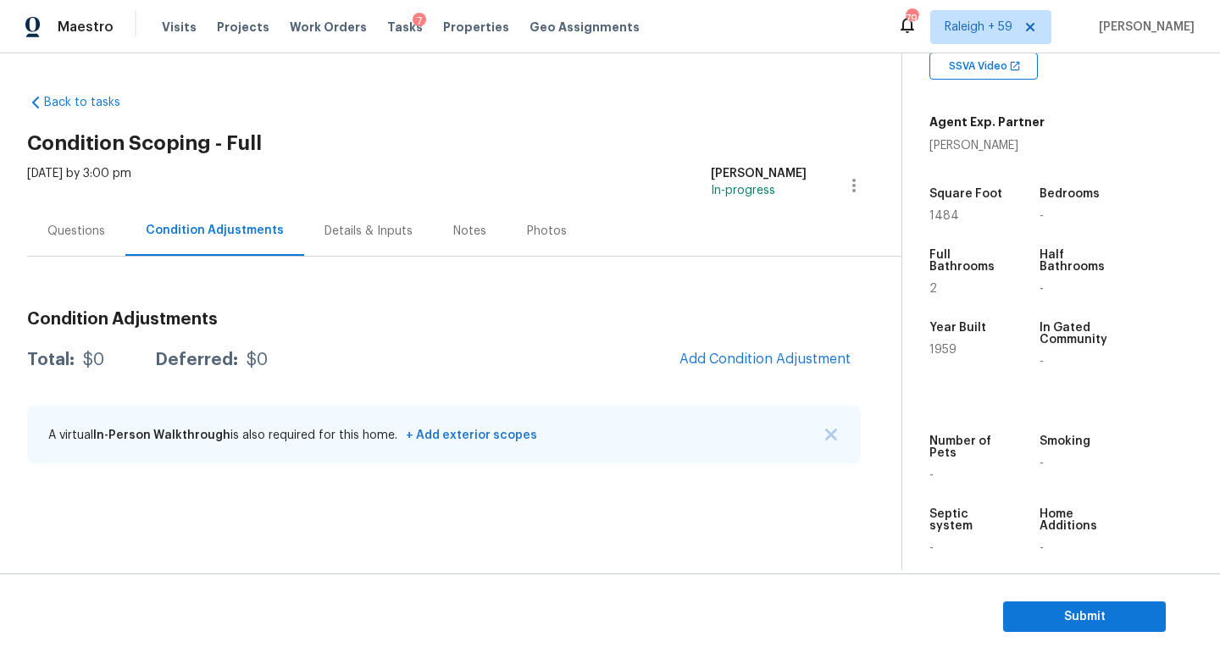
click at [78, 239] on div "Questions" at bounding box center [76, 231] width 58 height 17
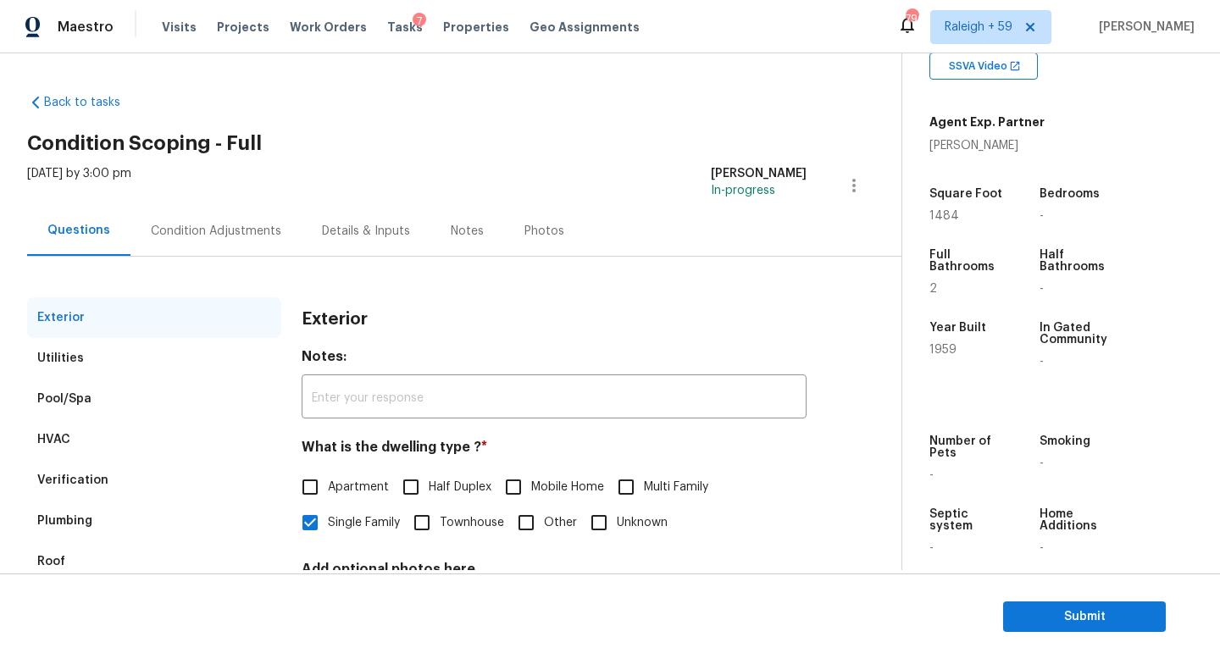
click at [225, 241] on div "Condition Adjustments" at bounding box center [215, 231] width 171 height 50
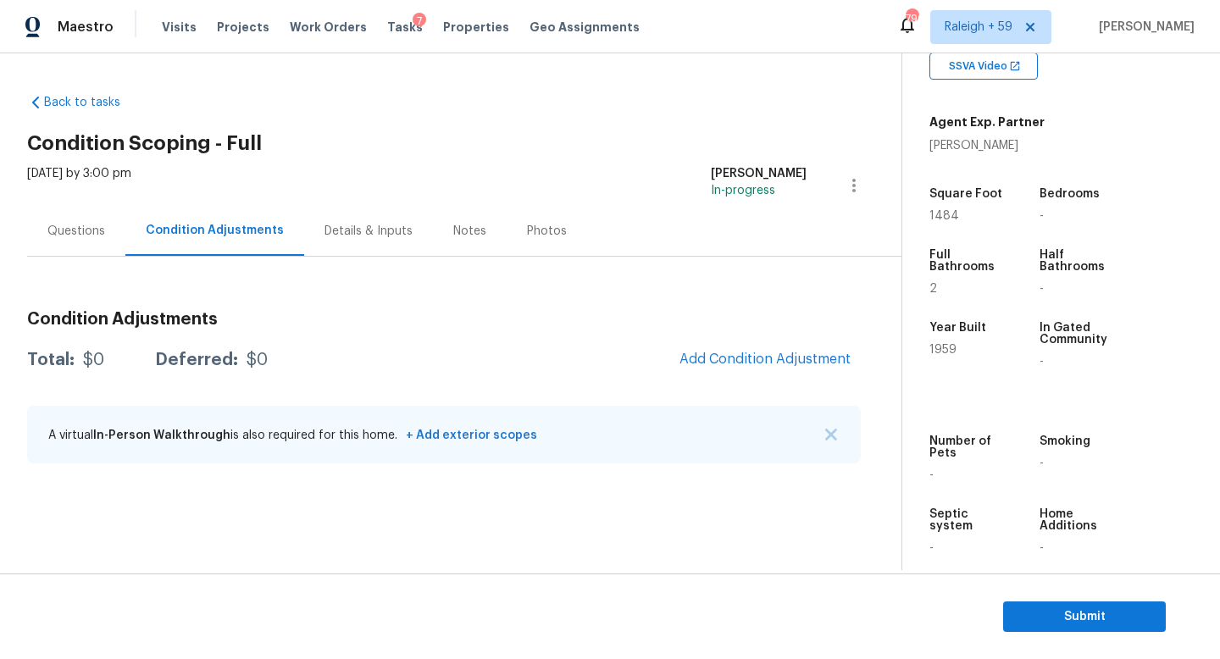
click at [78, 242] on div "Questions" at bounding box center [76, 231] width 98 height 50
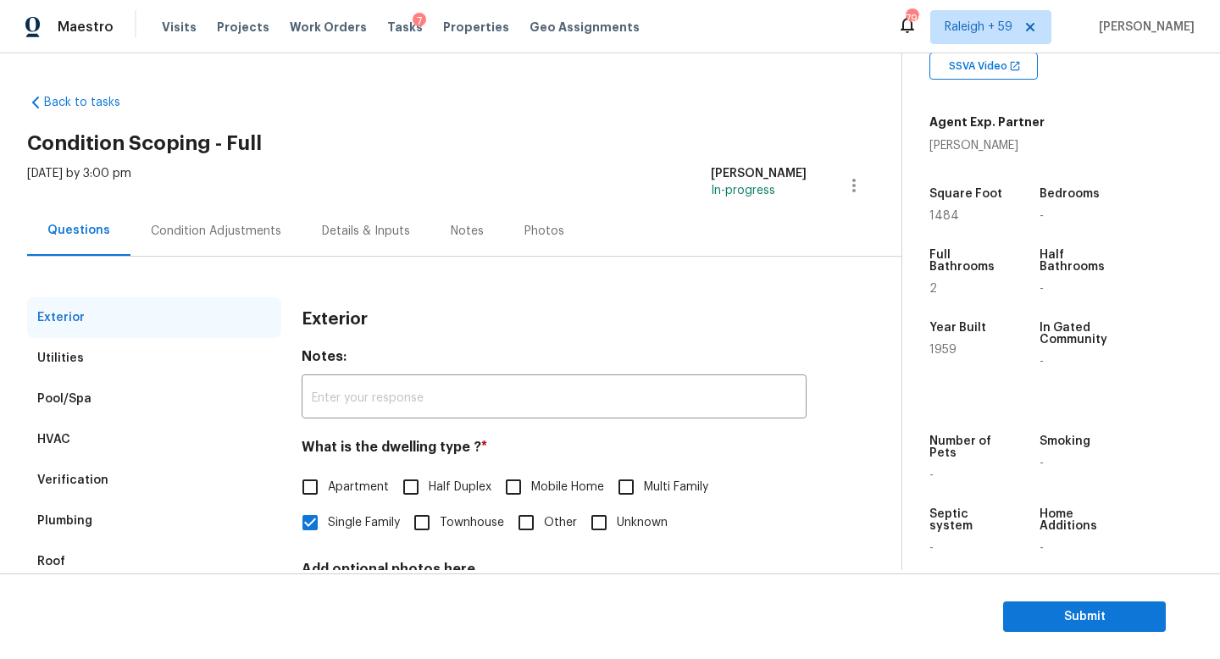
click at [212, 244] on div "Condition Adjustments" at bounding box center [215, 231] width 171 height 50
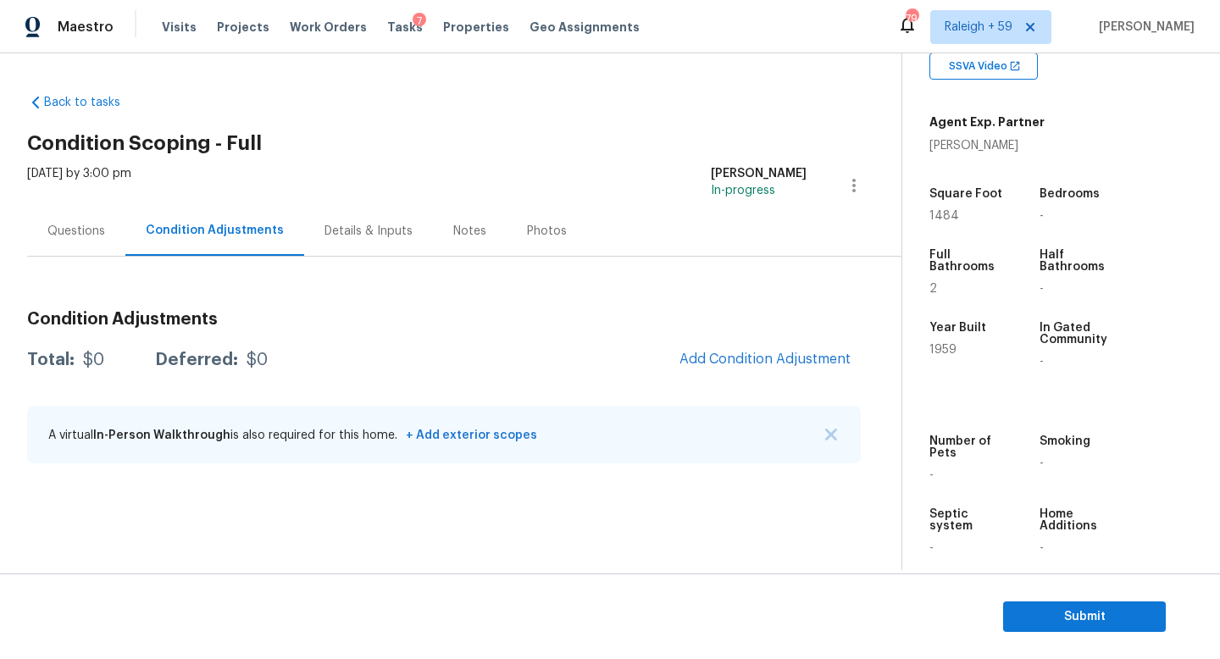
click at [88, 233] on div "Questions" at bounding box center [76, 231] width 58 height 17
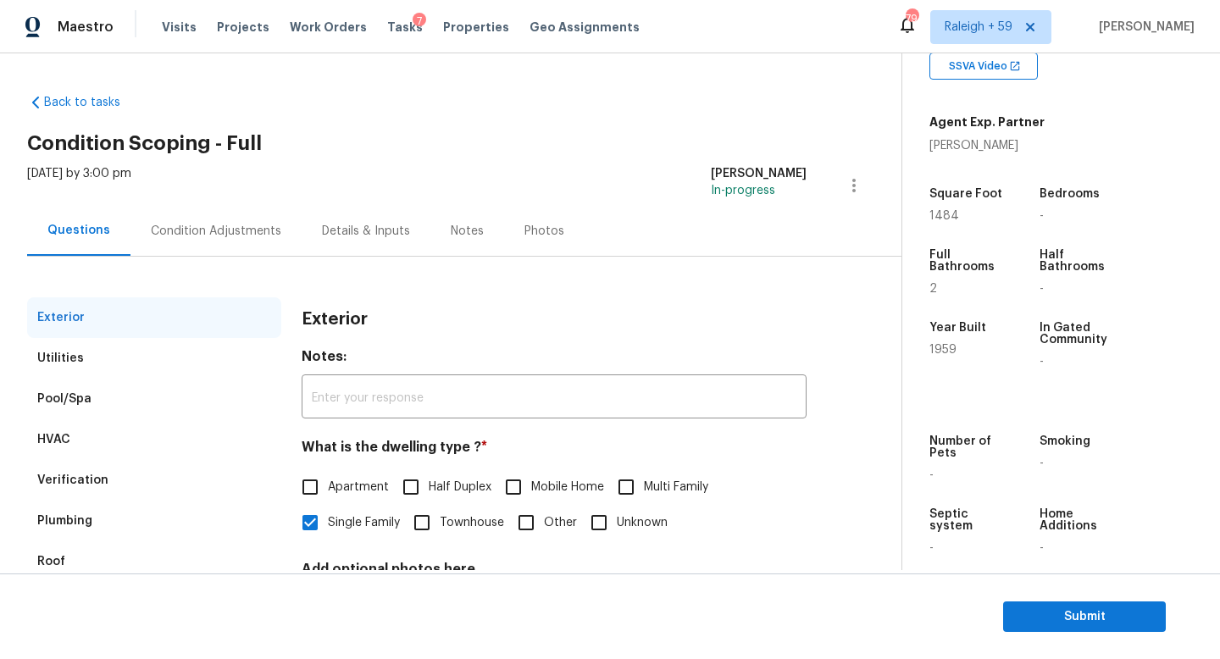
click at [191, 228] on div "Condition Adjustments" at bounding box center [216, 231] width 130 height 17
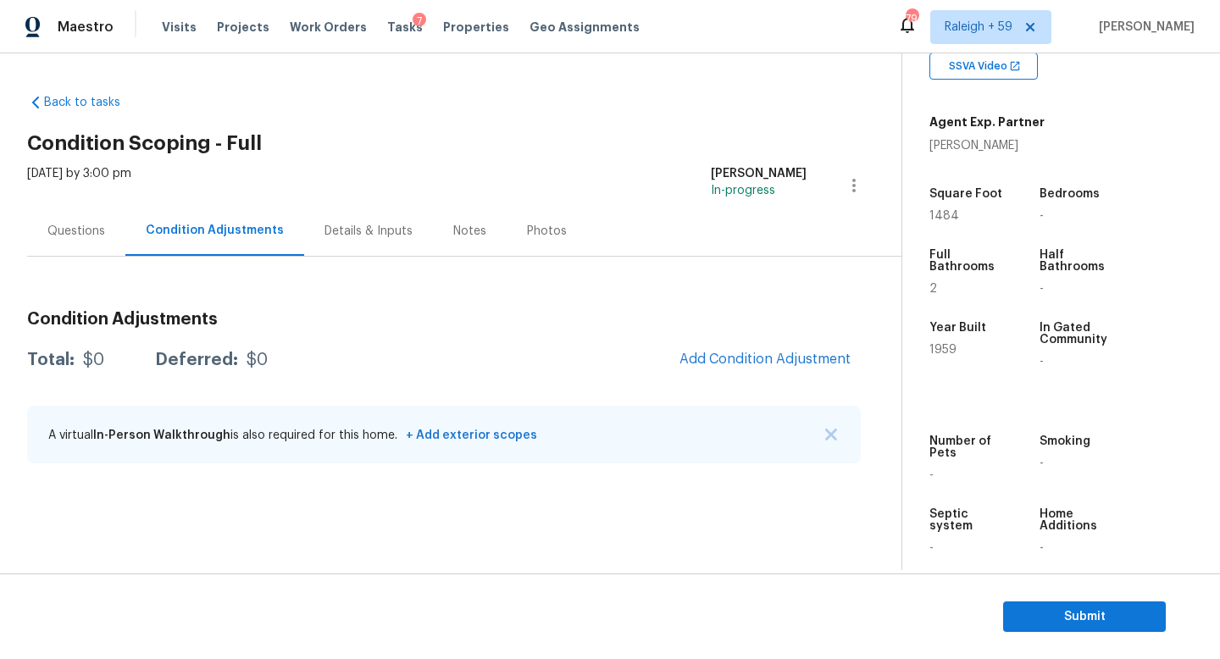
click at [83, 242] on div "Questions" at bounding box center [76, 231] width 98 height 50
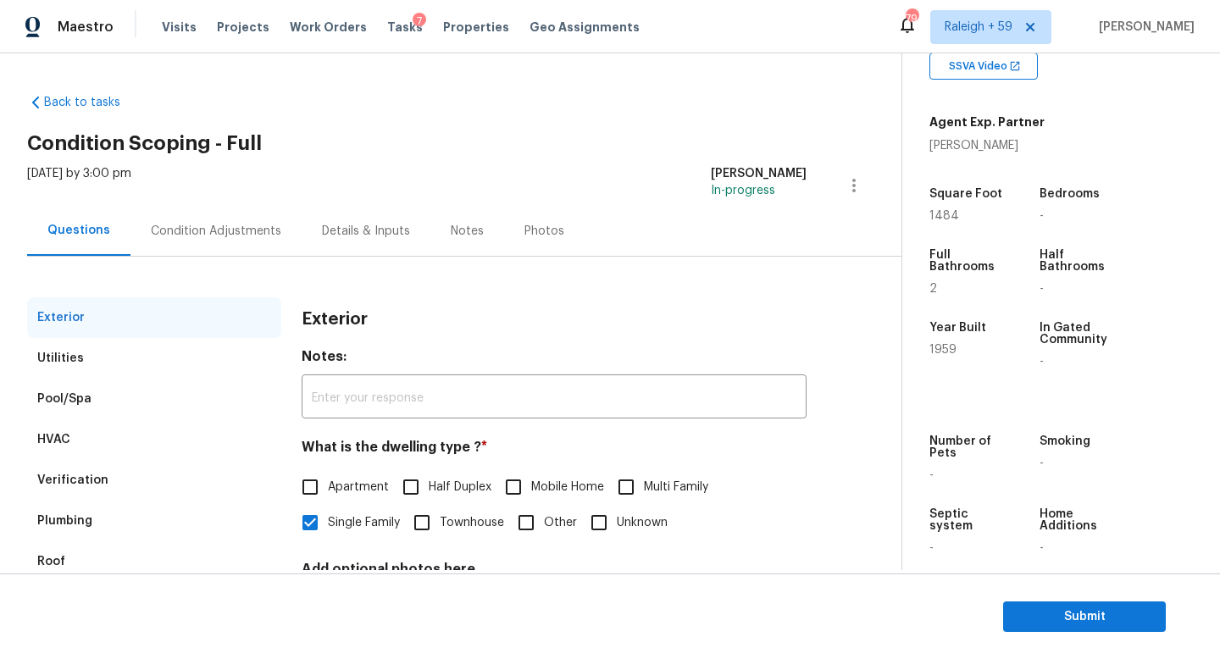
click at [199, 238] on div "Condition Adjustments" at bounding box center [216, 231] width 130 height 17
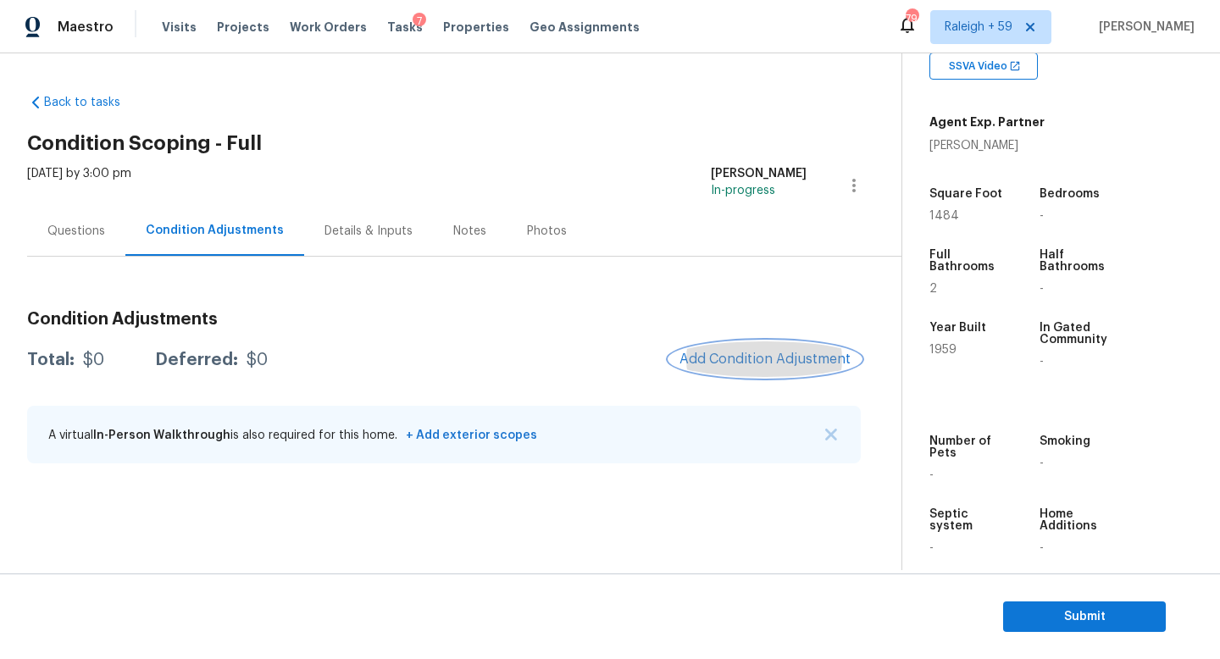
click at [716, 359] on span "Add Condition Adjustment" at bounding box center [765, 359] width 171 height 15
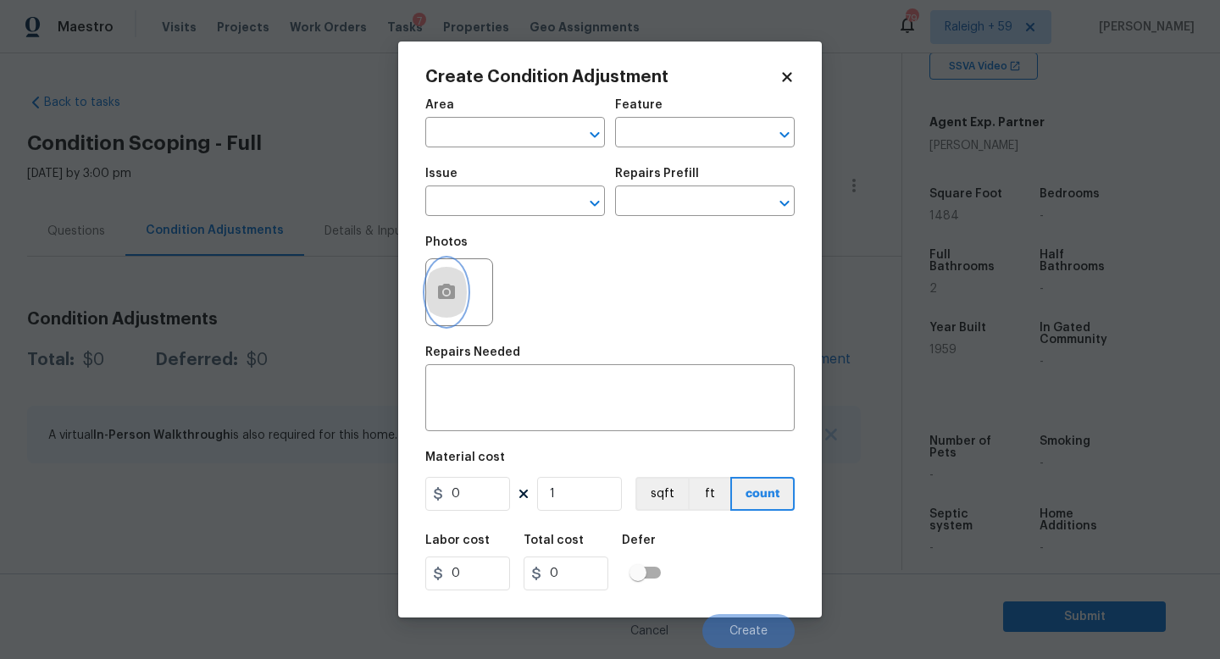
click at [439, 297] on icon "button" at bounding box center [446, 291] width 17 height 15
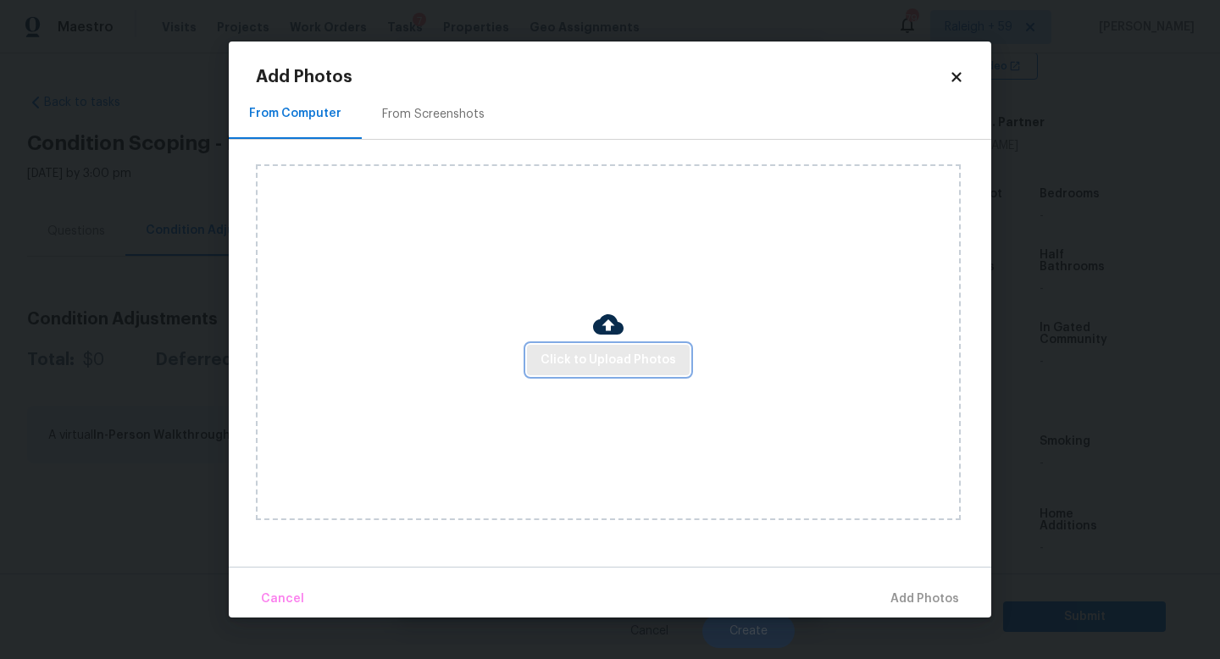
click at [549, 346] on button "Click to Upload Photos" at bounding box center [608, 360] width 163 height 31
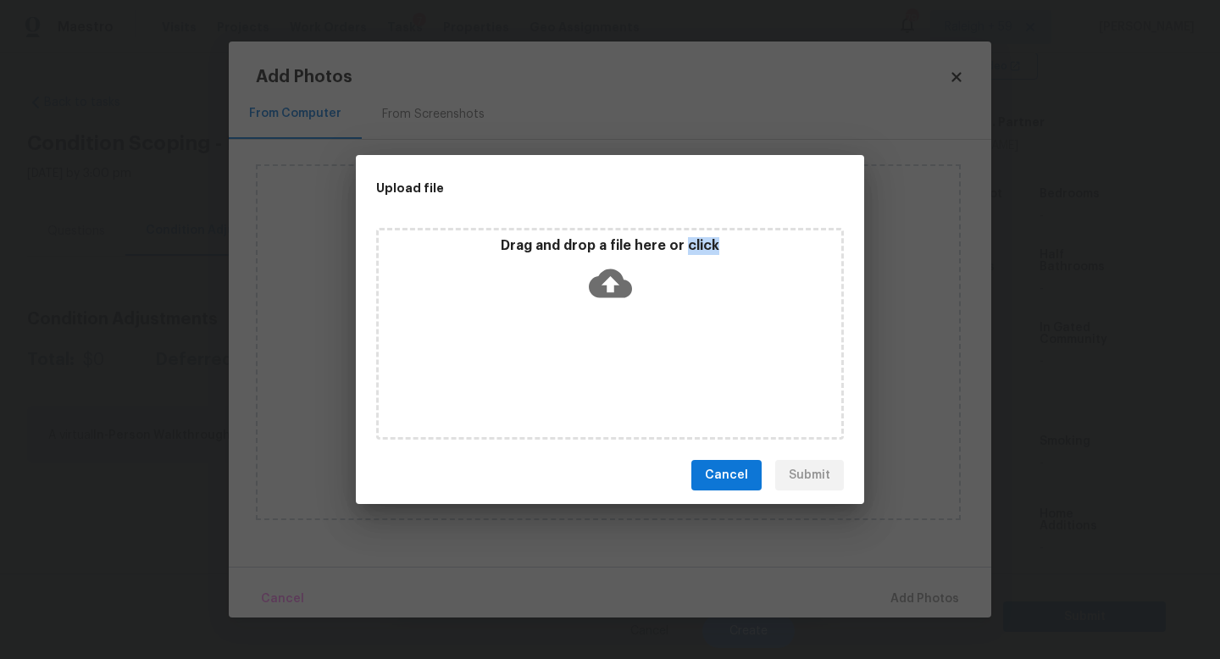
click at [549, 346] on div "Drag and drop a file here or click" at bounding box center [610, 334] width 468 height 212
